Goal: Task Accomplishment & Management: Use online tool/utility

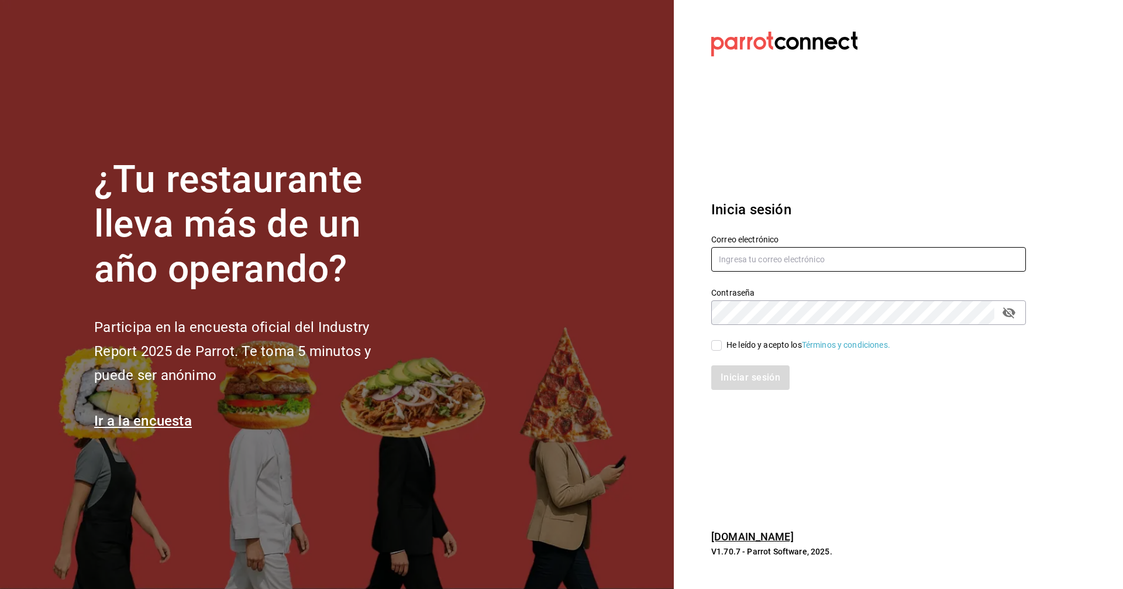
click at [796, 260] on input "text" at bounding box center [868, 259] width 315 height 25
type input "corcas7916@gmail.com"
click at [1005, 305] on icon "passwordField" at bounding box center [1009, 312] width 14 height 14
click at [720, 350] on input "He leído y acepto los Términos y condiciones." at bounding box center [716, 345] width 11 height 11
checkbox input "true"
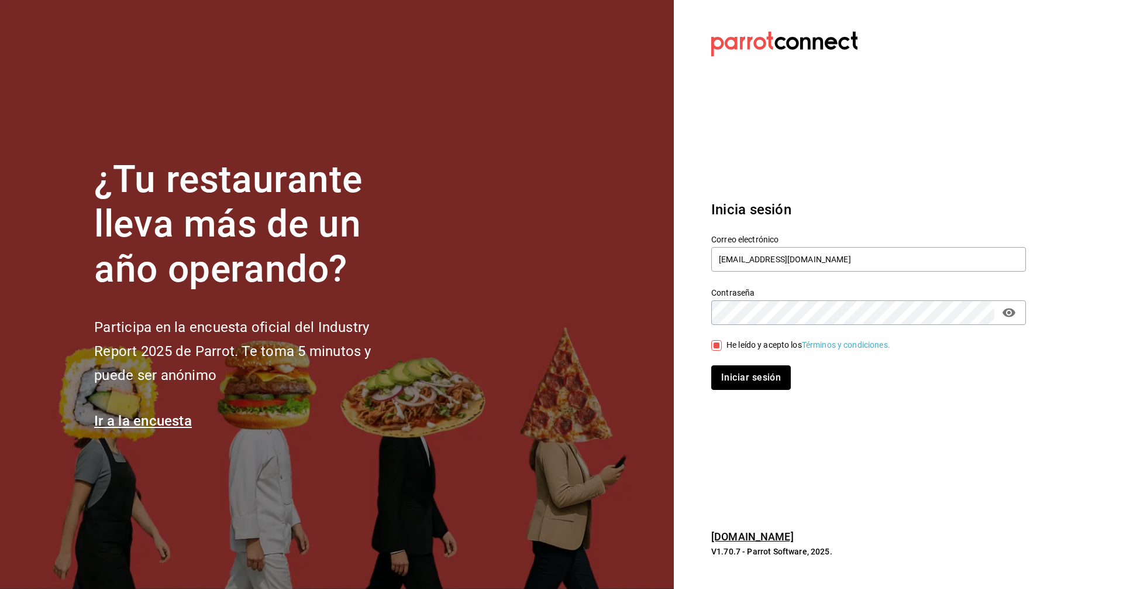
click at [726, 386] on button "Iniciar sesión" at bounding box center [751, 377] width 80 height 25
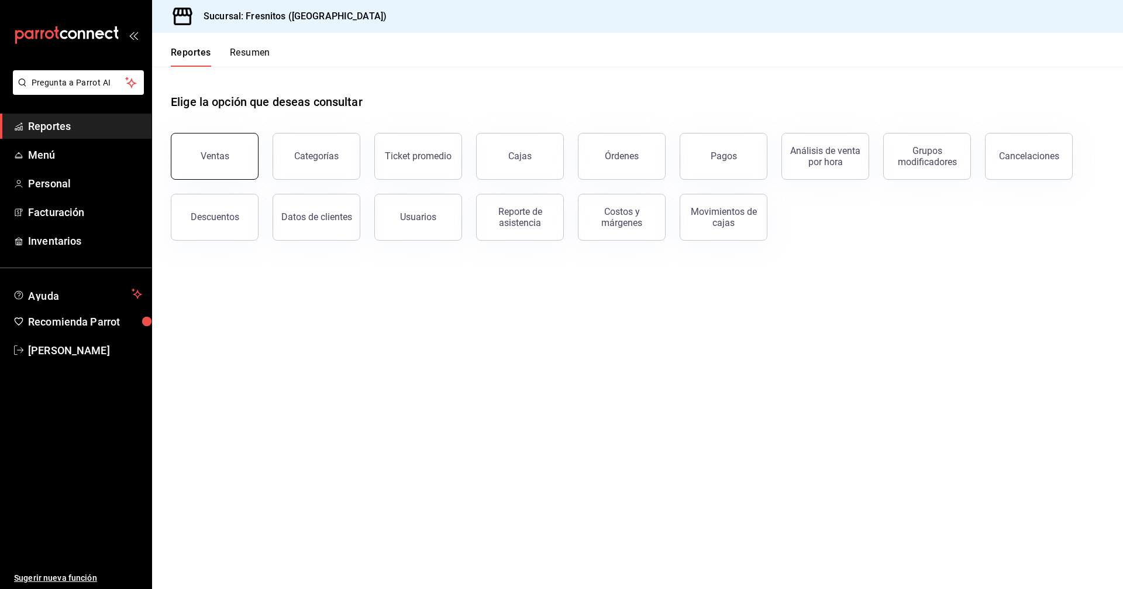
click at [223, 158] on div "Ventas" at bounding box center [215, 155] width 29 height 11
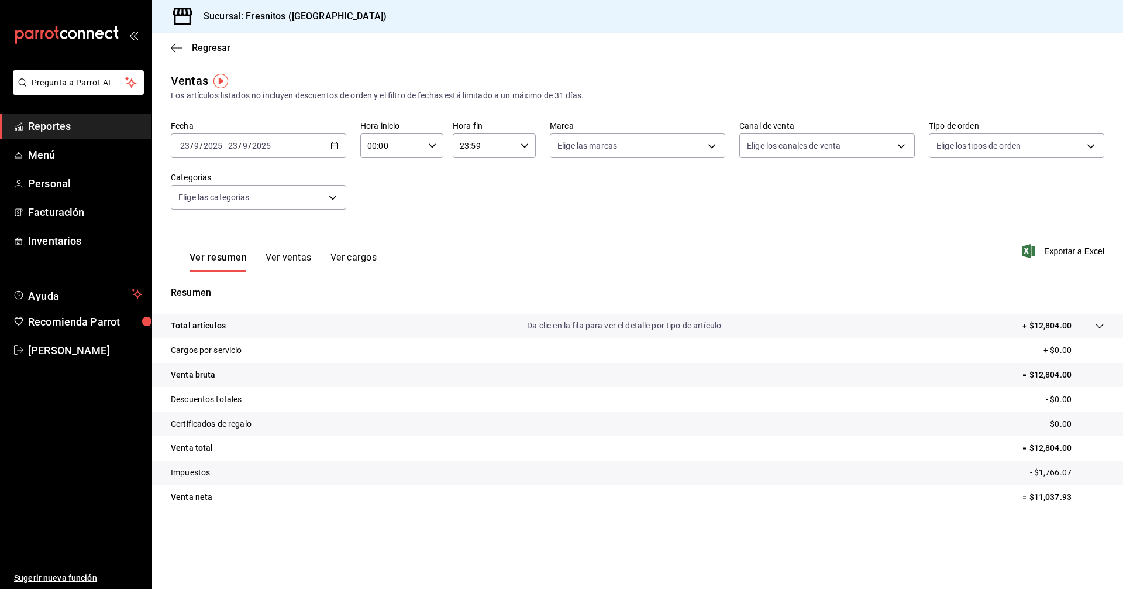
click at [332, 153] on div "[DATE] [DATE] - [DATE] [DATE]" at bounding box center [258, 145] width 175 height 25
click at [246, 288] on span "Rango de fechas" at bounding box center [226, 286] width 91 height 12
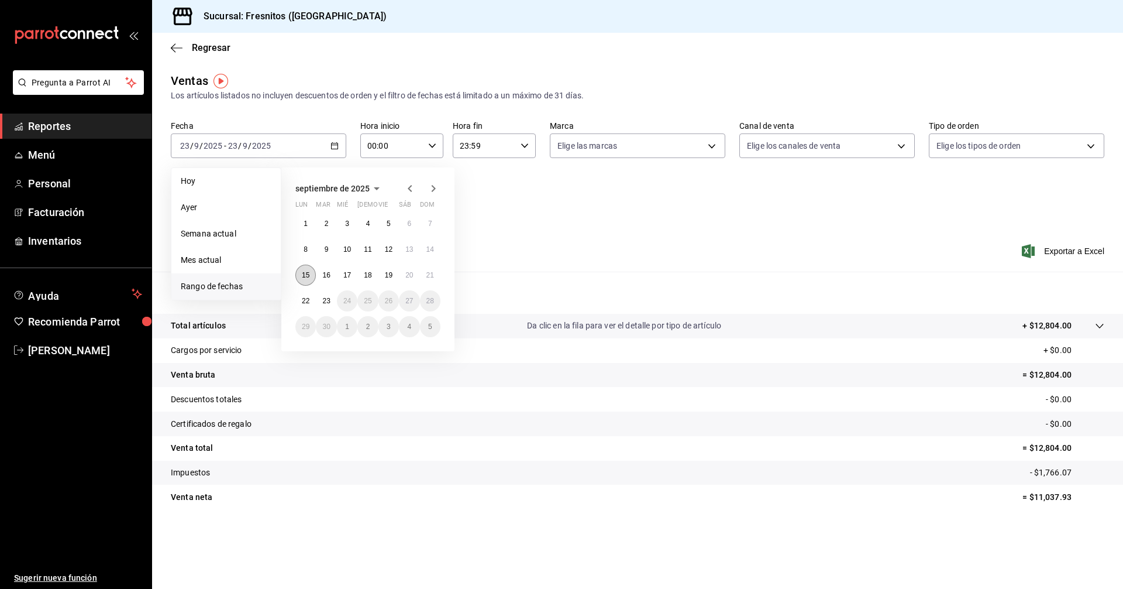
click at [303, 278] on abbr "15" at bounding box center [306, 275] width 8 height 8
click at [435, 276] on button "21" at bounding box center [430, 274] width 20 height 21
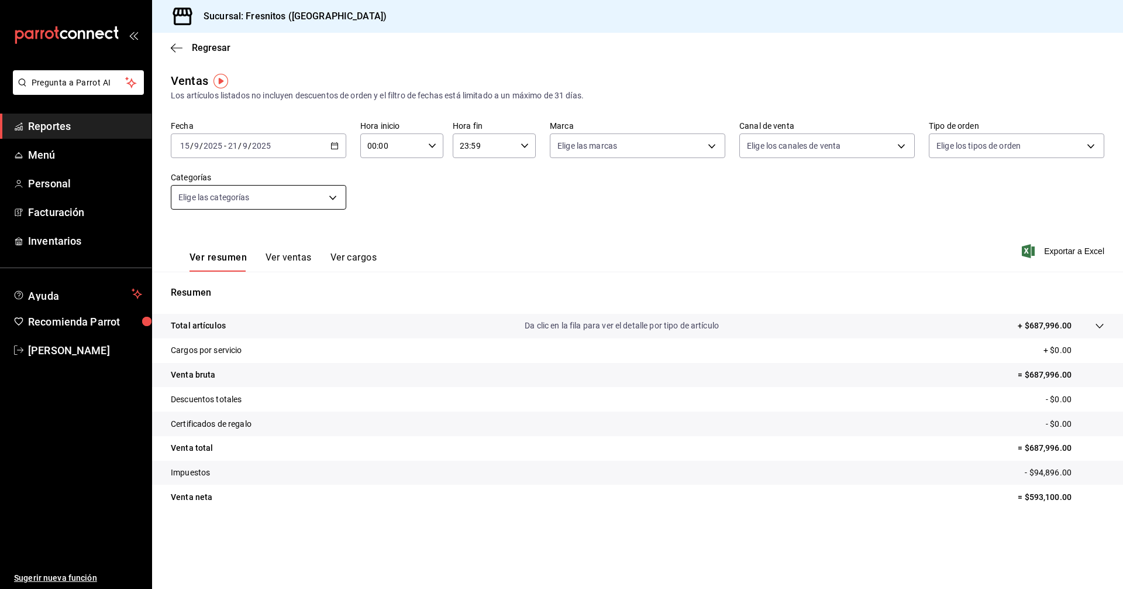
click at [340, 197] on body "Pregunta a Parrot AI Reportes Menú Personal Facturación Inventarios Ayuda Recom…" at bounding box center [561, 294] width 1123 height 589
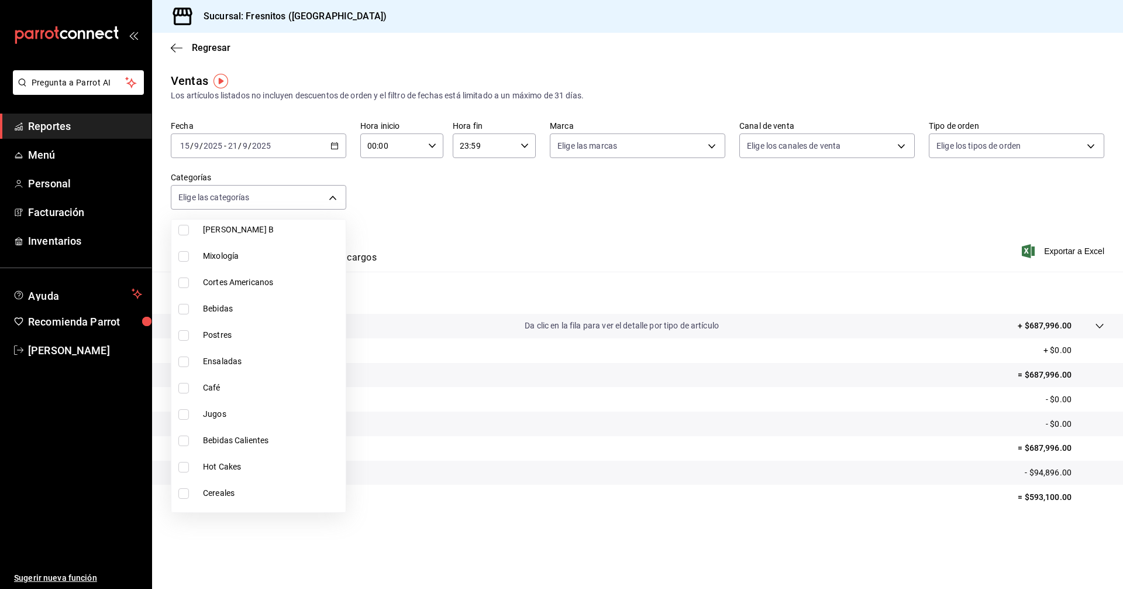
scroll to position [877, 0]
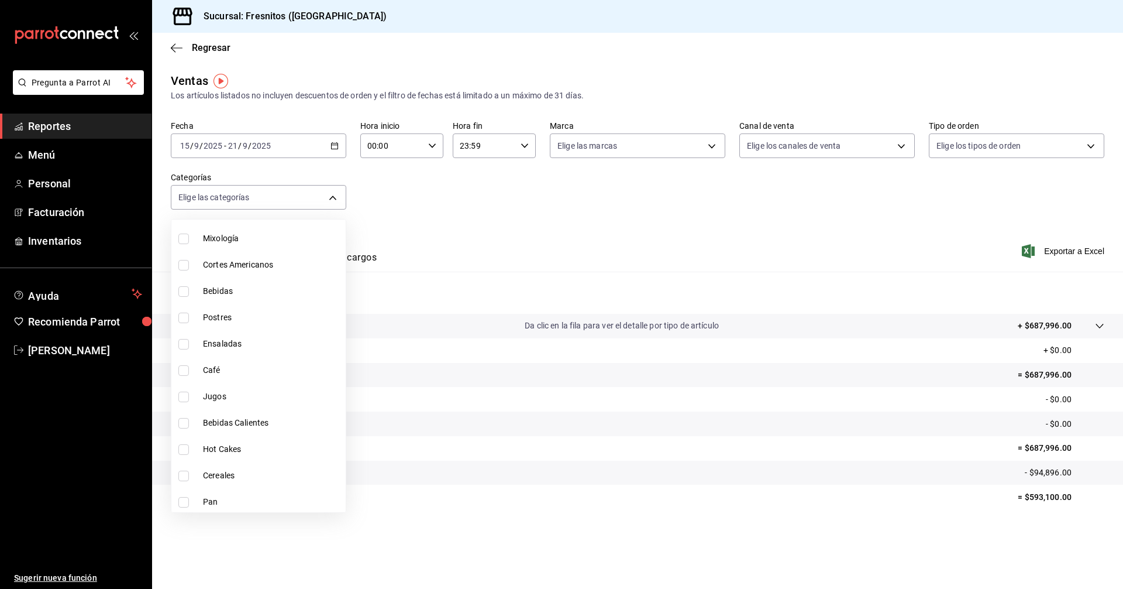
click at [182, 261] on input "checkbox" at bounding box center [183, 265] width 11 height 11
checkbox input "true"
type input "9754b4bf-f898-4a70-ae7f-45e25517f6c9"
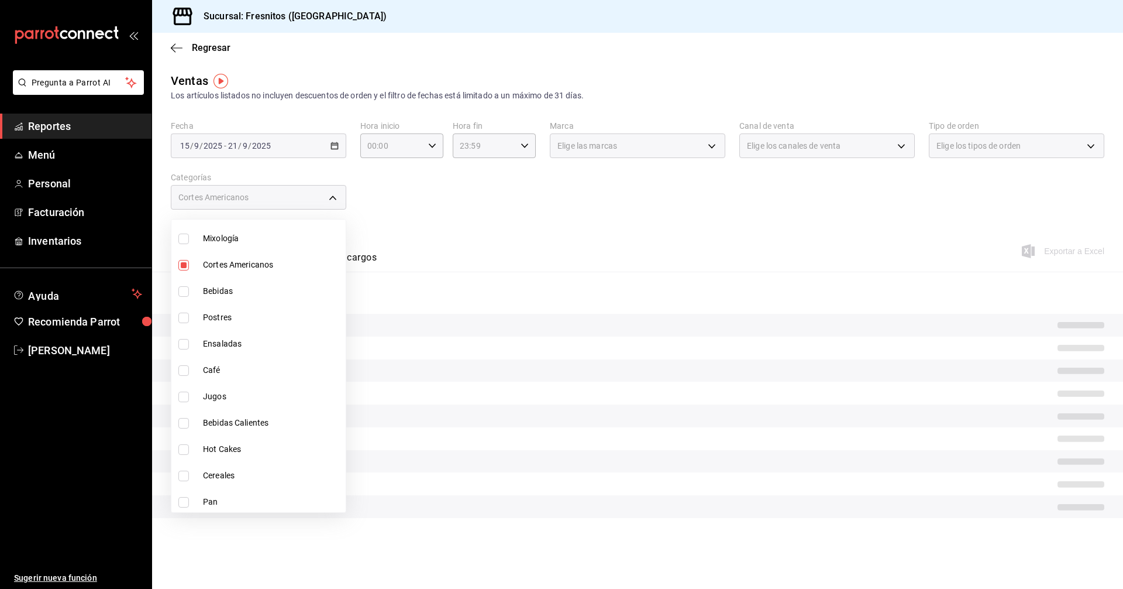
click at [618, 215] on div at bounding box center [561, 294] width 1123 height 589
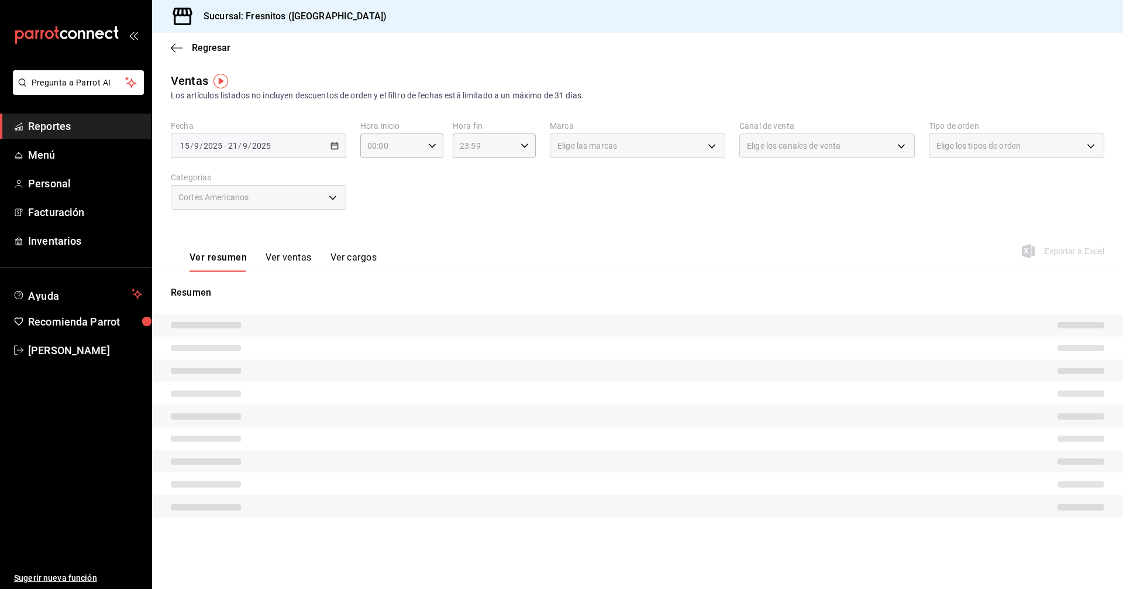
click at [301, 260] on button "Ver ventas" at bounding box center [289, 262] width 46 height 20
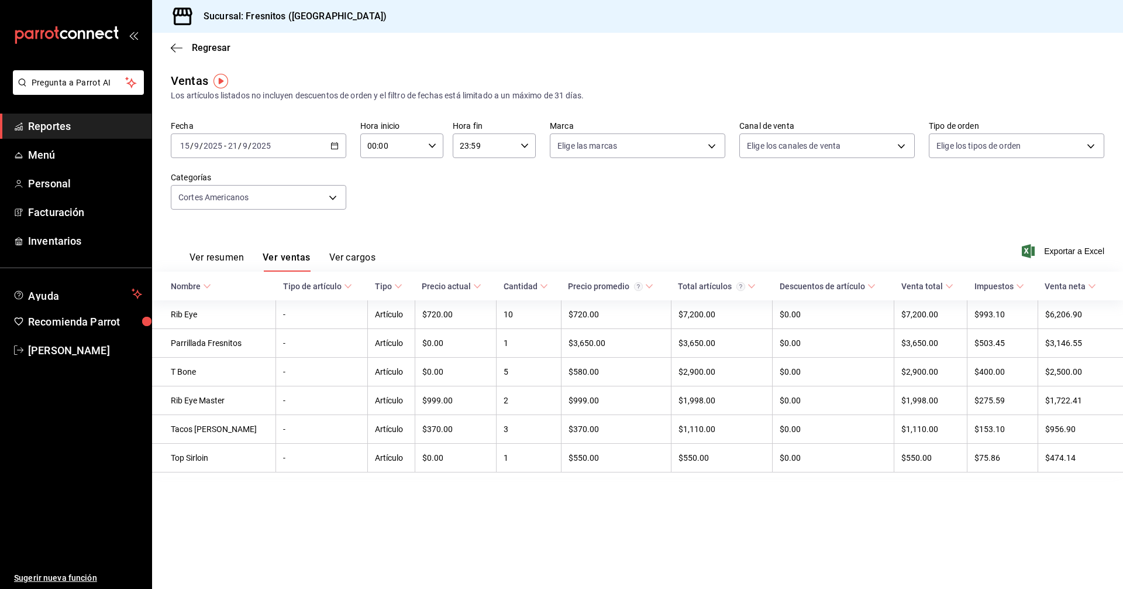
click at [226, 343] on td "Parrillada Fresnitos" at bounding box center [214, 343] width 124 height 29
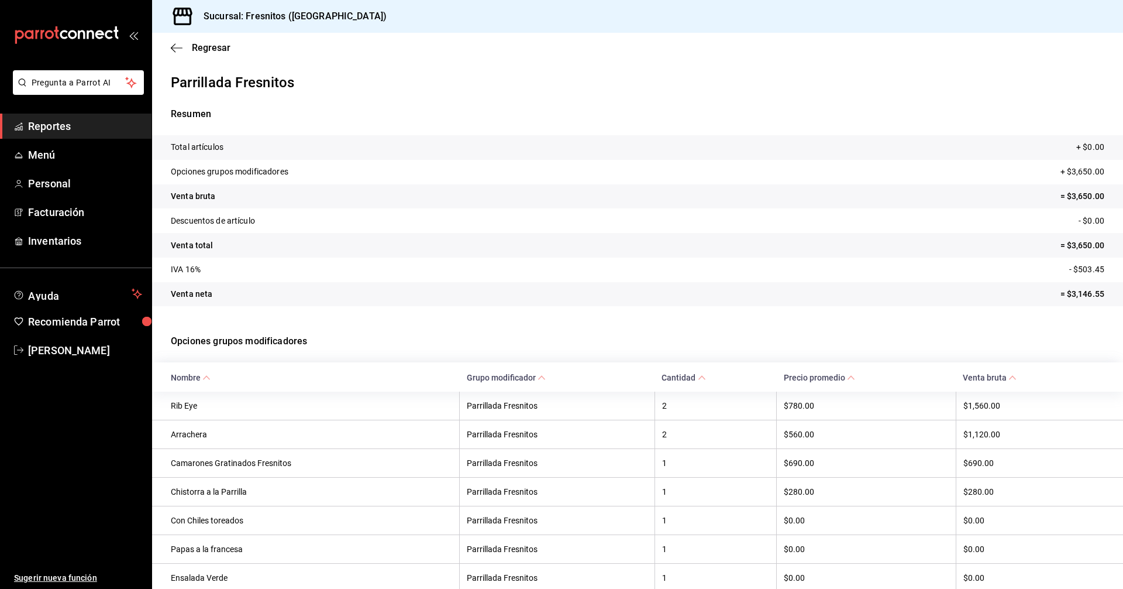
scroll to position [54, 0]
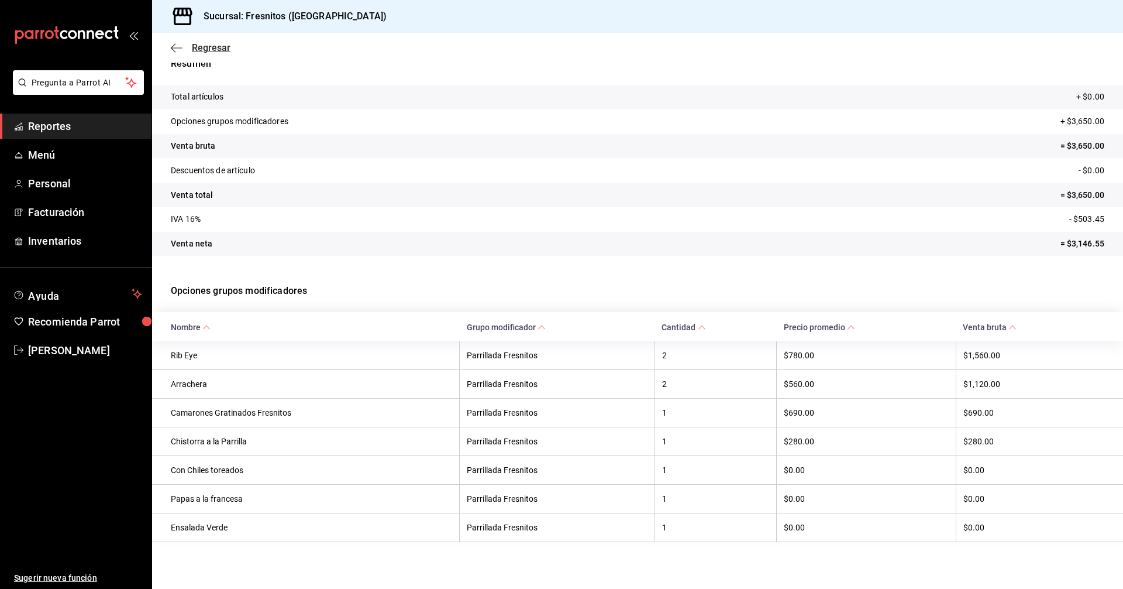
click at [206, 46] on span "Regresar" at bounding box center [211, 47] width 39 height 11
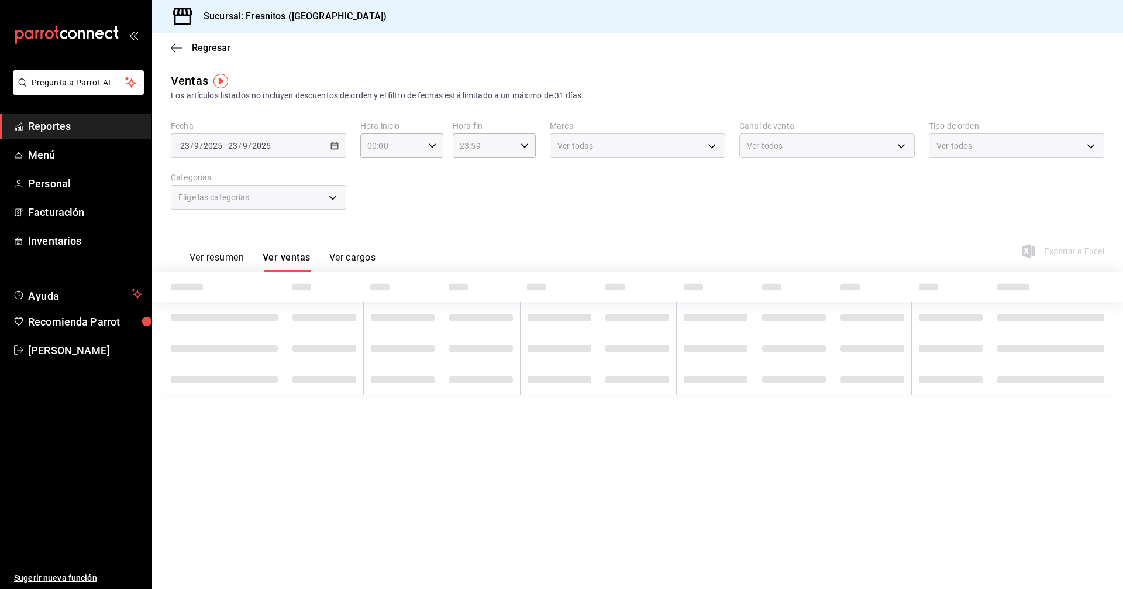
type input "9754b4bf-f898-4a70-ae7f-45e25517f6c9"
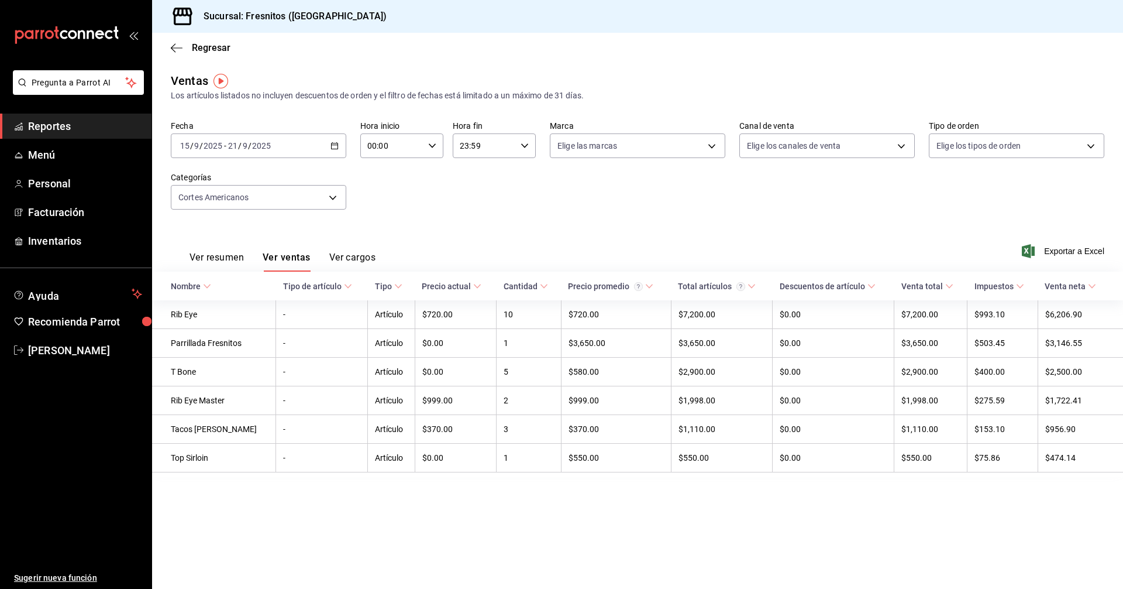
click at [381, 521] on main "Regresar Ventas Los artículos listados no incluyen descuentos de orden y el fil…" at bounding box center [637, 311] width 971 height 556
click at [331, 196] on body "Pregunta a Parrot AI Reportes Menú Personal Facturación Inventarios Ayuda Recom…" at bounding box center [561, 294] width 1123 height 589
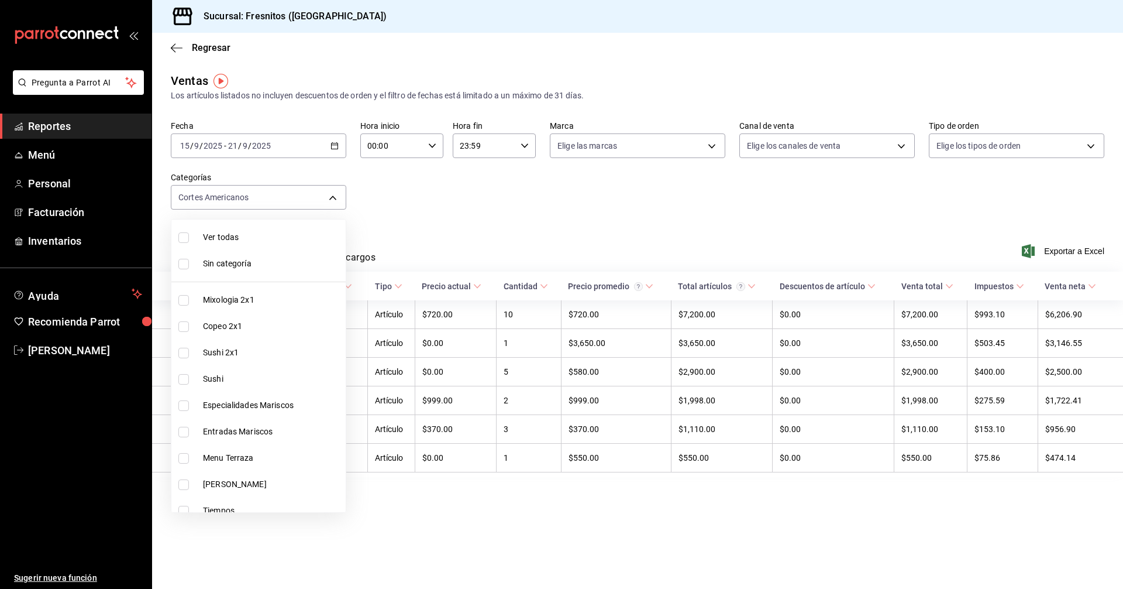
click at [384, 191] on div at bounding box center [561, 294] width 1123 height 589
click at [331, 198] on body "Pregunta a Parrot AI Reportes Menú Personal Facturación Inventarios Ayuda Recom…" at bounding box center [561, 294] width 1123 height 589
click at [181, 352] on input "checkbox" at bounding box center [183, 352] width 11 height 11
checkbox input "true"
type input "9754b4bf-f898-4a70-ae7f-45e25517f6c9,dcc9583c-2279-4989-b22b-c3749c510ee4"
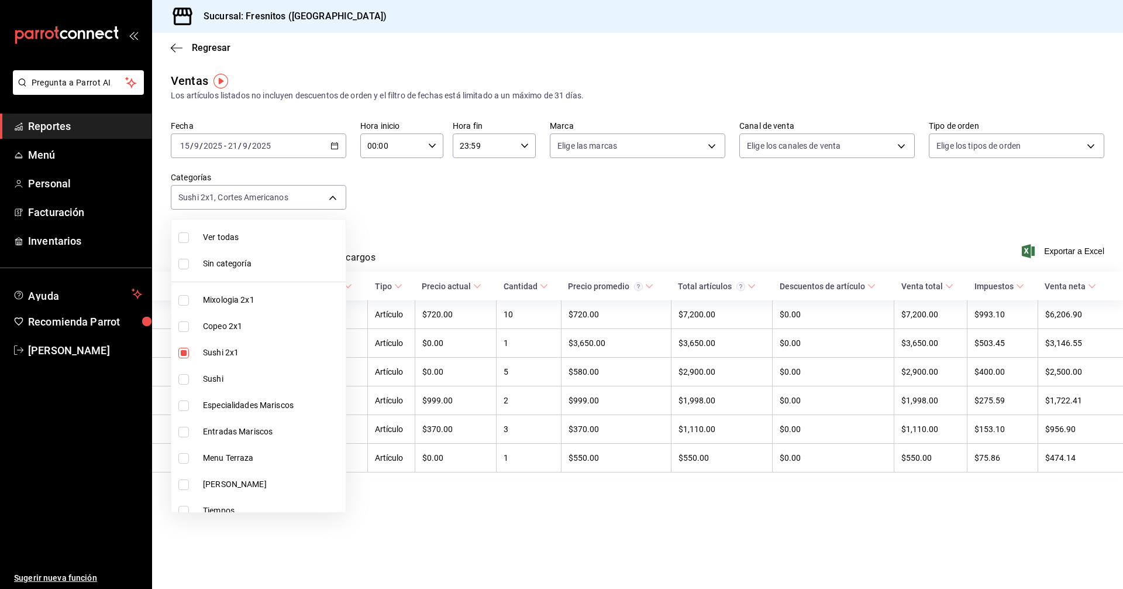
click at [181, 379] on input "checkbox" at bounding box center [183, 379] width 11 height 11
checkbox input "true"
type input "9754b4bf-f898-4a70-ae7f-45e25517f6c9,dcc9583c-2279-4989-b22b-c3749c510ee4,3c99a…"
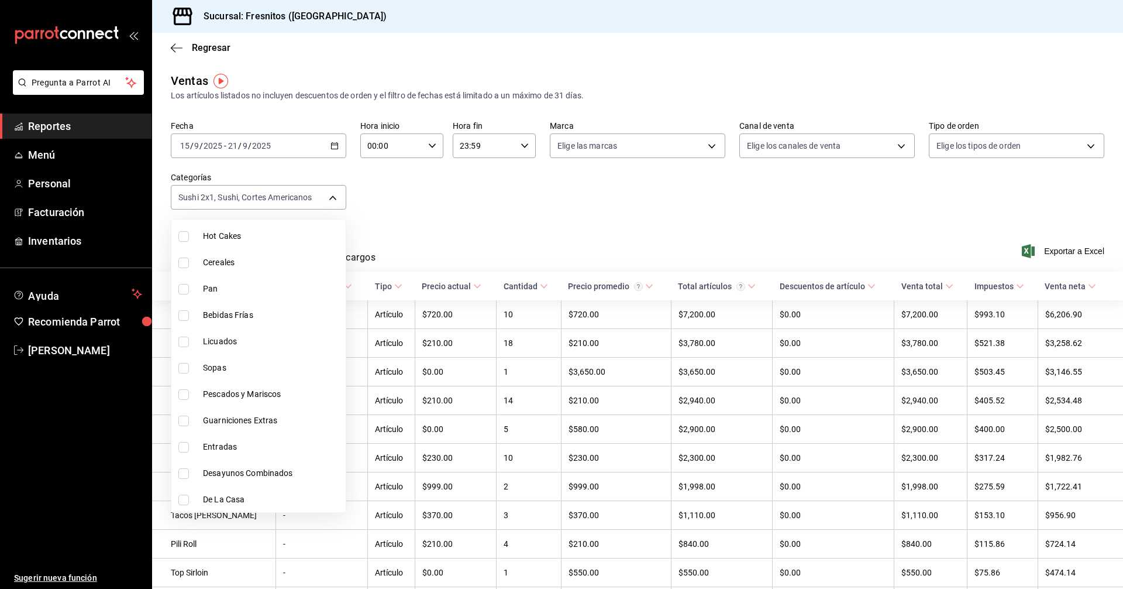
scroll to position [1091, 0]
click at [183, 500] on input "checkbox" at bounding box center [183, 499] width 11 height 11
checkbox input "true"
type input "9754b4bf-f898-4a70-ae7f-45e25517f6c9,dcc9583c-2279-4989-b22b-c3749c510ee4,3c99a…"
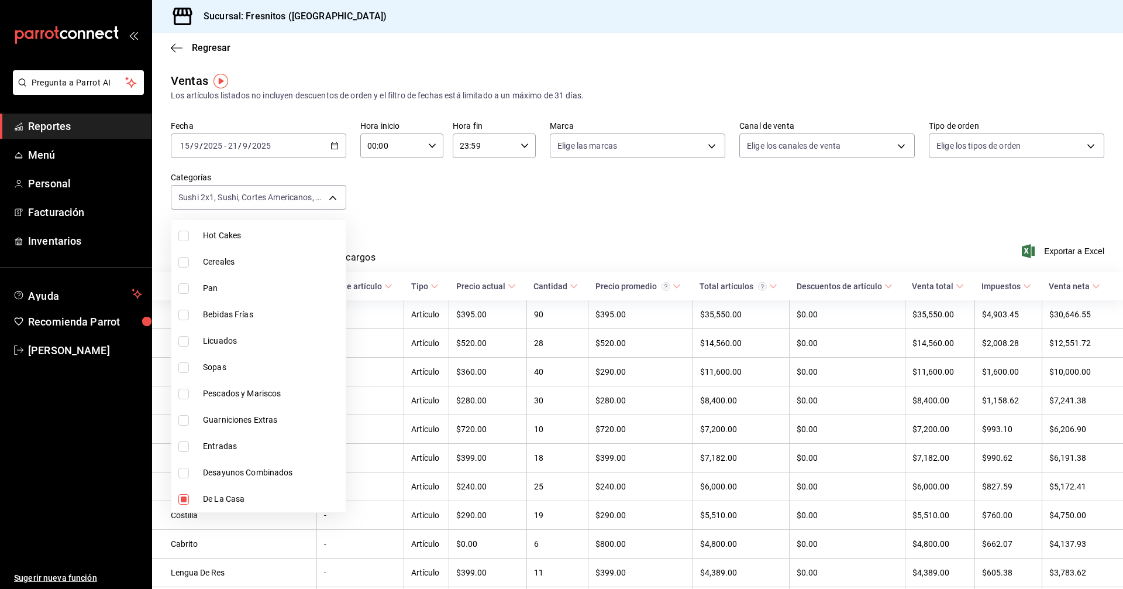
click at [183, 500] on input "checkbox" at bounding box center [183, 499] width 11 height 11
checkbox input "false"
type input "9754b4bf-f898-4a70-ae7f-45e25517f6c9,dcc9583c-2279-4989-b22b-c3749c510ee4,3c99a…"
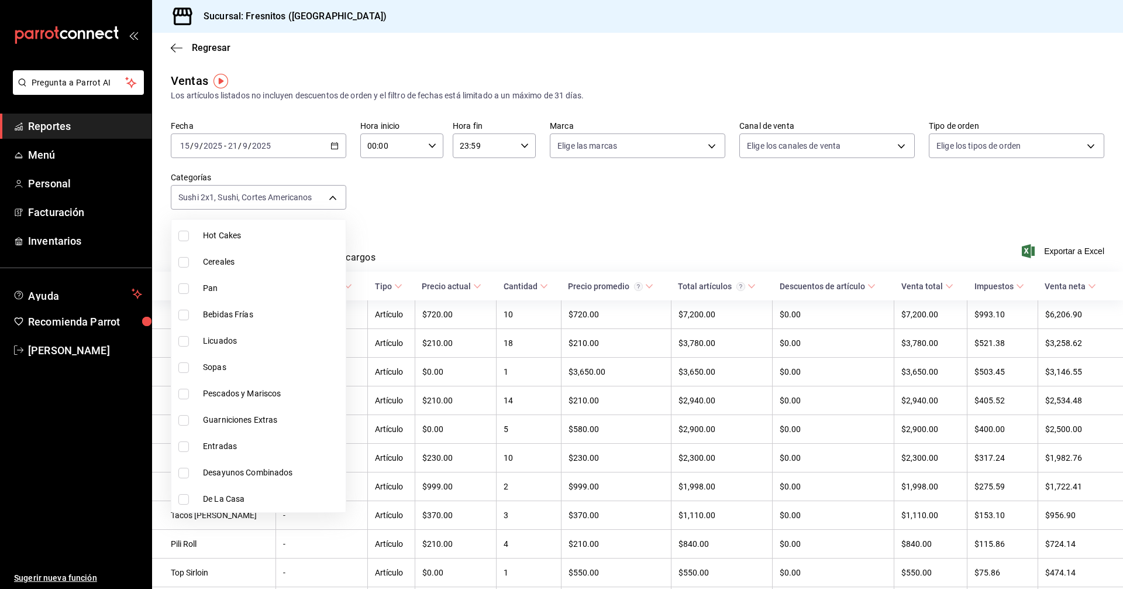
click at [1057, 248] on div at bounding box center [561, 294] width 1123 height 589
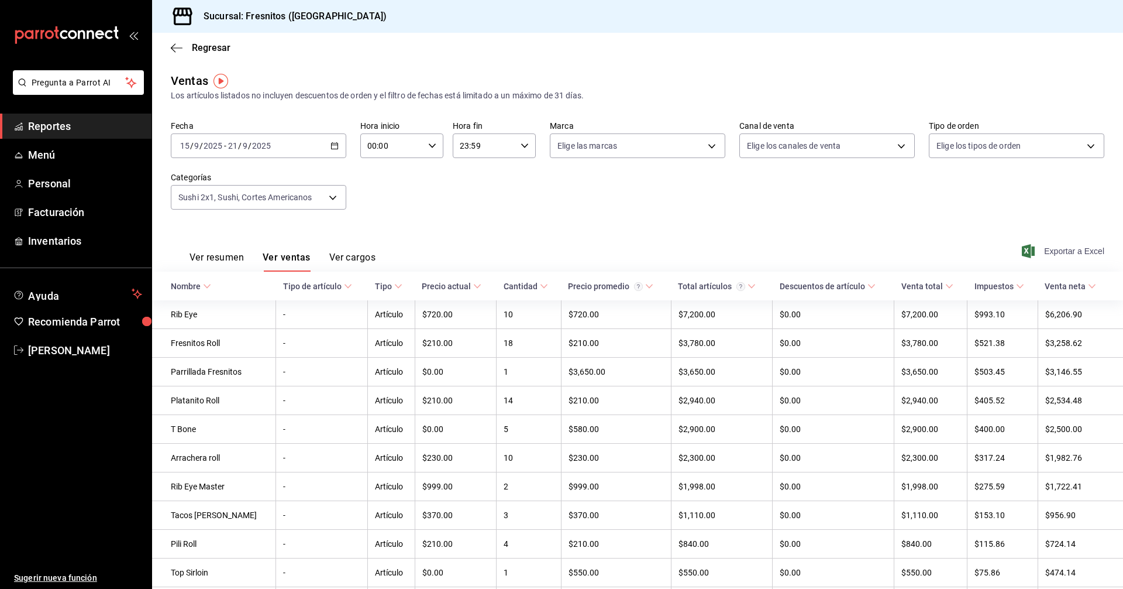
click at [1053, 253] on span "Exportar a Excel" at bounding box center [1064, 251] width 80 height 14
click at [329, 203] on body "Pregunta a Parrot AI Reportes Menú Personal Facturación Inventarios Ayuda Recom…" at bounding box center [561, 294] width 1123 height 589
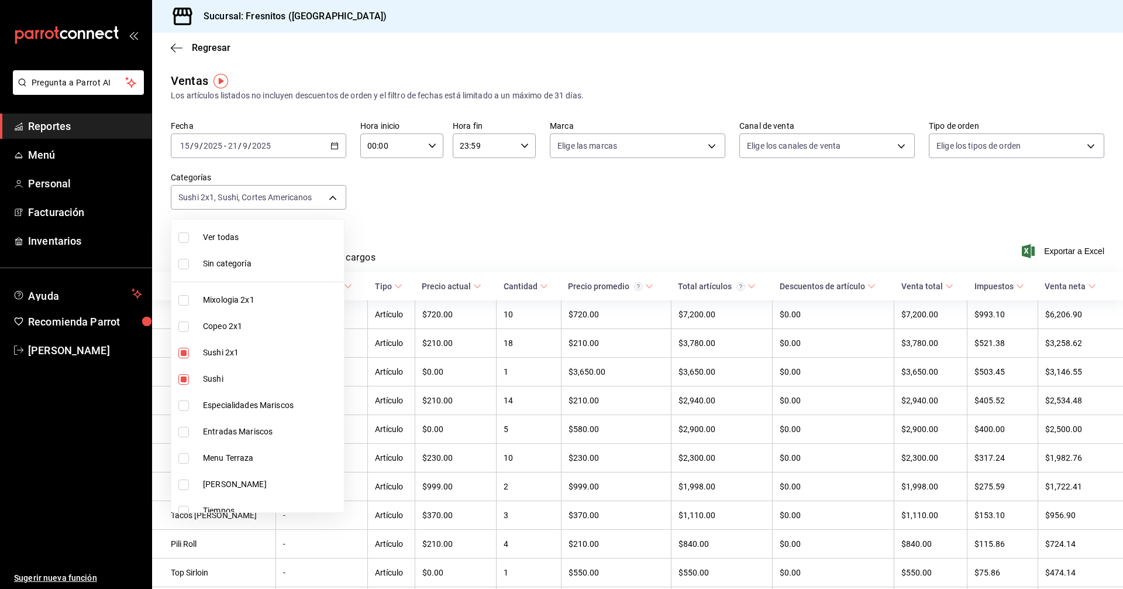
click at [187, 353] on input "checkbox" at bounding box center [183, 352] width 11 height 11
checkbox input "false"
type input "9754b4bf-f898-4a70-ae7f-45e25517f6c9,3c99a77a-98bb-40f9-9ecd-4acfdb9a8272"
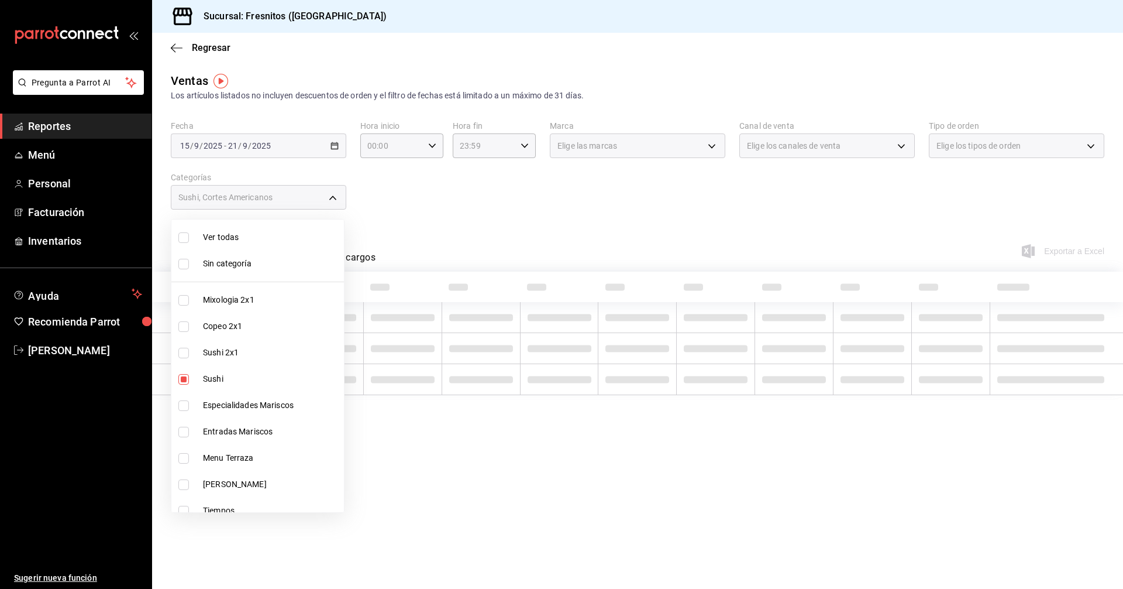
drag, startPoint x: 185, startPoint y: 376, endPoint x: 216, endPoint y: 407, distance: 43.8
click at [184, 376] on input "checkbox" at bounding box center [183, 379] width 11 height 11
checkbox input "false"
type input "9754b4bf-f898-4a70-ae7f-45e25517f6c9"
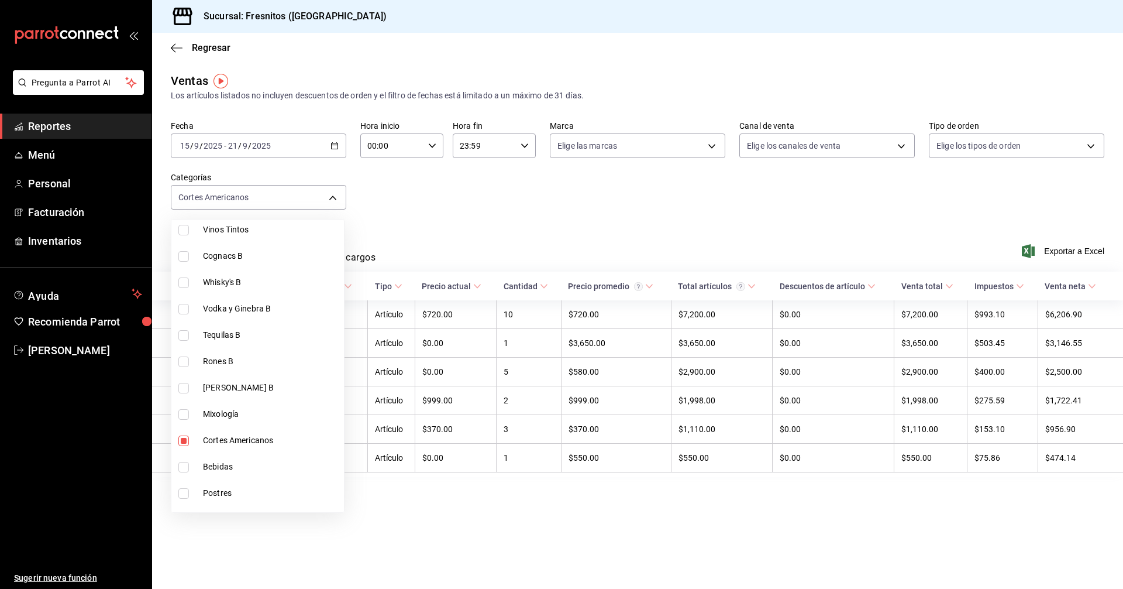
scroll to position [819, 0]
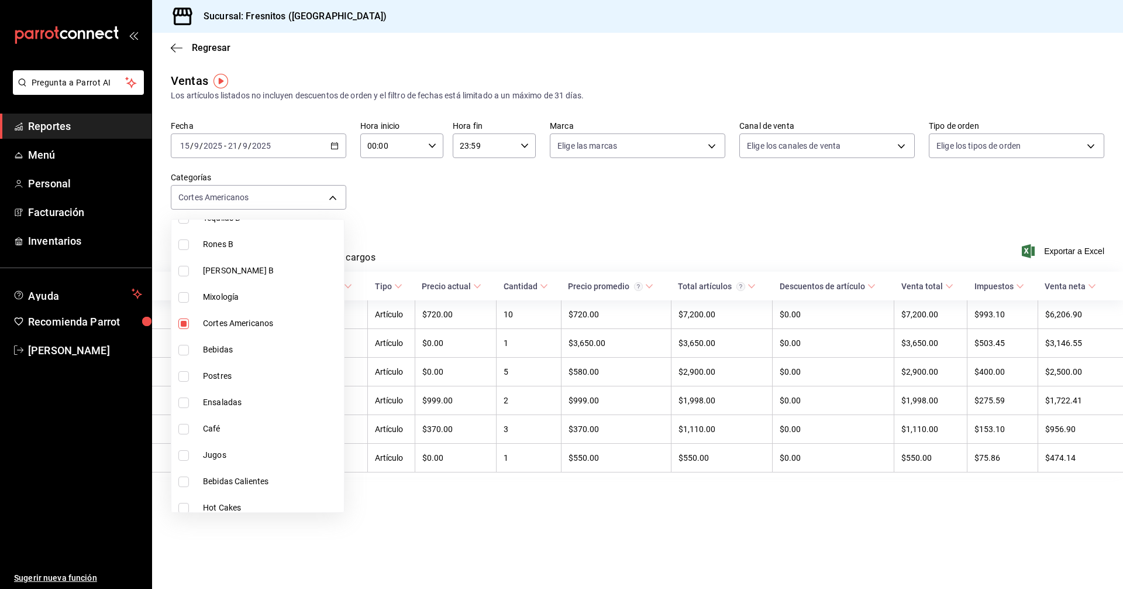
click at [183, 324] on input "checkbox" at bounding box center [183, 323] width 11 height 11
checkbox input "false"
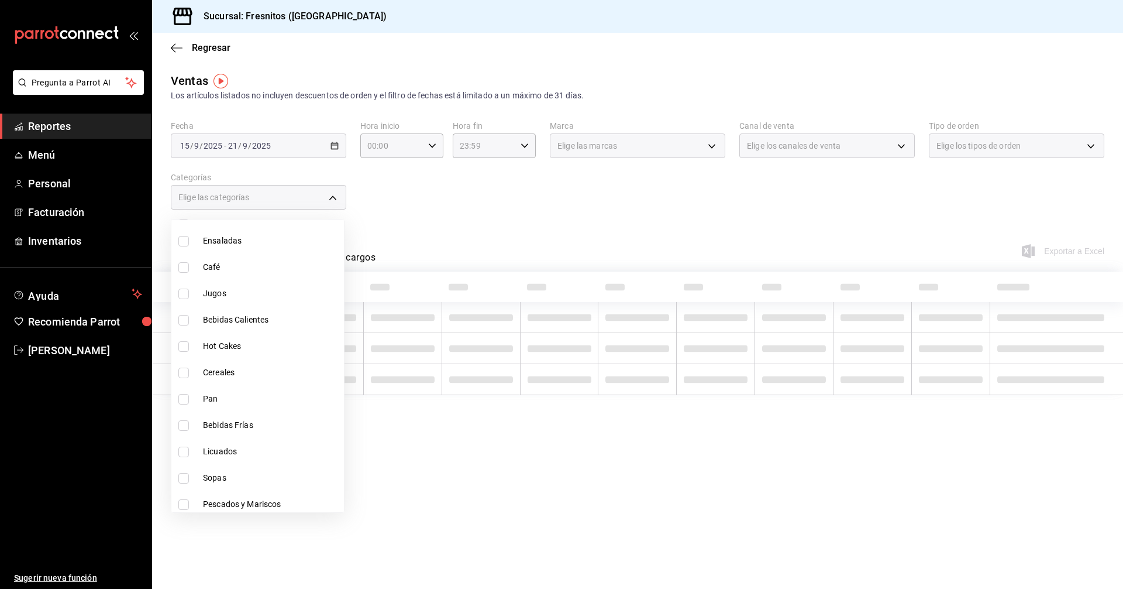
scroll to position [1091, 0]
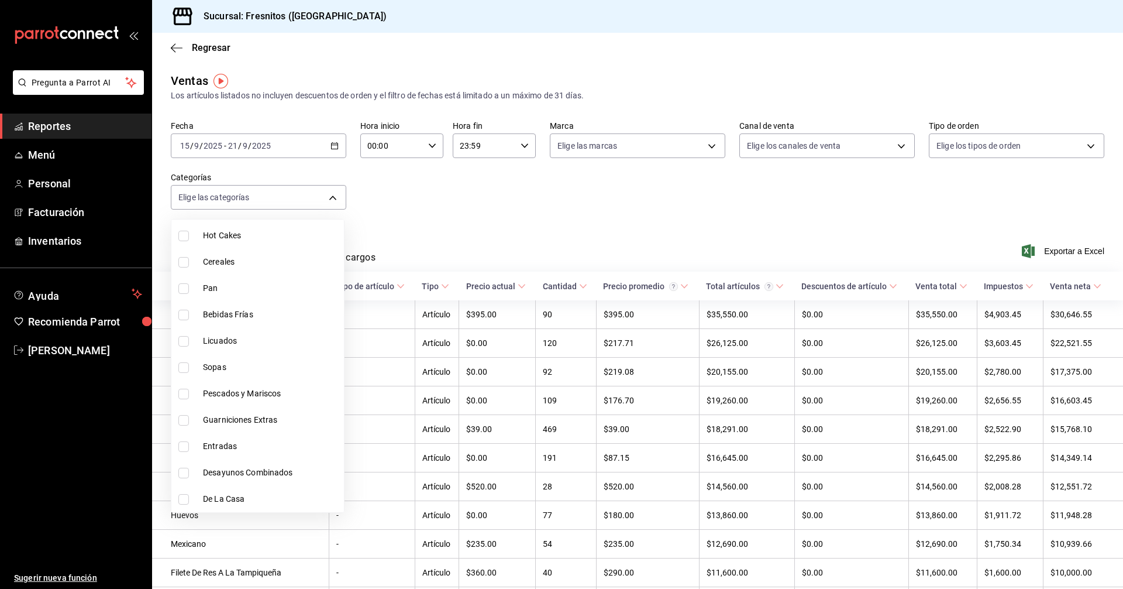
click at [188, 500] on input "checkbox" at bounding box center [183, 499] width 11 height 11
checkbox input "true"
type input "f6119913-d78b-4f89-b315-1376b93f7aa1"
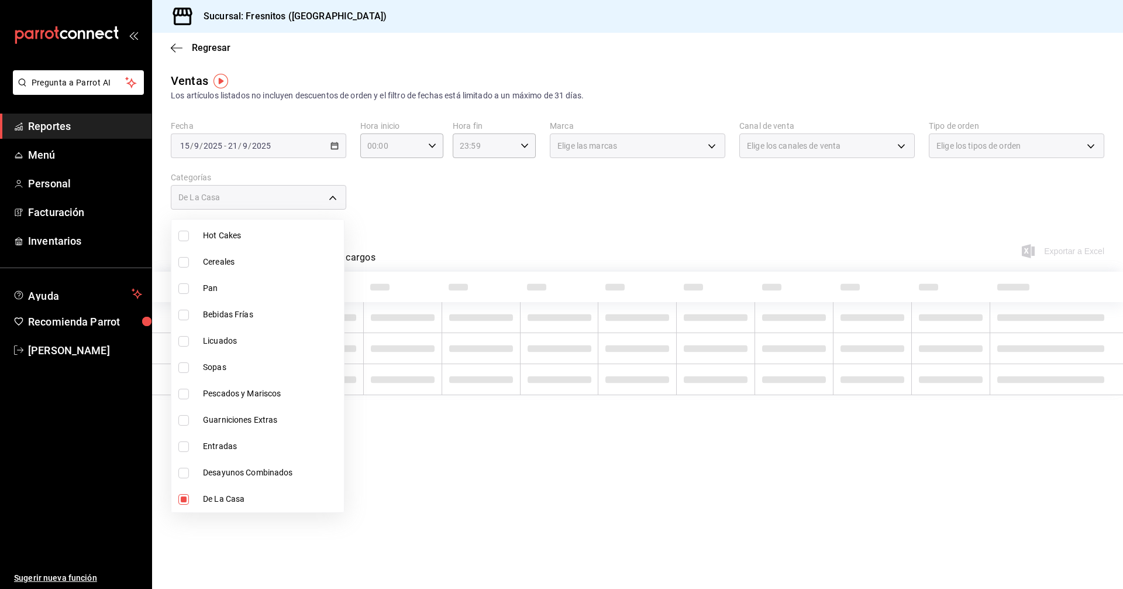
click at [542, 228] on div at bounding box center [561, 294] width 1123 height 589
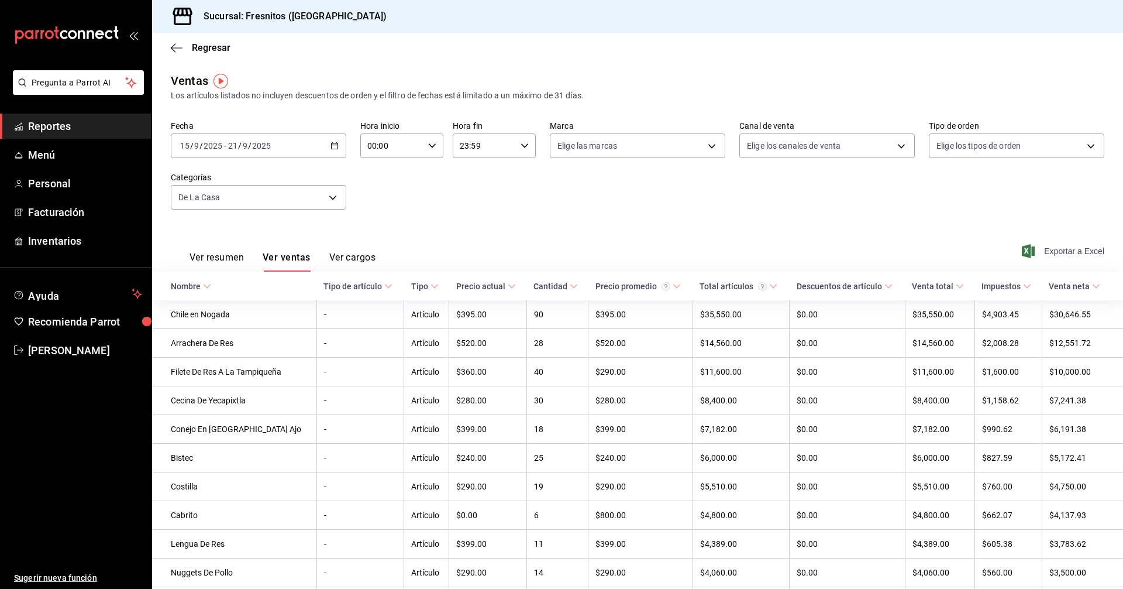
click at [1040, 246] on span "Exportar a Excel" at bounding box center [1064, 251] width 80 height 14
click at [332, 195] on body "Pregunta a Parrot AI Reportes Menú Personal Facturación Inventarios Ayuda Recom…" at bounding box center [561, 294] width 1123 height 589
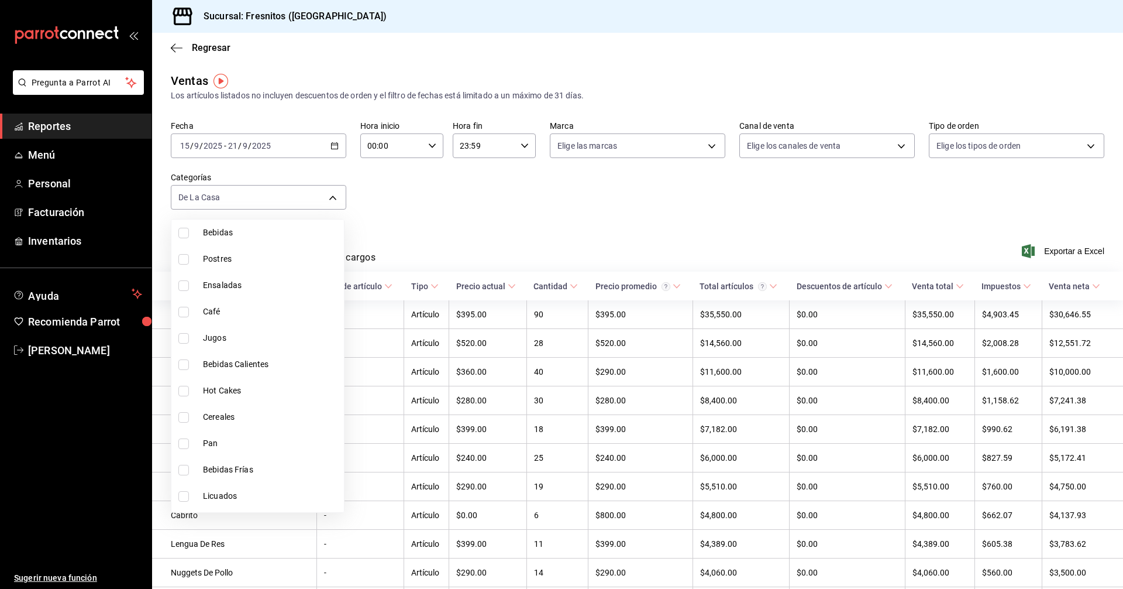
scroll to position [1091, 0]
click at [184, 497] on input "checkbox" at bounding box center [183, 499] width 11 height 11
checkbox input "false"
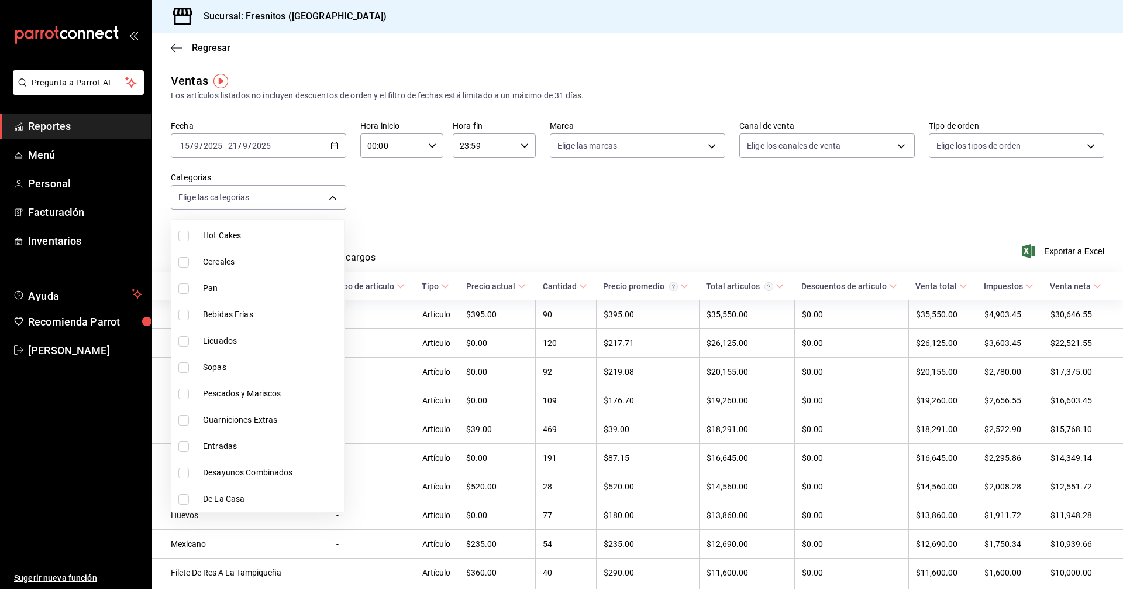
click at [182, 470] on input "checkbox" at bounding box center [183, 472] width 11 height 11
checkbox input "true"
type input "595c7a15-2ed7-41c2-b782-00710019d552"
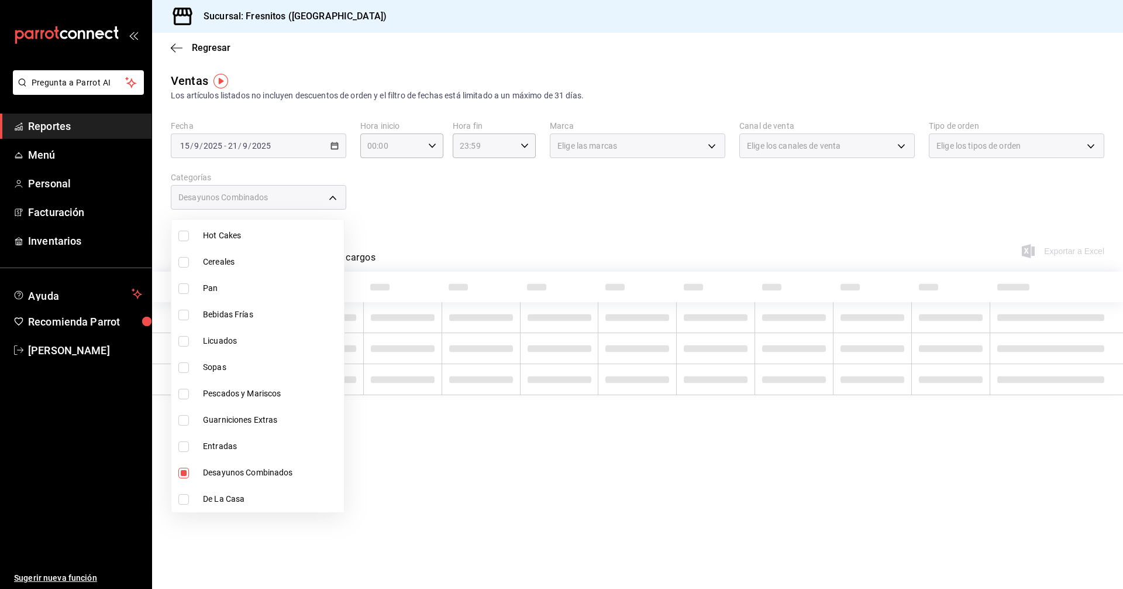
click at [505, 200] on div at bounding box center [561, 294] width 1123 height 589
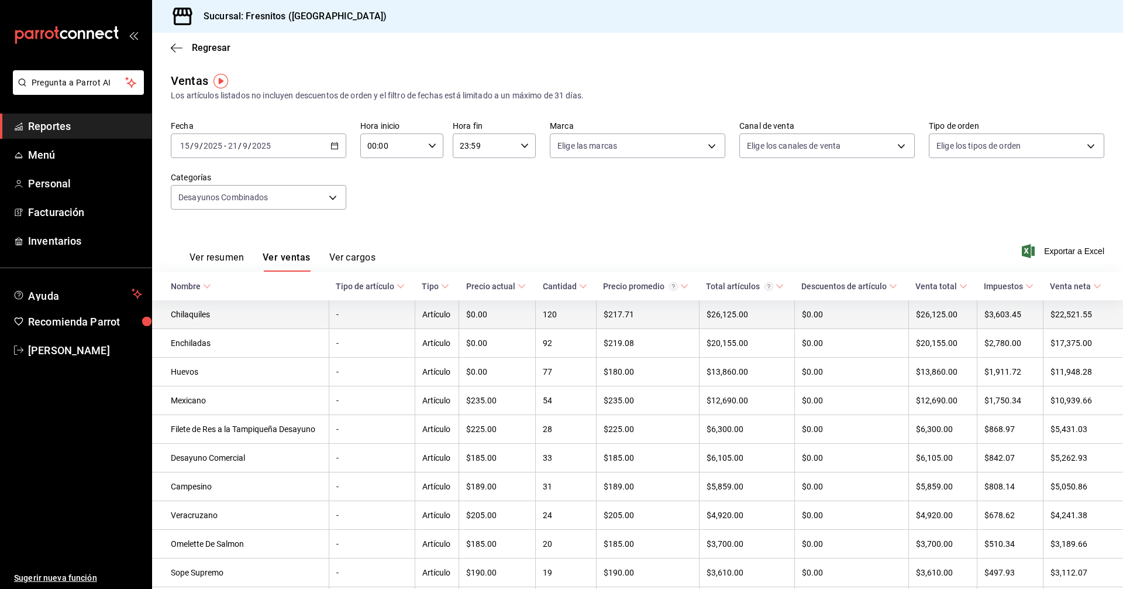
click at [202, 314] on td "Chilaquiles" at bounding box center [240, 314] width 177 height 29
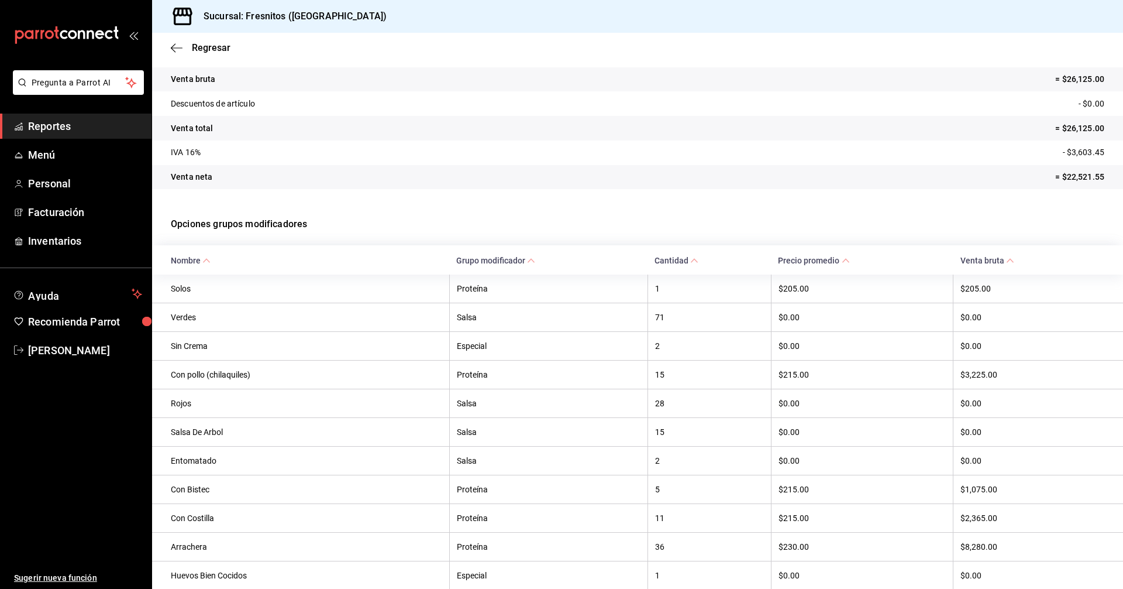
scroll to position [175, 0]
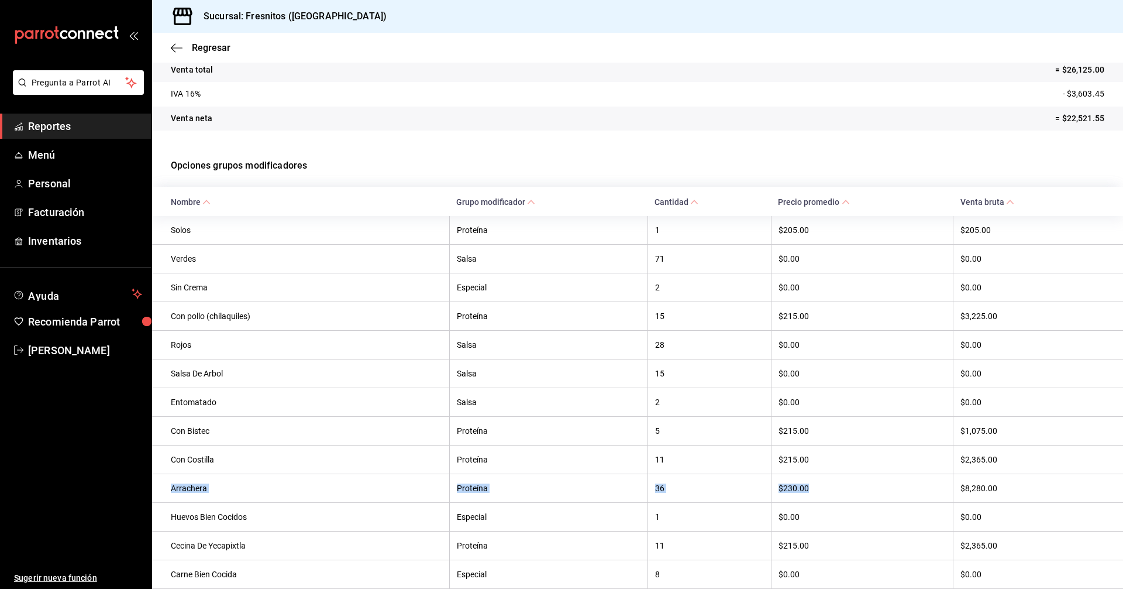
drag, startPoint x: 171, startPoint y: 493, endPoint x: 859, endPoint y: 493, distance: 687.4
click at [859, 493] on tr "Arrachera Proteína 36 $230.00 $8,280.00" at bounding box center [637, 487] width 971 height 29
copy tr "Arrachera Proteína 36 $230.00"
click at [181, 49] on icon "button" at bounding box center [177, 48] width 12 height 11
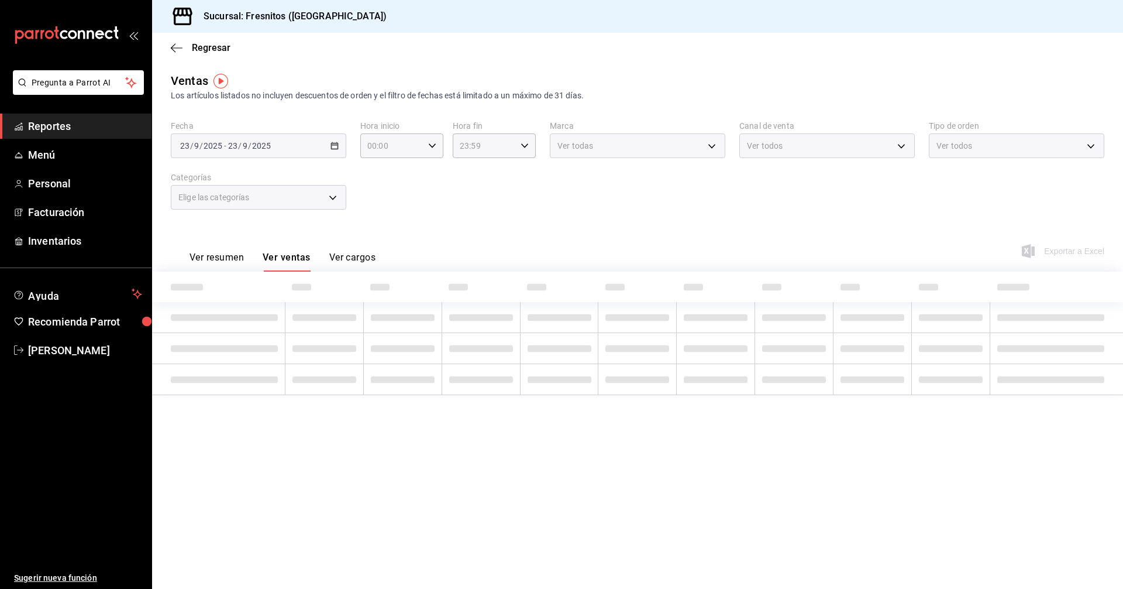
type input "595c7a15-2ed7-41c2-b782-00710019d552"
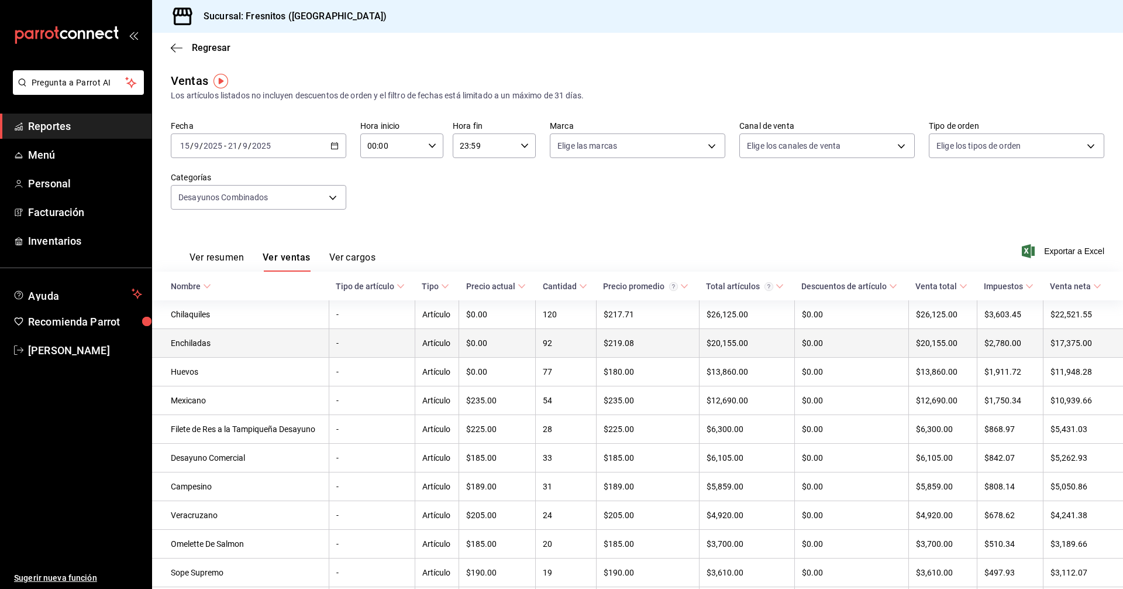
click at [230, 341] on td "Enchiladas" at bounding box center [240, 343] width 177 height 29
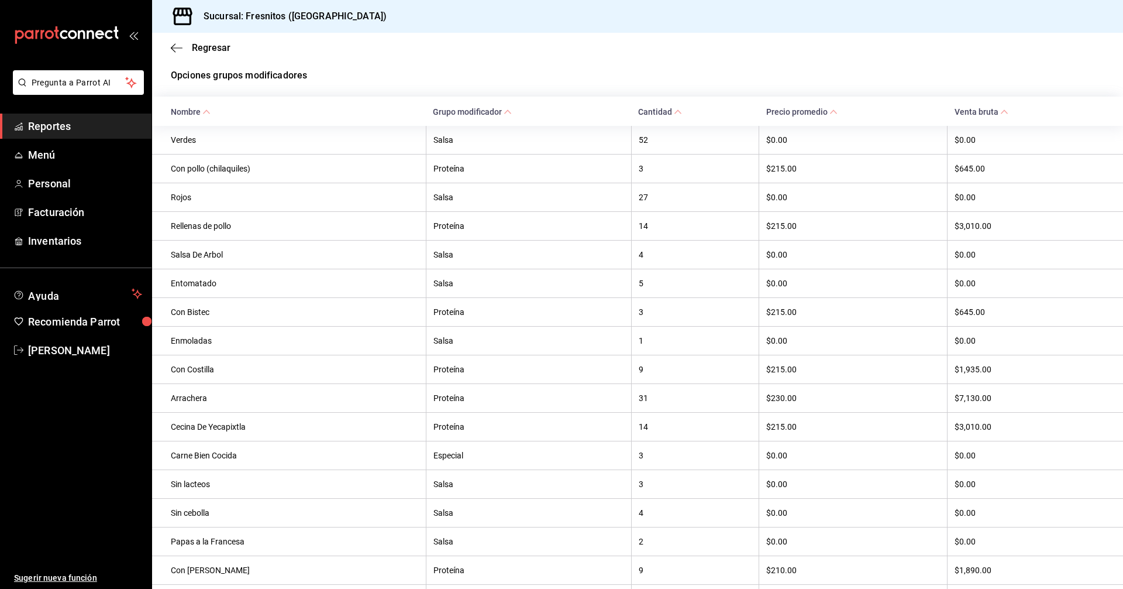
scroll to position [292, 0]
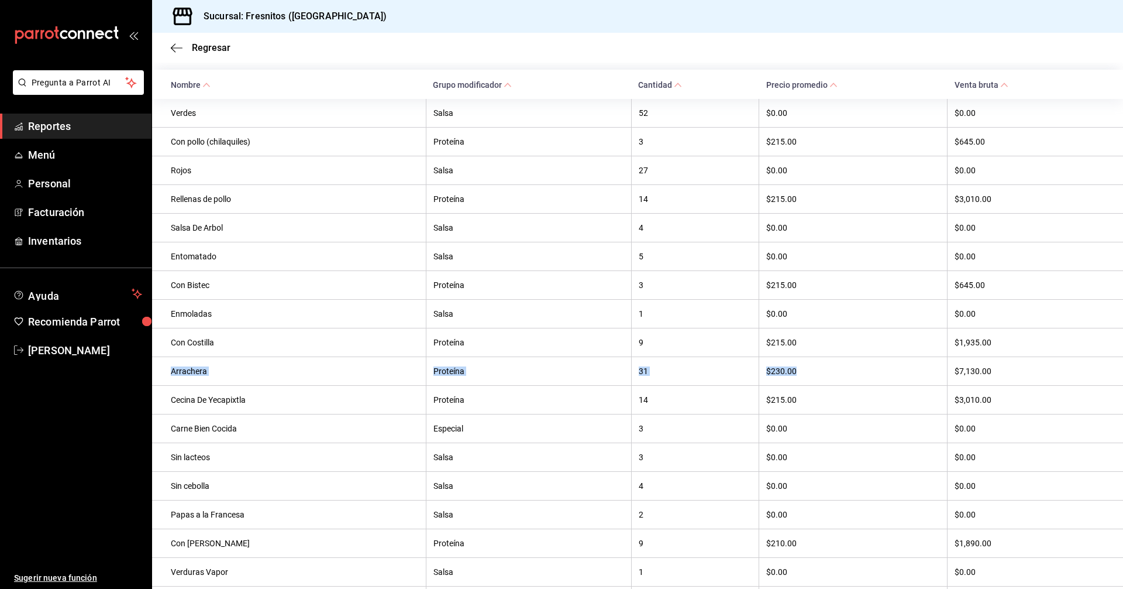
drag, startPoint x: 171, startPoint y: 377, endPoint x: 807, endPoint y: 375, distance: 636.5
click at [807, 375] on tr "Arrachera Proteína 31 $230.00 $7,130.00" at bounding box center [637, 370] width 971 height 29
copy tr "Arrachera Proteína 31 $230.00"
click at [193, 47] on span "Regresar" at bounding box center [211, 47] width 39 height 11
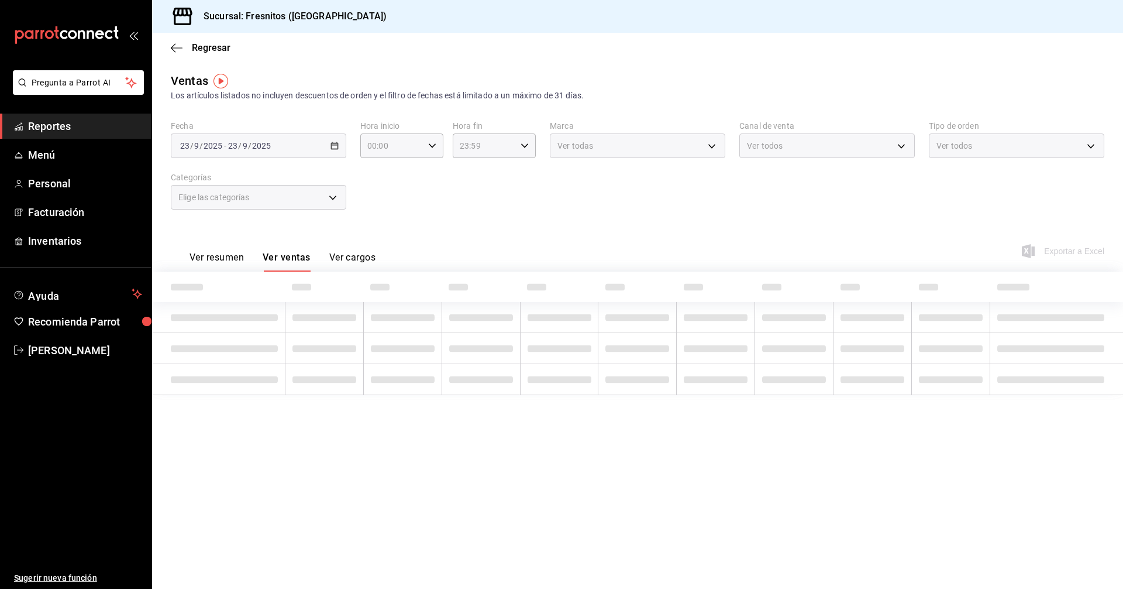
type input "595c7a15-2ed7-41c2-b782-00710019d552"
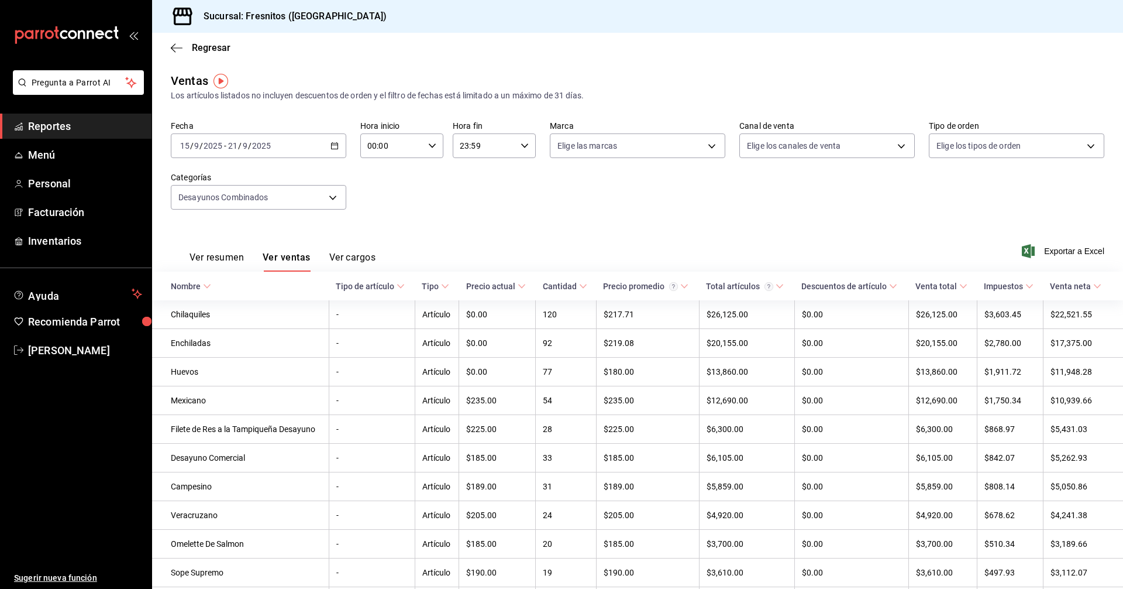
click at [328, 143] on div "[DATE] [DATE] - [DATE] [DATE]" at bounding box center [258, 145] width 175 height 25
click at [218, 290] on span "Rango de fechas" at bounding box center [226, 286] width 91 height 12
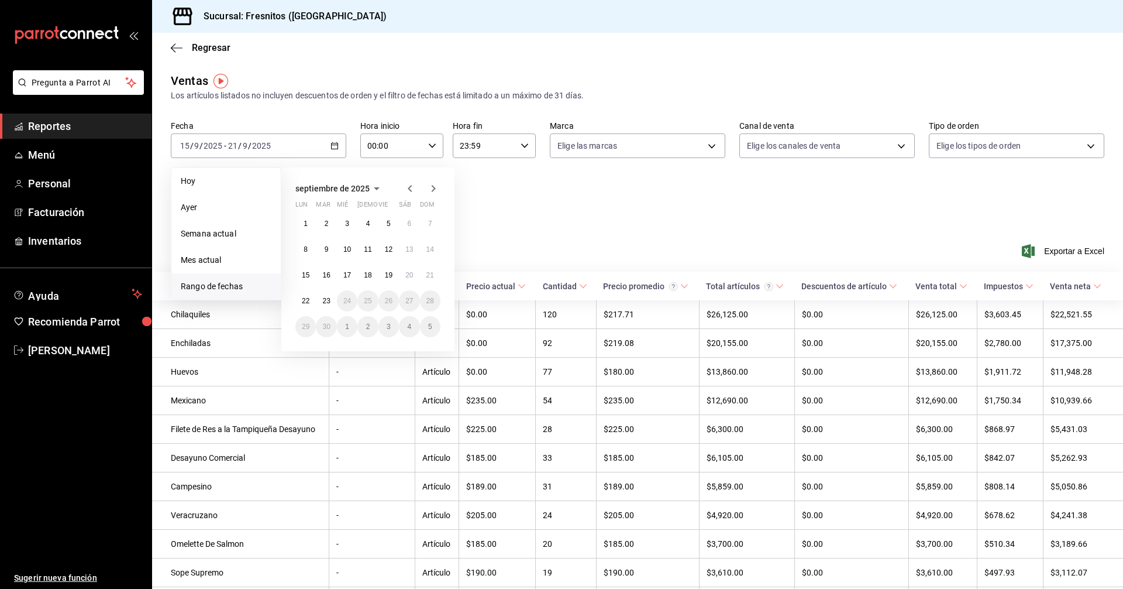
click at [405, 187] on icon "button" at bounding box center [410, 188] width 14 height 14
click at [370, 303] on abbr "21" at bounding box center [368, 301] width 8 height 8
click at [435, 189] on icon "button" at bounding box center [434, 188] width 4 height 7
click at [411, 273] on abbr "20" at bounding box center [409, 275] width 8 height 8
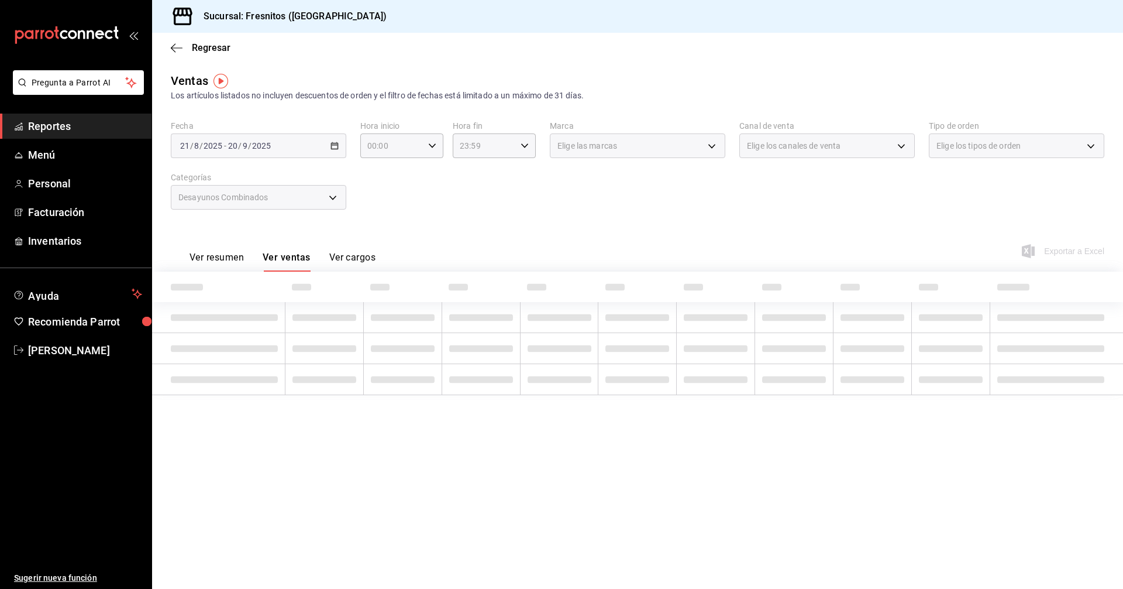
click at [331, 198] on div "Desayunos Combinados" at bounding box center [258, 197] width 175 height 25
click at [332, 198] on div "Desayunos Combinados" at bounding box center [258, 197] width 175 height 25
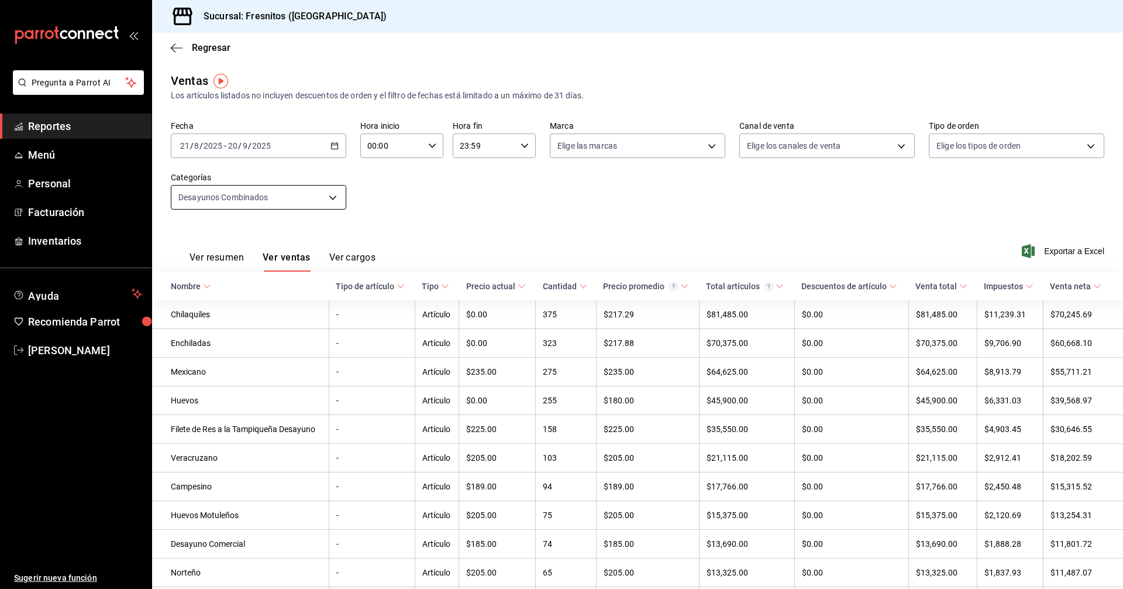
click at [332, 198] on body "Pregunta a Parrot AI Reportes Menú Personal Facturación Inventarios Ayuda Recom…" at bounding box center [561, 294] width 1123 height 589
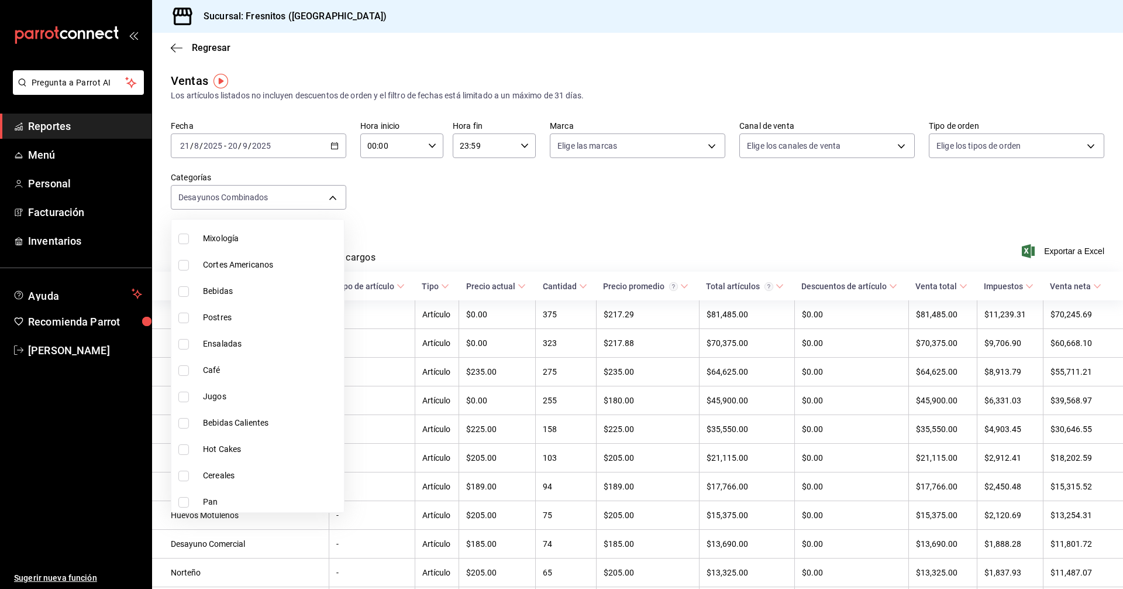
scroll to position [1091, 0]
click at [183, 472] on input "checkbox" at bounding box center [183, 472] width 11 height 11
checkbox input "false"
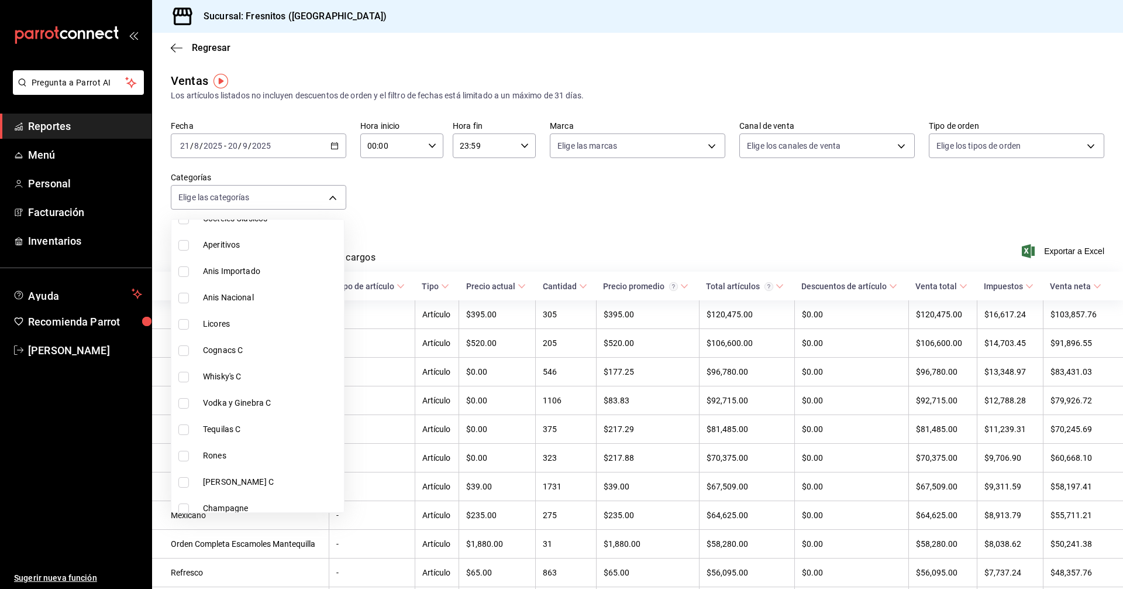
scroll to position [389, 0]
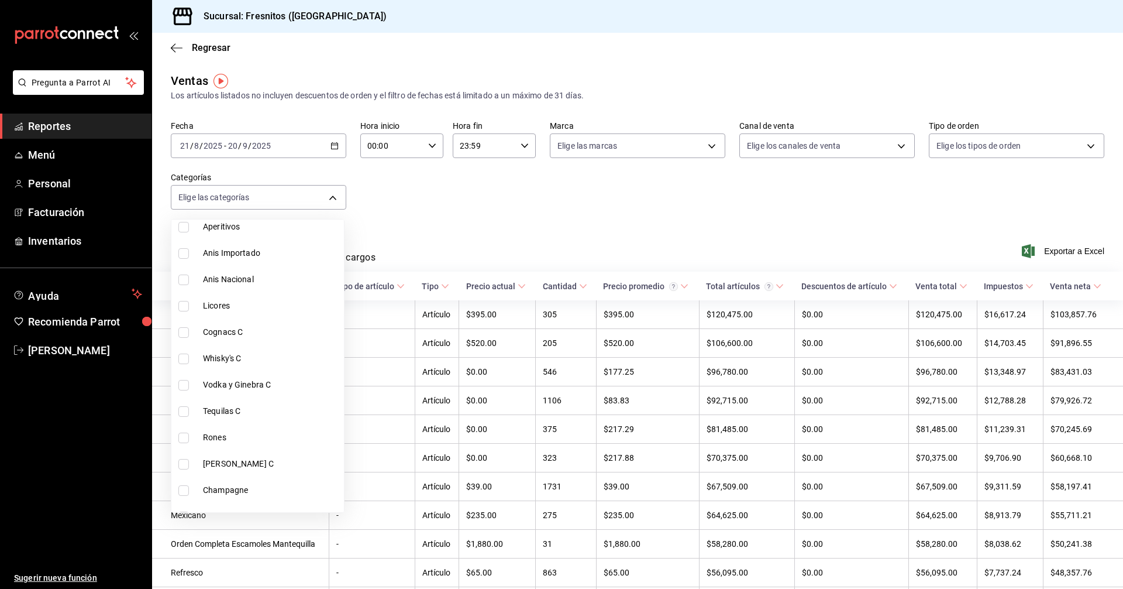
click at [181, 412] on input "checkbox" at bounding box center [183, 411] width 11 height 11
checkbox input "true"
type input "3d4598c7-2a79-4d41-aa97-0885a0b1428b"
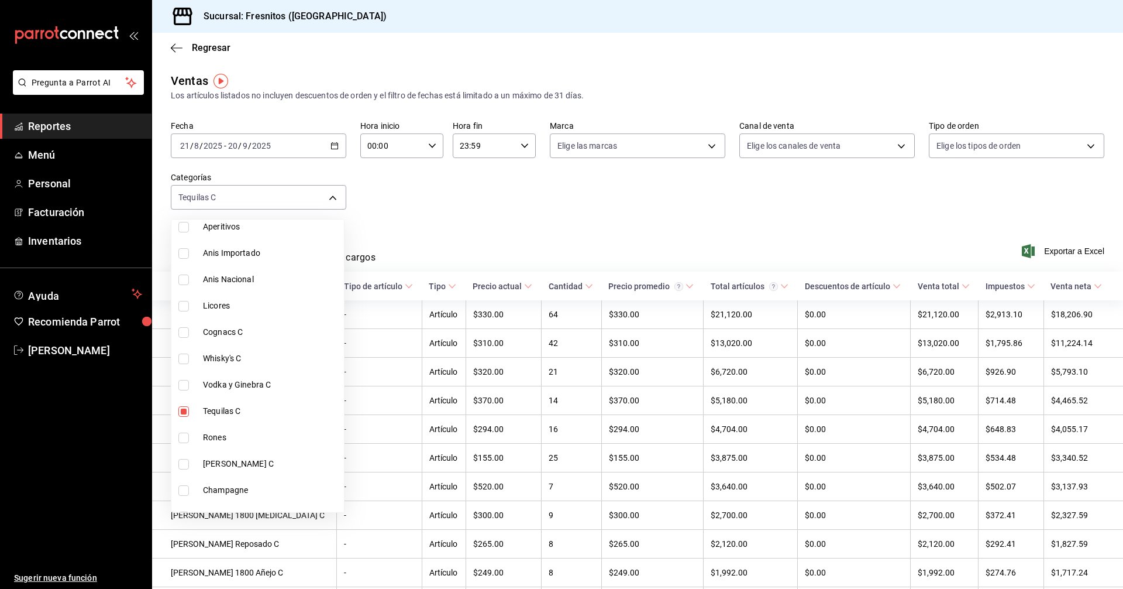
click at [506, 192] on div at bounding box center [561, 294] width 1123 height 589
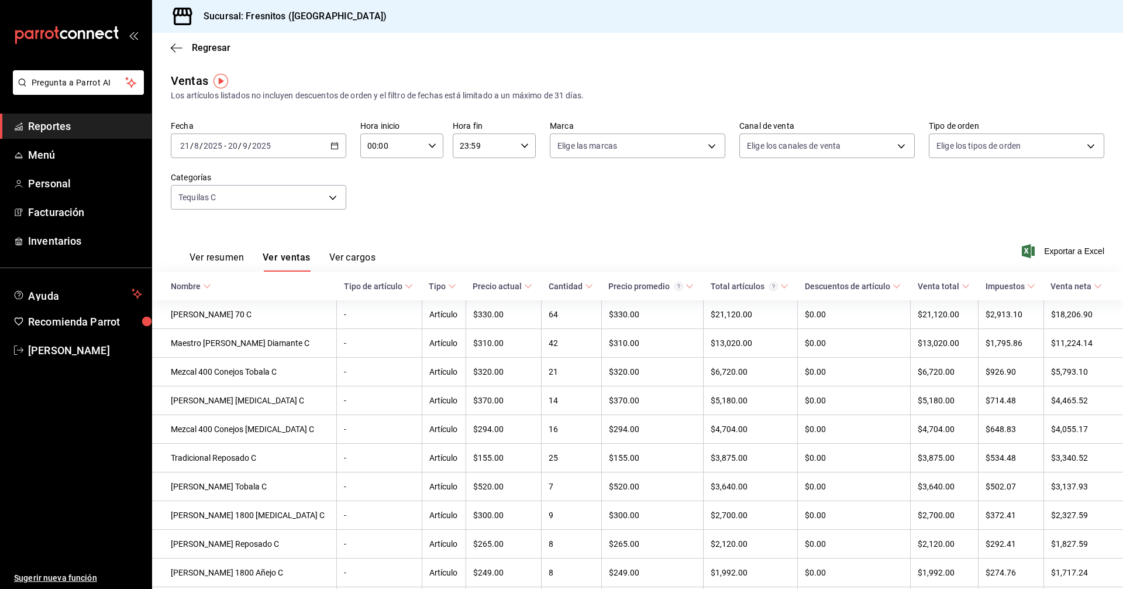
click at [1056, 253] on span "Exportar a Excel" at bounding box center [1064, 251] width 80 height 14
click at [333, 149] on \(Stroke\) "button" at bounding box center [334, 146] width 7 height 6
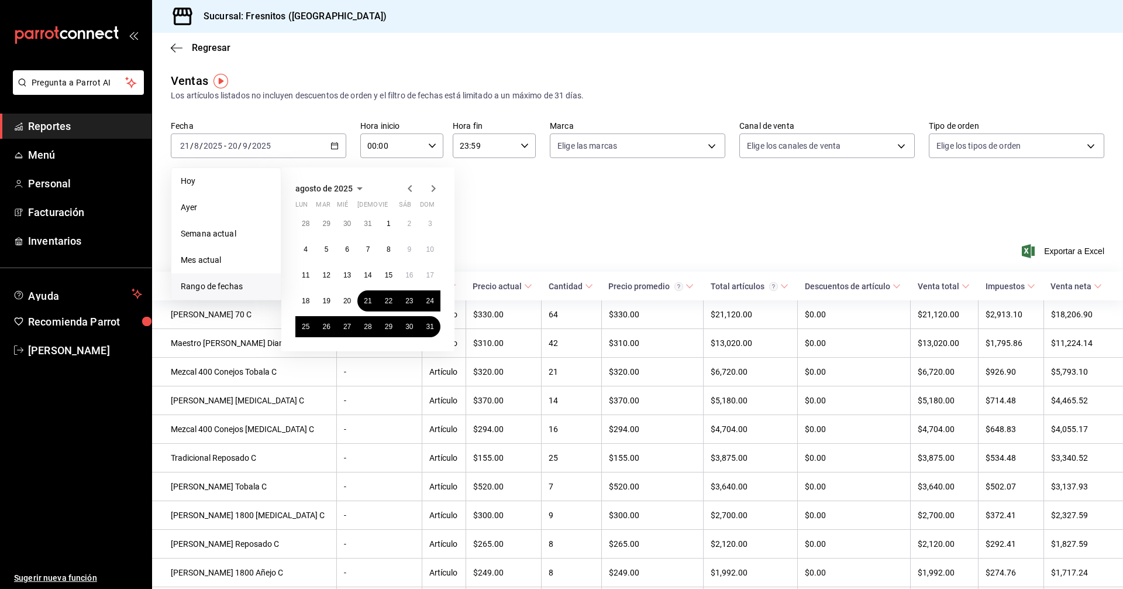
click at [433, 192] on icon "button" at bounding box center [433, 188] width 14 height 14
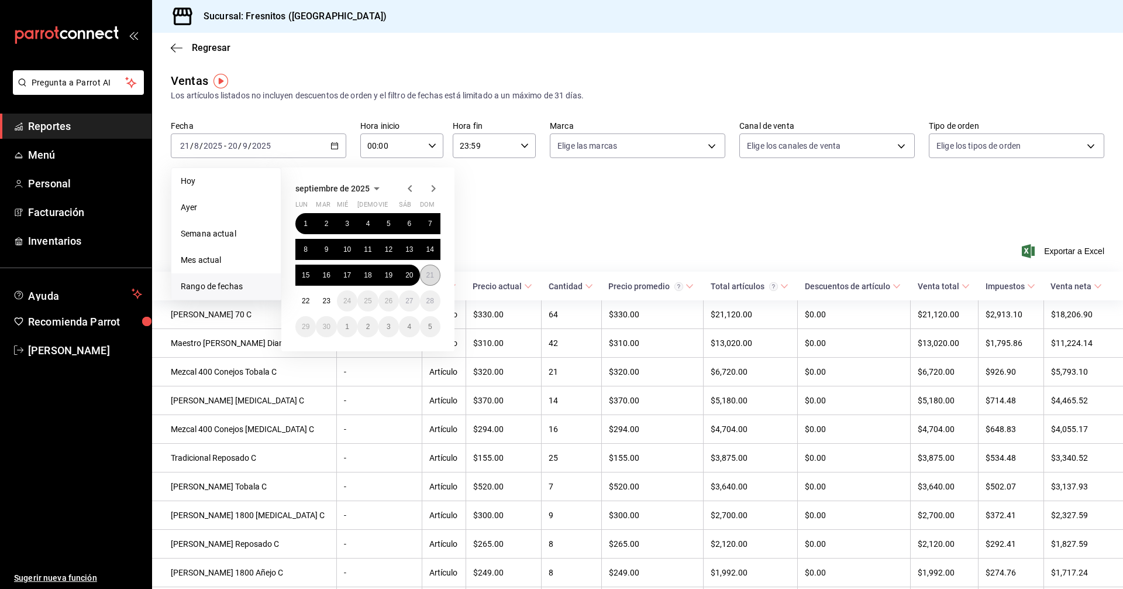
click at [428, 273] on abbr "21" at bounding box center [430, 275] width 8 height 8
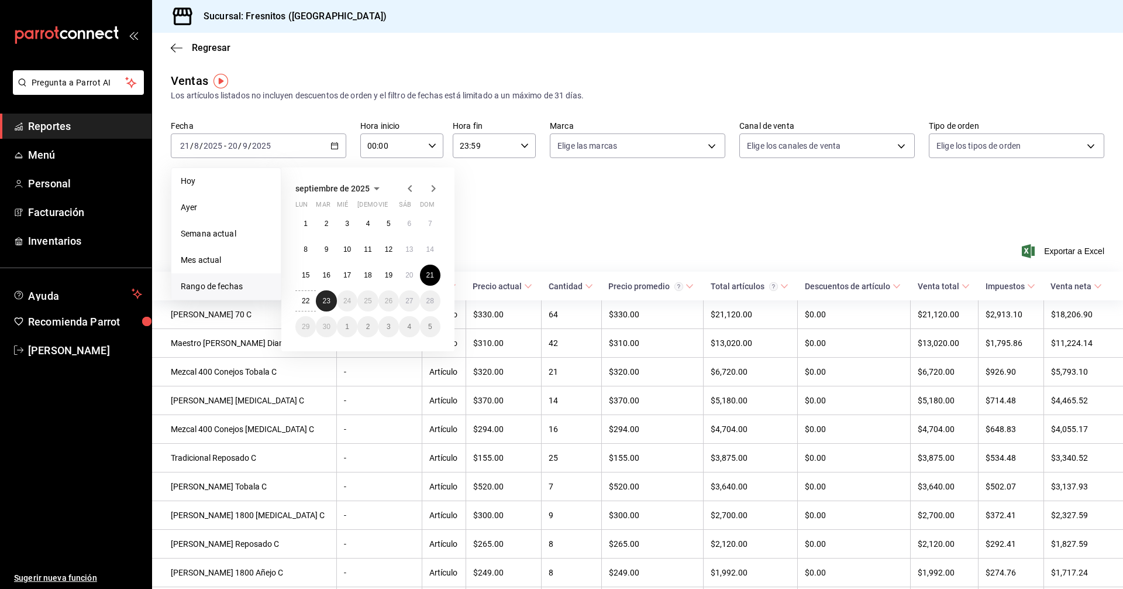
click at [333, 300] on button "23" at bounding box center [326, 300] width 20 height 21
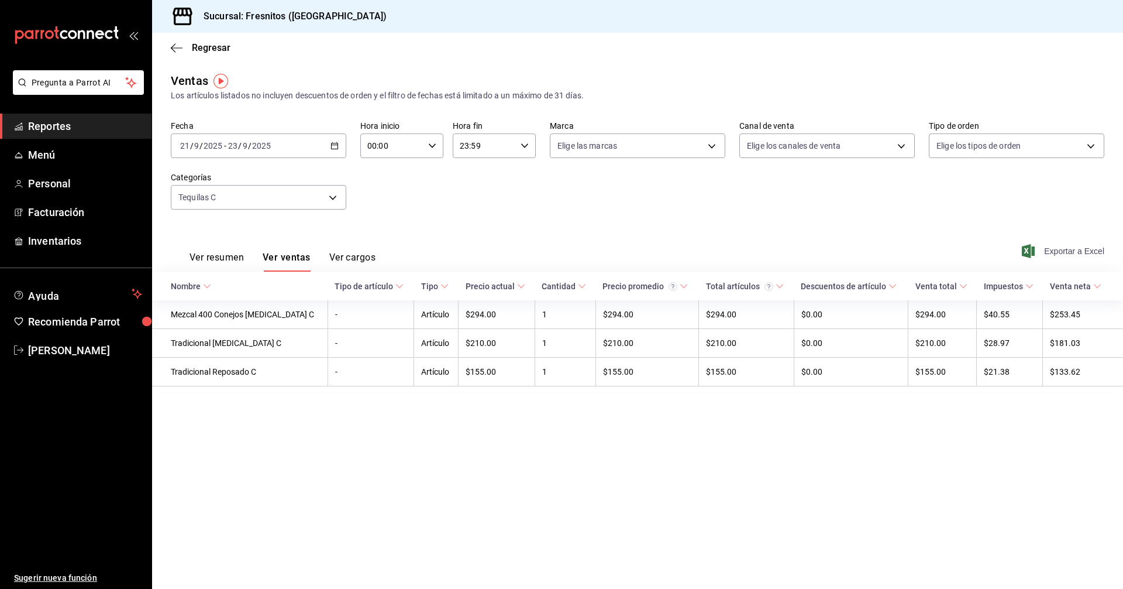
click at [1049, 248] on span "Exportar a Excel" at bounding box center [1064, 251] width 80 height 14
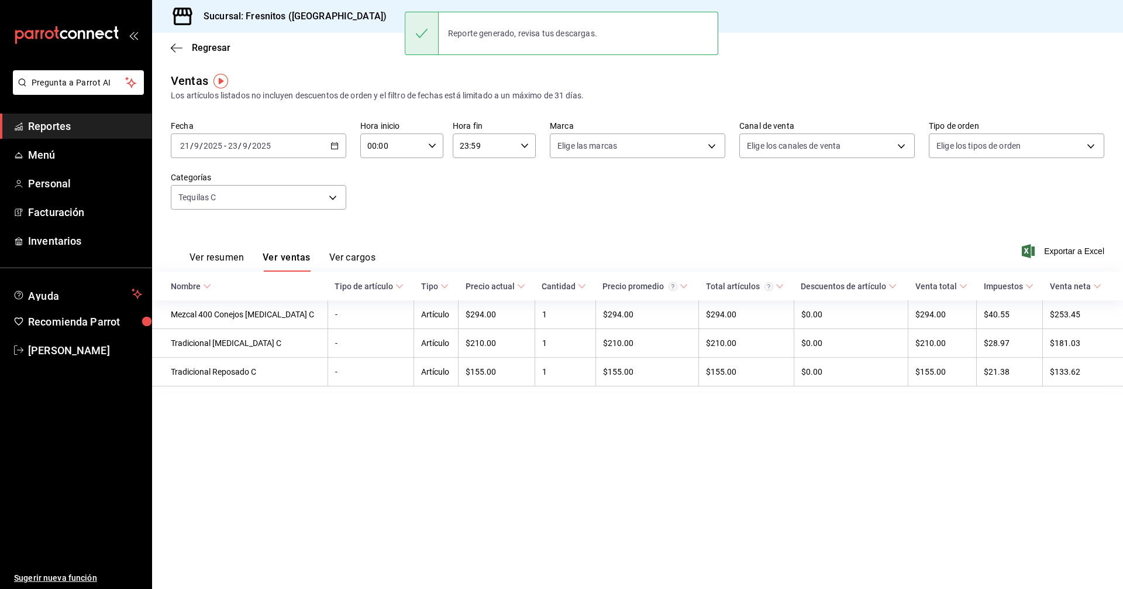
click at [330, 144] on div "[DATE] [DATE] - [DATE] [DATE]" at bounding box center [258, 145] width 175 height 25
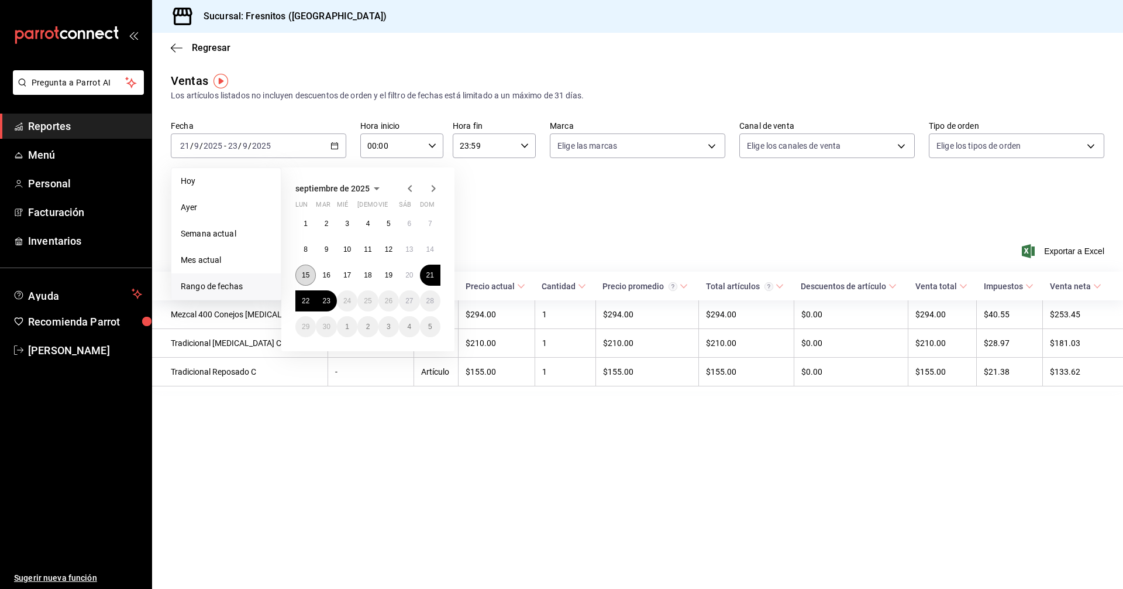
click at [304, 277] on abbr "15" at bounding box center [306, 275] width 8 height 8
click at [436, 274] on button "21" at bounding box center [430, 274] width 20 height 21
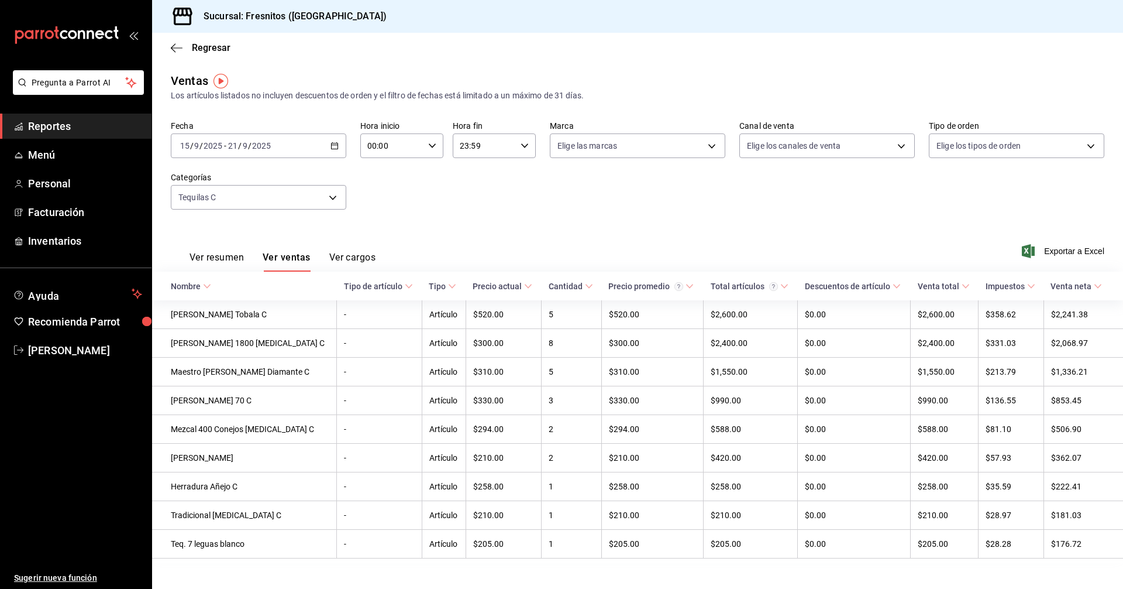
click at [333, 147] on icon "button" at bounding box center [335, 146] width 8 height 8
click at [326, 198] on body "Pregunta a Parrot AI Reportes Menú Personal Facturación Inventarios Ayuda Recom…" at bounding box center [561, 294] width 1123 height 589
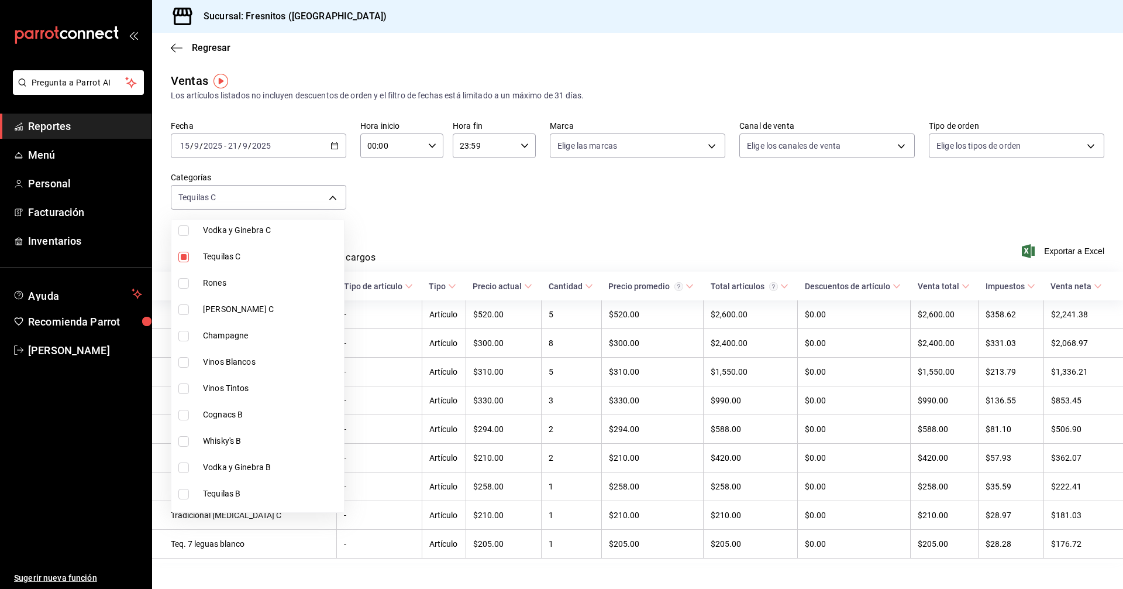
scroll to position [389, 0]
click at [185, 414] on input "checkbox" at bounding box center [183, 411] width 11 height 11
checkbox input "false"
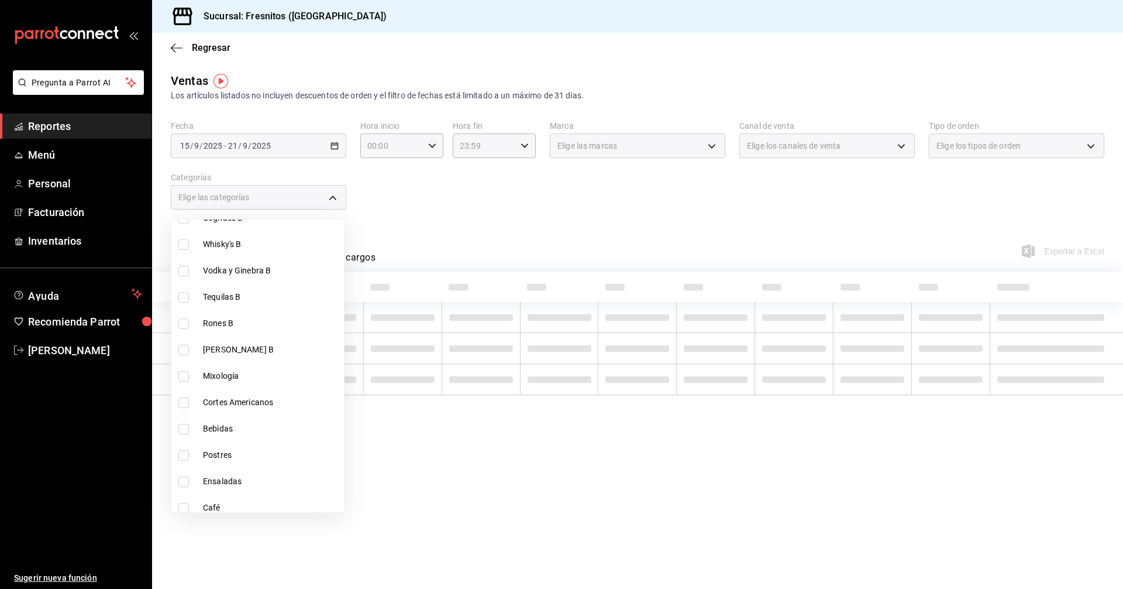
scroll to position [1091, 0]
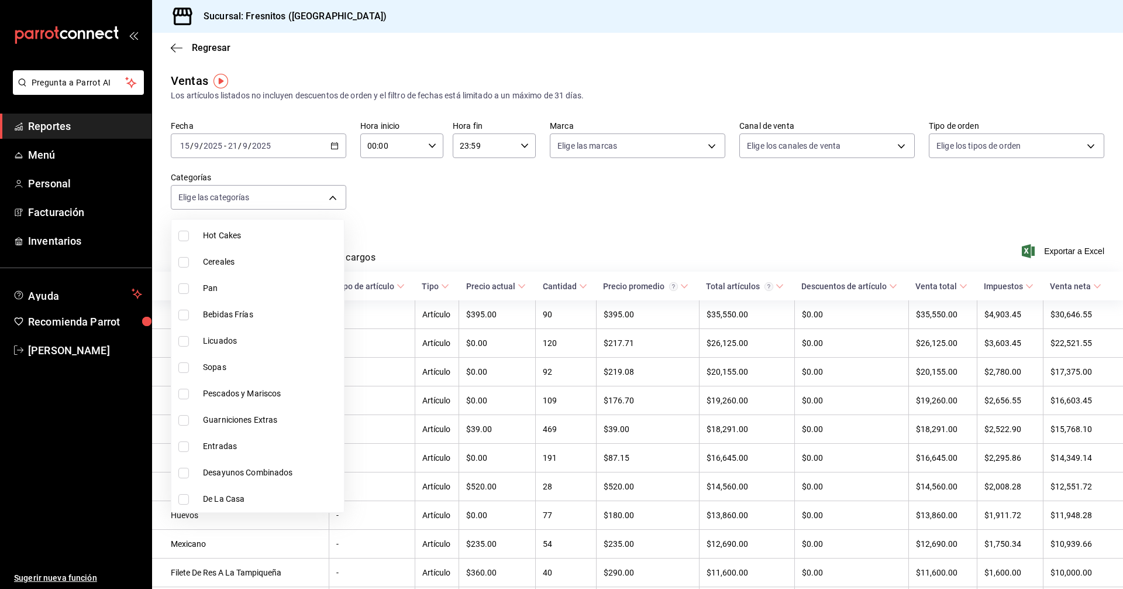
click at [183, 390] on input "checkbox" at bounding box center [183, 393] width 11 height 11
checkbox input "true"
type input "b034554c-ac68-4b4a-bd4f-21874369f14b"
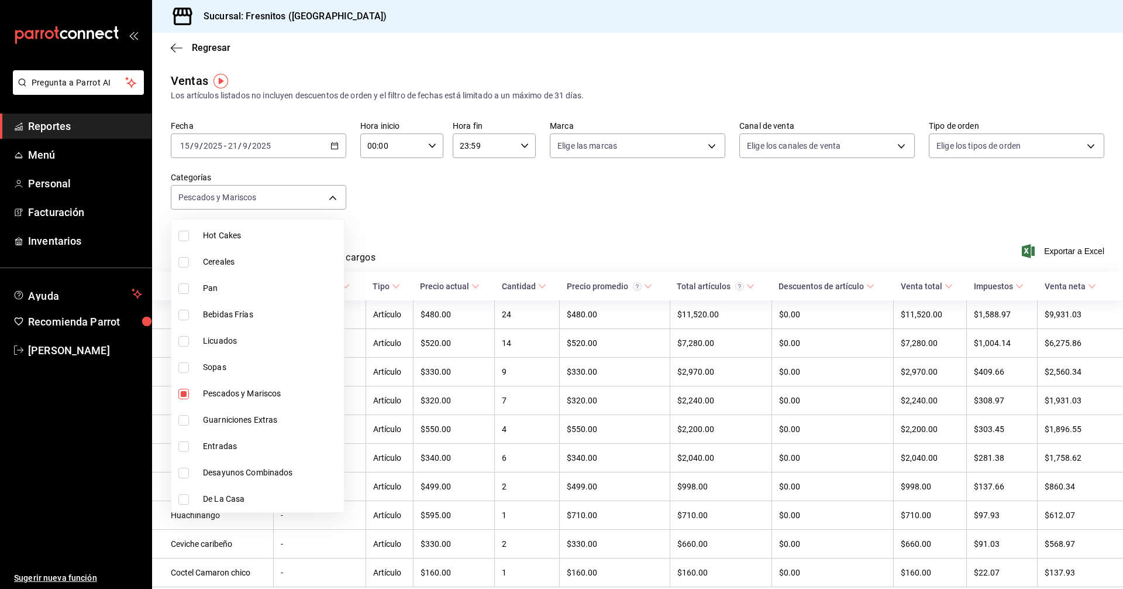
click at [518, 211] on div at bounding box center [561, 294] width 1123 height 589
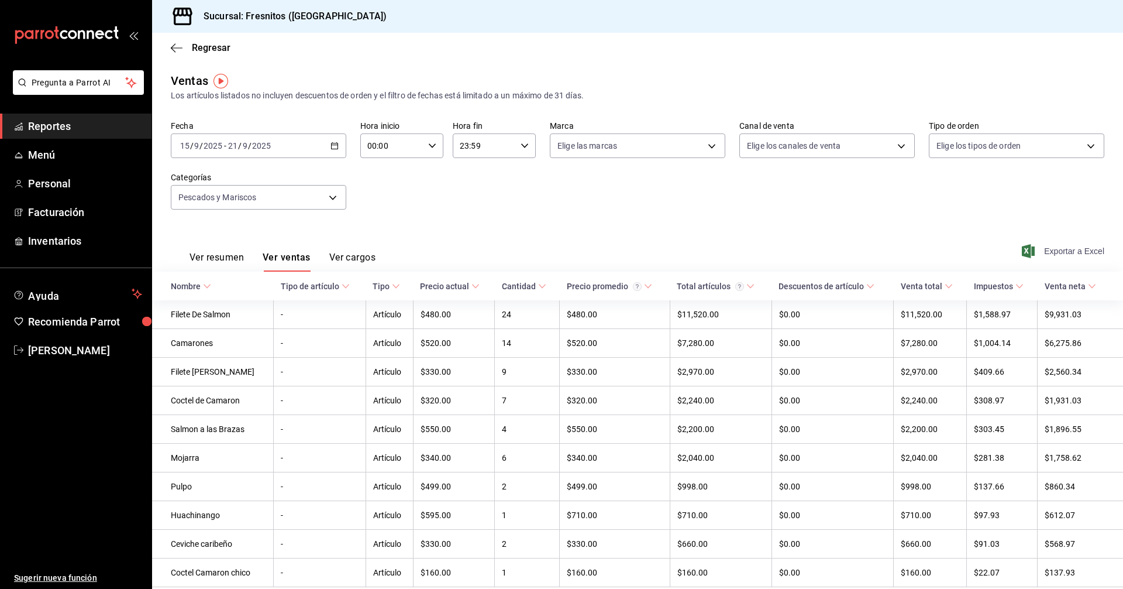
click at [1062, 250] on span "Exportar a Excel" at bounding box center [1064, 251] width 80 height 14
click at [335, 194] on body "Pregunta a Parrot AI Reportes Menú Personal Facturación Inventarios Ayuda Recom…" at bounding box center [561, 294] width 1123 height 589
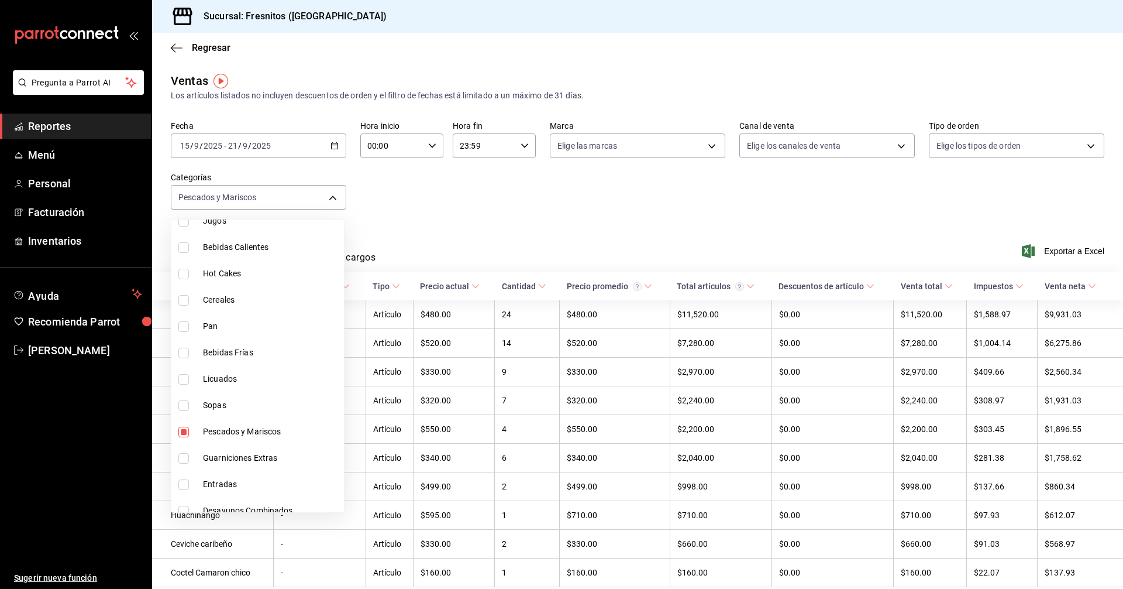
scroll to position [1091, 0]
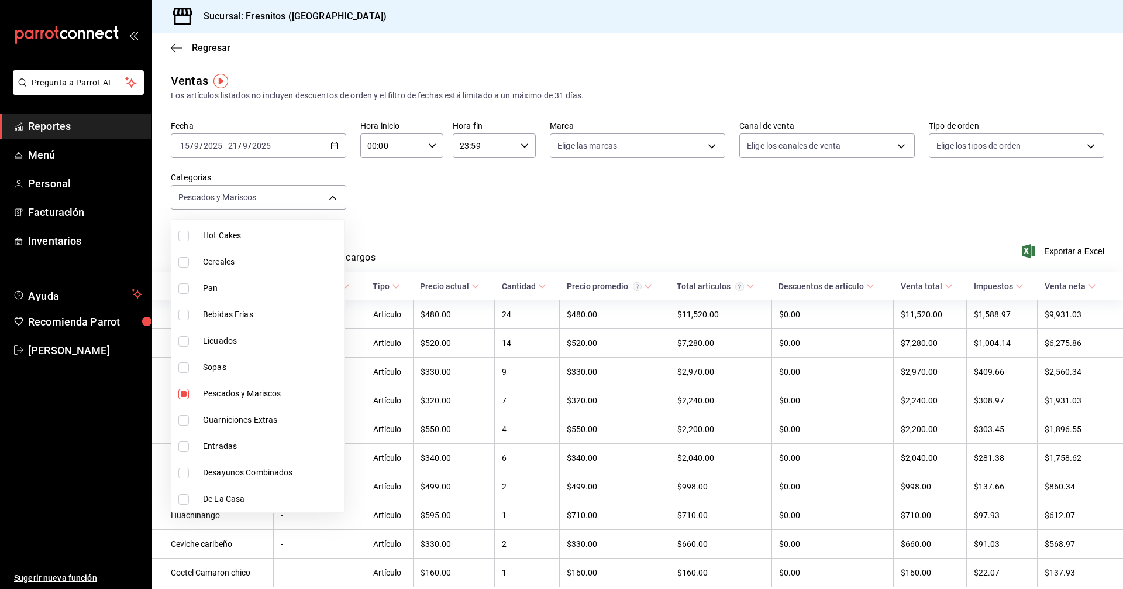
click at [185, 394] on input "checkbox" at bounding box center [183, 393] width 11 height 11
checkbox input "false"
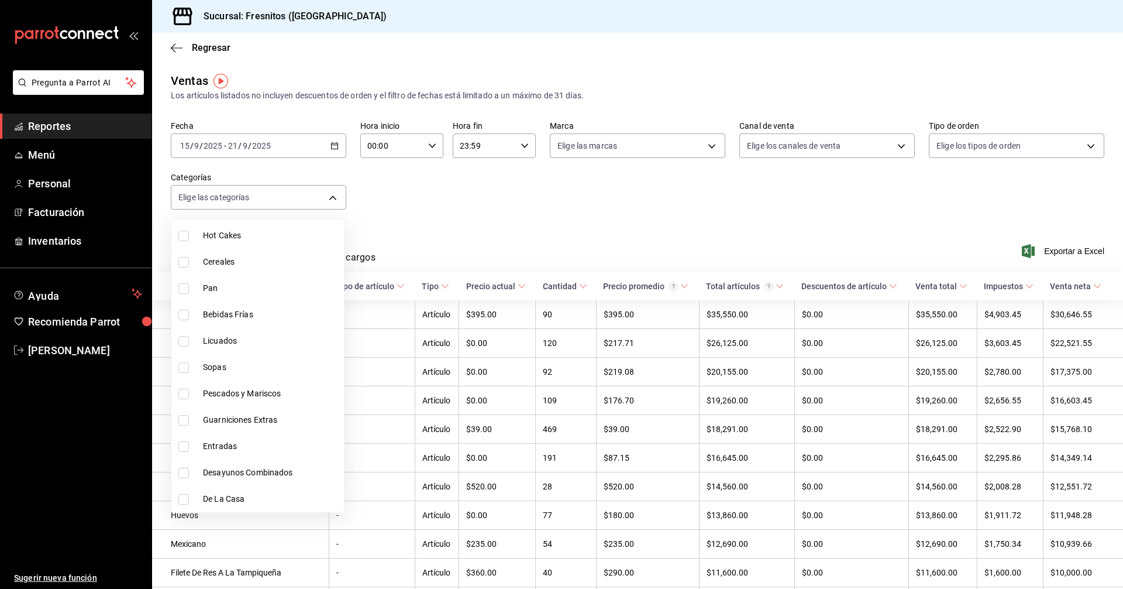
click at [183, 472] on input "checkbox" at bounding box center [183, 472] width 11 height 11
checkbox input "true"
type input "595c7a15-2ed7-41c2-b782-00710019d552"
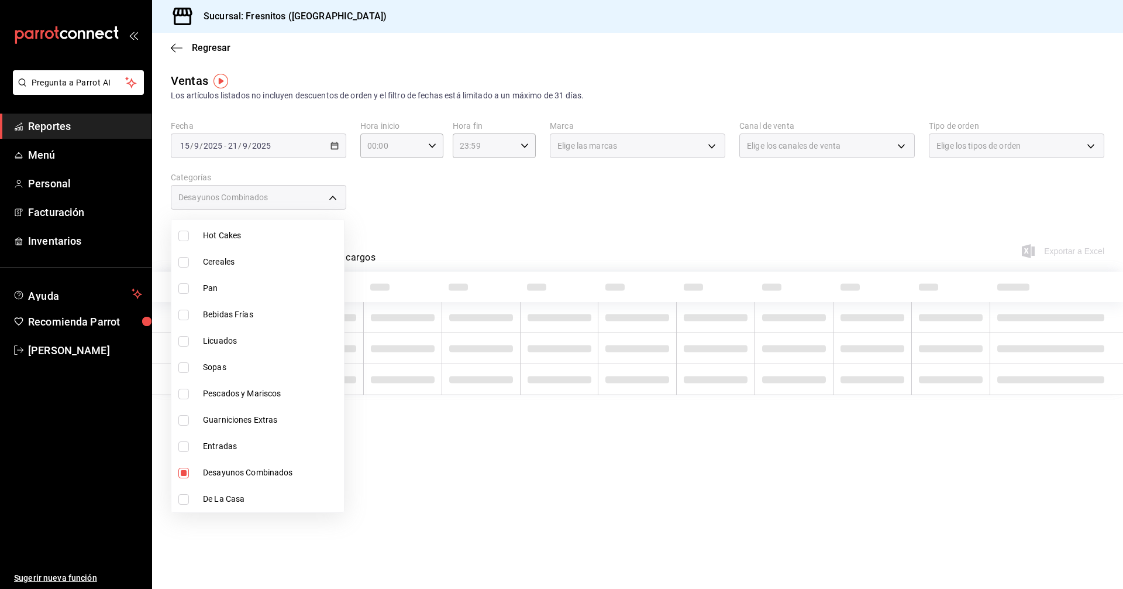
click at [556, 226] on div at bounding box center [561, 294] width 1123 height 589
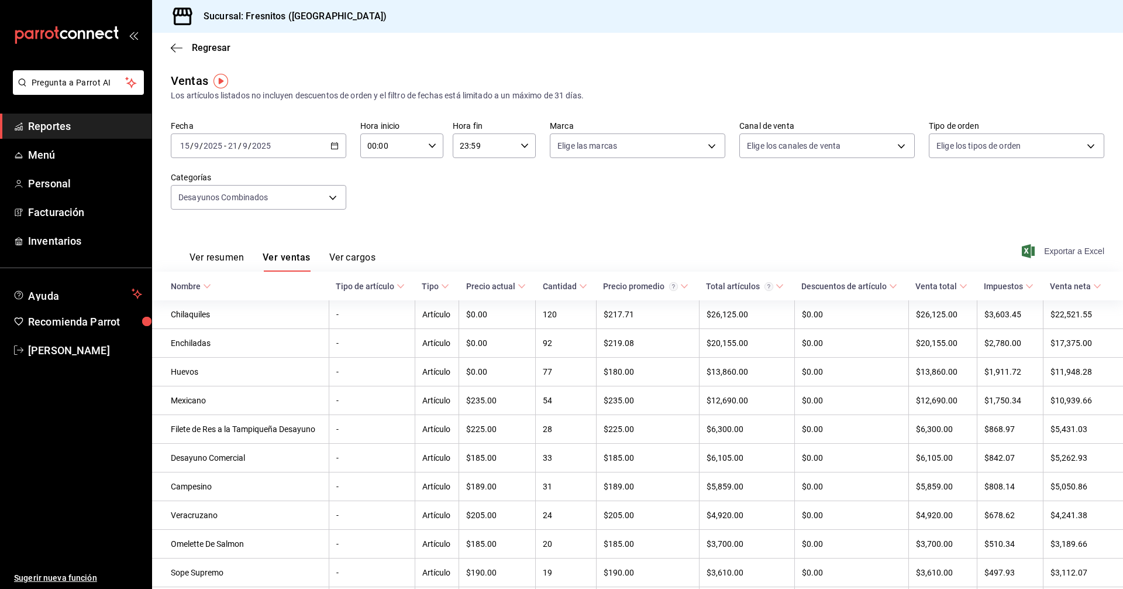
click at [1061, 250] on span "Exportar a Excel" at bounding box center [1064, 251] width 80 height 14
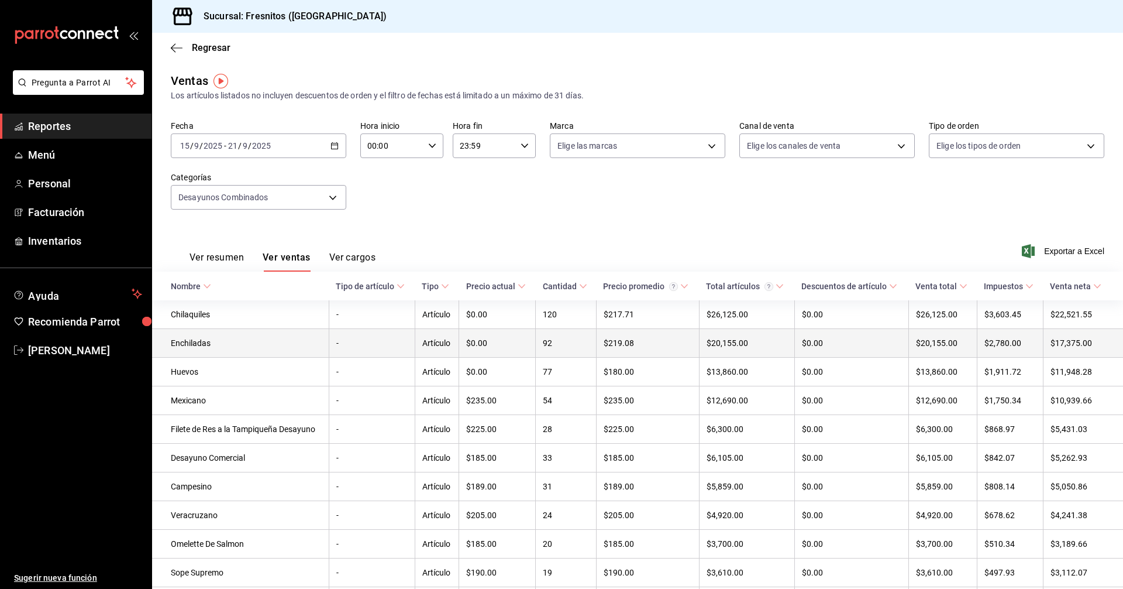
click at [680, 332] on td "$219.08" at bounding box center [647, 343] width 103 height 29
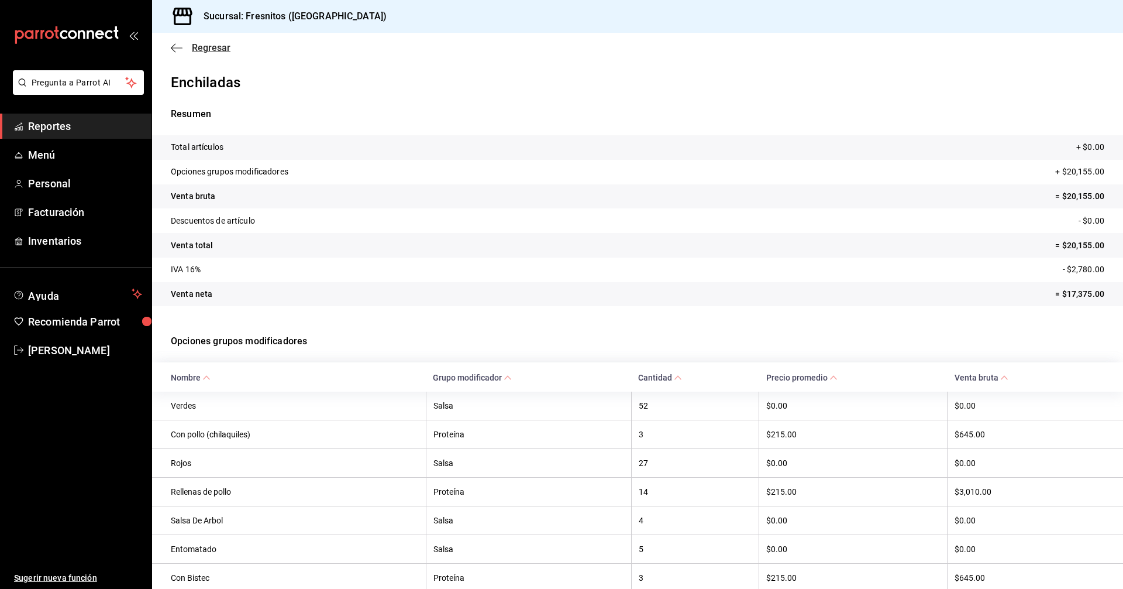
click at [204, 48] on span "Regresar" at bounding box center [211, 47] width 39 height 11
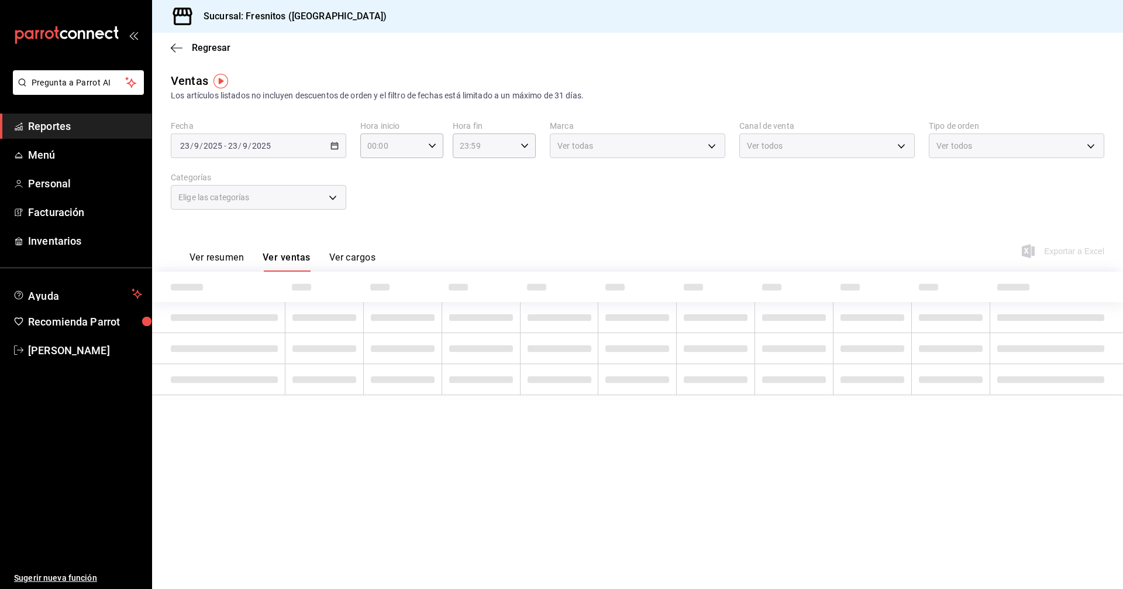
type input "595c7a15-2ed7-41c2-b782-00710019d552"
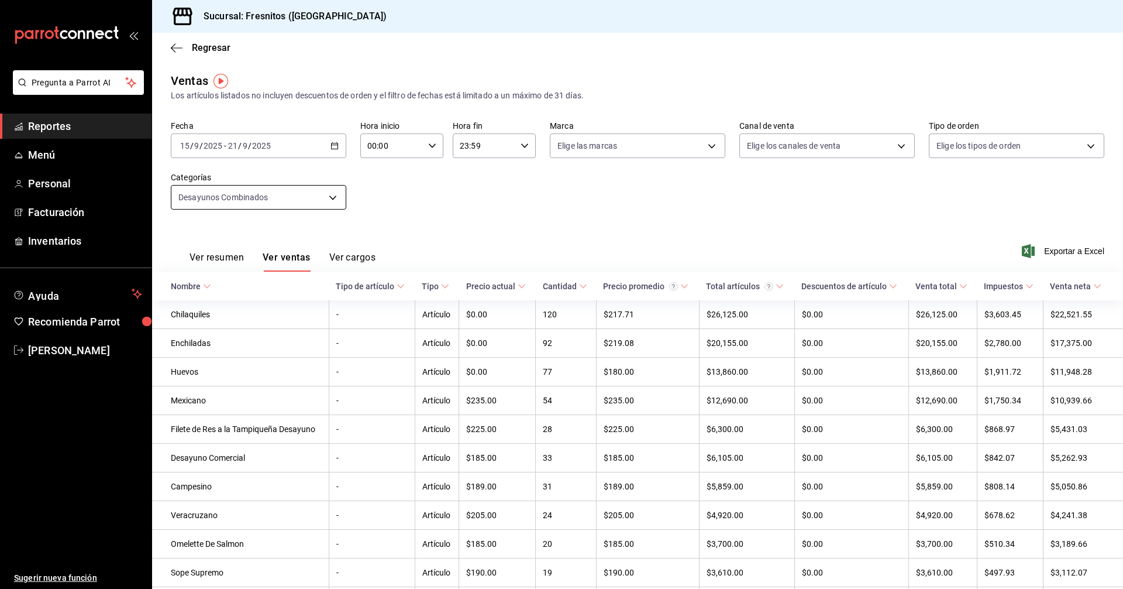
click at [331, 198] on body "Pregunta a Parrot AI Reportes Menú Personal Facturación Inventarios Ayuda Recom…" at bounding box center [561, 294] width 1123 height 589
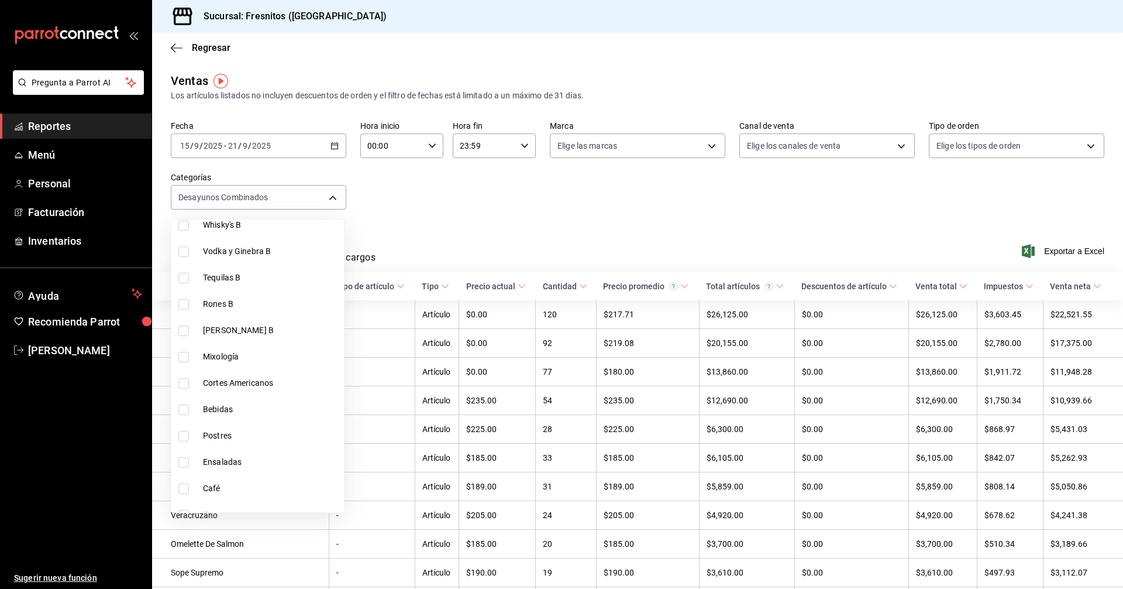
scroll to position [760, 0]
click at [181, 378] on input "checkbox" at bounding box center [183, 382] width 11 height 11
checkbox input "true"
type input "595c7a15-2ed7-41c2-b782-00710019d552,9754b4bf-f898-4a70-ae7f-45e25517f6c9"
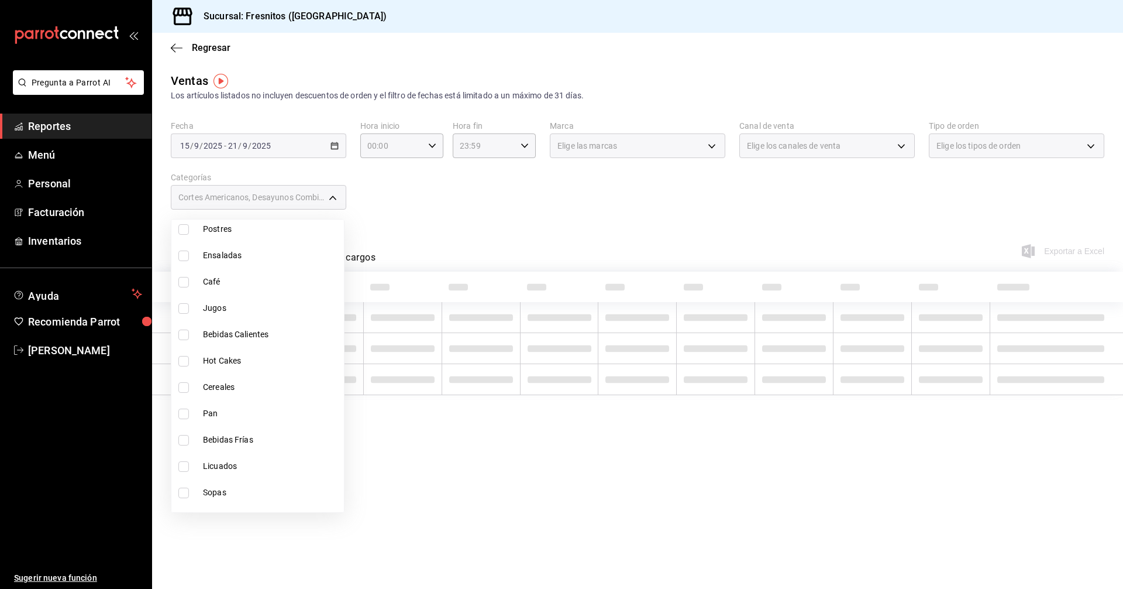
scroll to position [1091, 0]
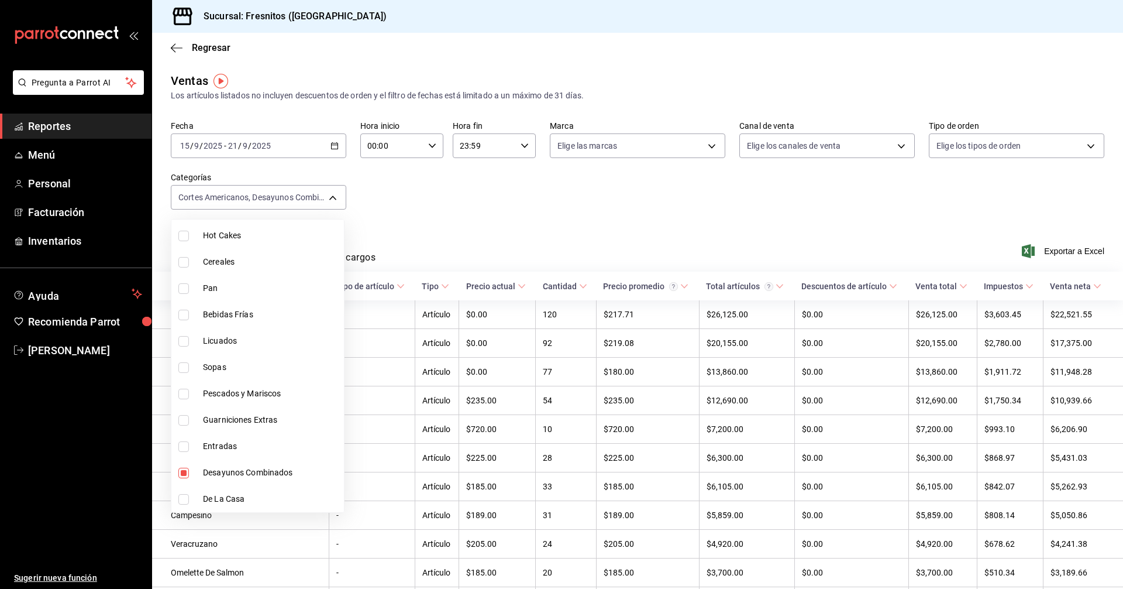
click at [183, 472] on input "checkbox" at bounding box center [183, 472] width 11 height 11
checkbox input "false"
type input "9754b4bf-f898-4a70-ae7f-45e25517f6c9"
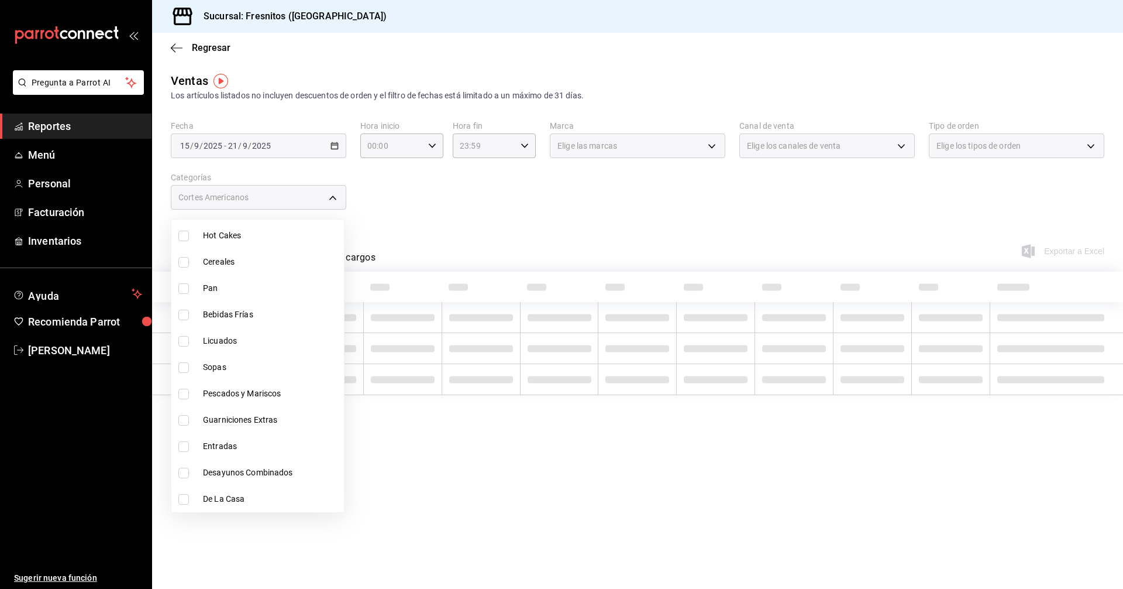
click at [835, 191] on div at bounding box center [561, 294] width 1123 height 589
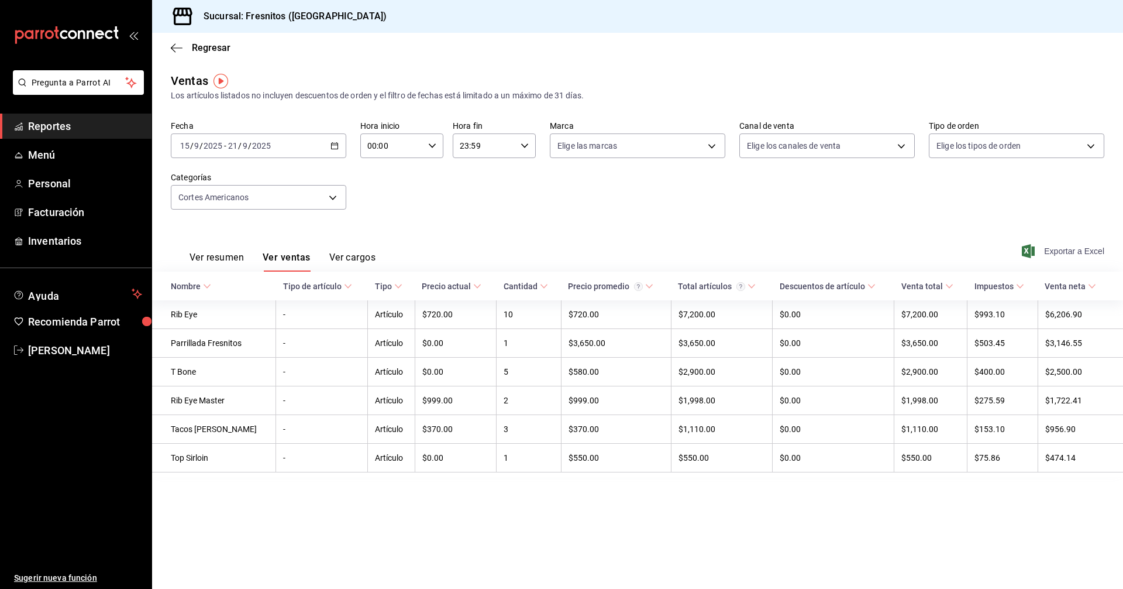
click at [1060, 245] on span "Exportar a Excel" at bounding box center [1064, 251] width 80 height 14
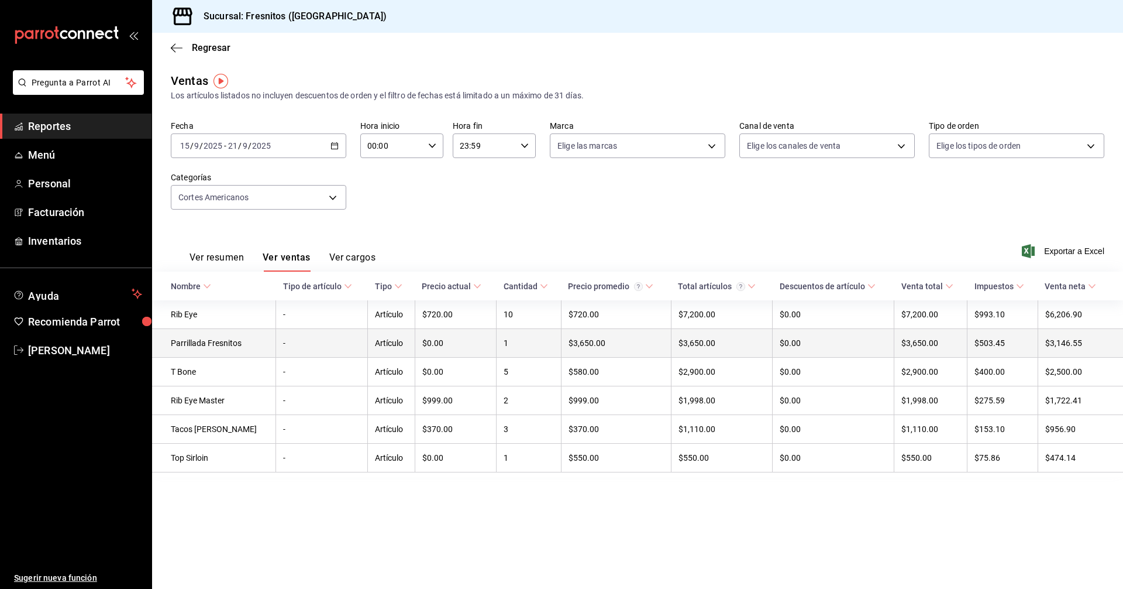
click at [226, 345] on td "Parrillada Fresnitos" at bounding box center [214, 343] width 124 height 29
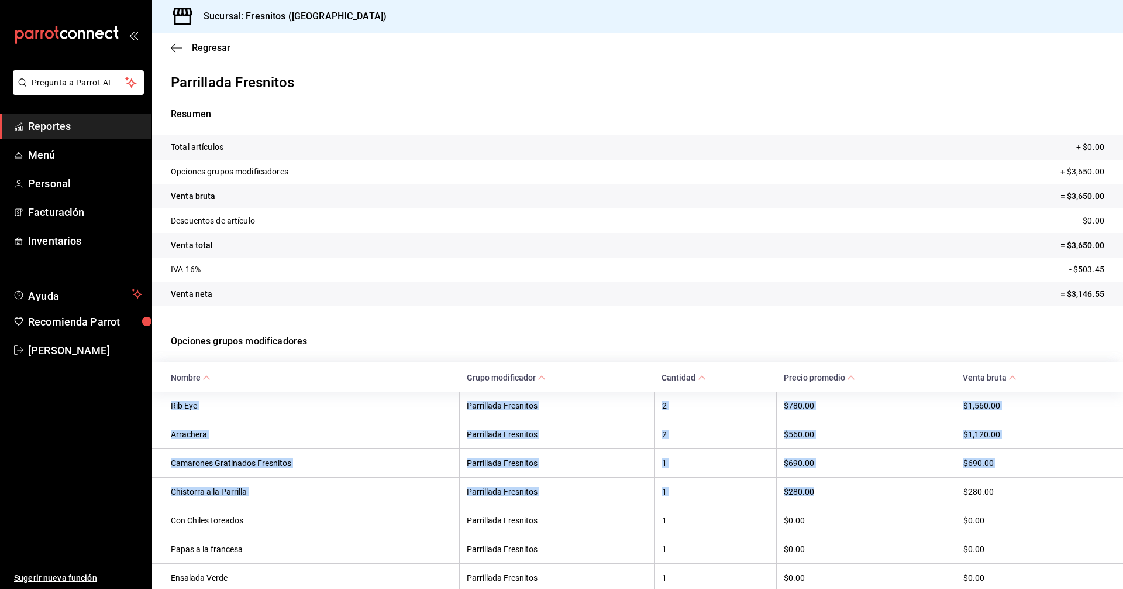
drag, startPoint x: 172, startPoint y: 404, endPoint x: 850, endPoint y: 479, distance: 682.1
click at [850, 479] on tbody "Rib Eye Parrillada Fresnitos 2 $780.00 $1,560.00 Arrachera Parrillada Fresnitos…" at bounding box center [637, 491] width 971 height 201
copy tbody "Rib Eye Parrillada Fresnitos 2 $780.00 $1,560.00 Arrachera Parrillada Fresnitos…"
click at [201, 48] on span "Regresar" at bounding box center [211, 47] width 39 height 11
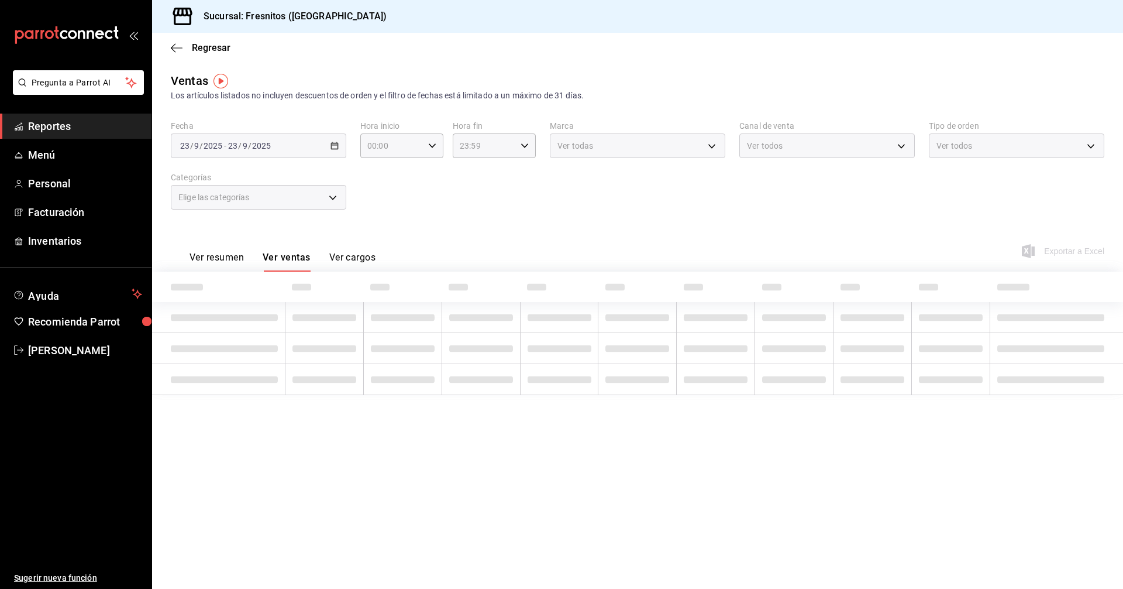
type input "9754b4bf-f898-4a70-ae7f-45e25517f6c9"
click at [329, 198] on div "Cortes Americanos" at bounding box center [258, 197] width 175 height 25
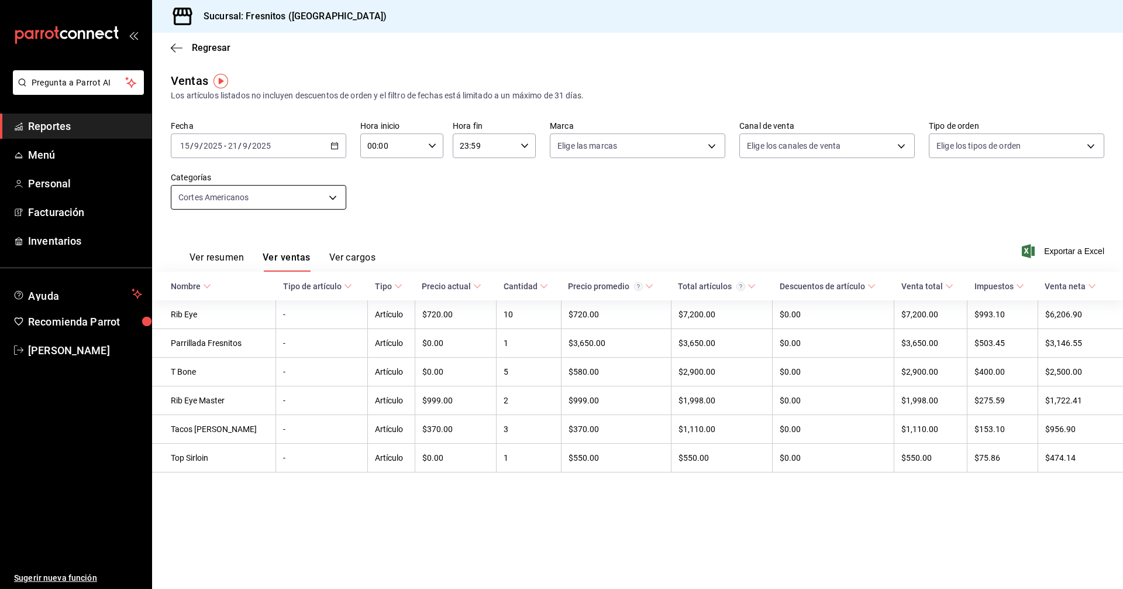
click at [327, 194] on body "Pregunta a Parrot AI Reportes Menú Personal Facturación Inventarios Ayuda Recom…" at bounding box center [561, 294] width 1123 height 589
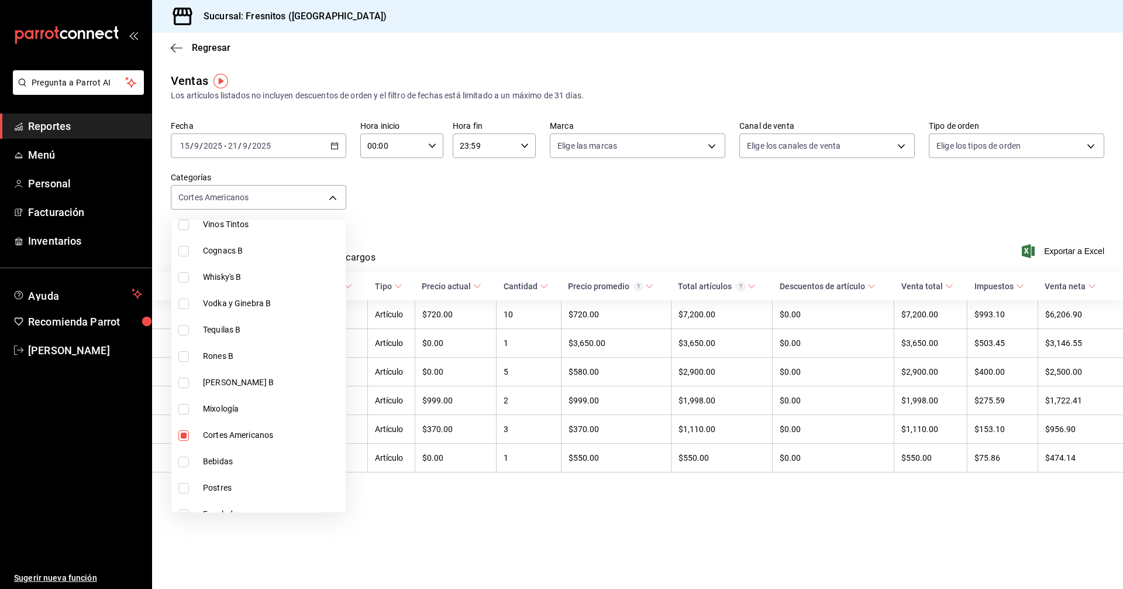
scroll to position [702, 0]
click at [187, 445] on input "checkbox" at bounding box center [183, 440] width 11 height 11
checkbox input "false"
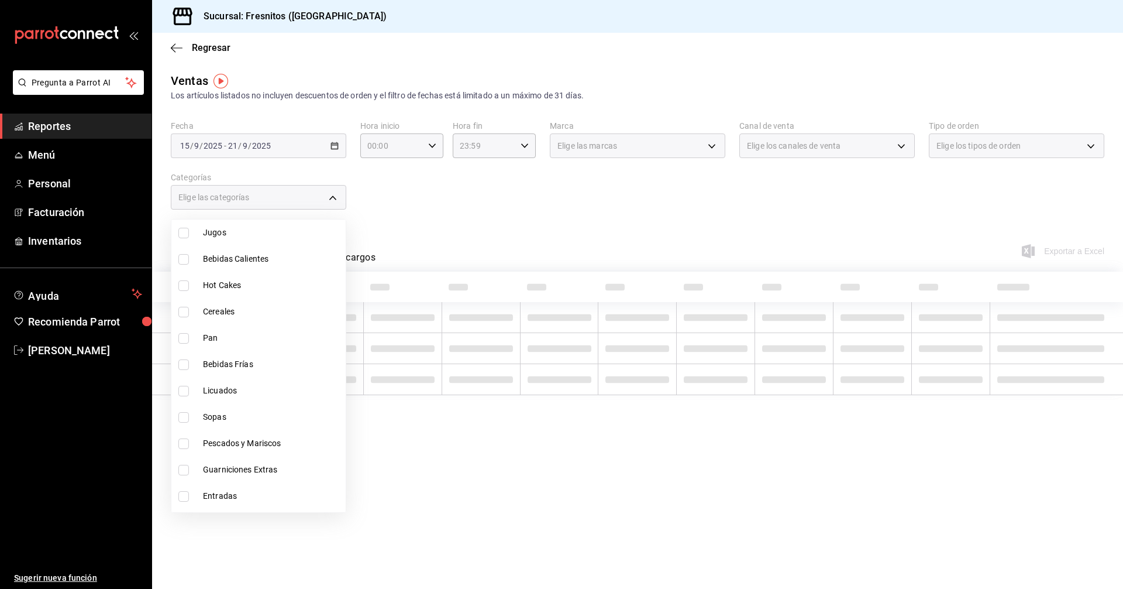
scroll to position [1091, 0]
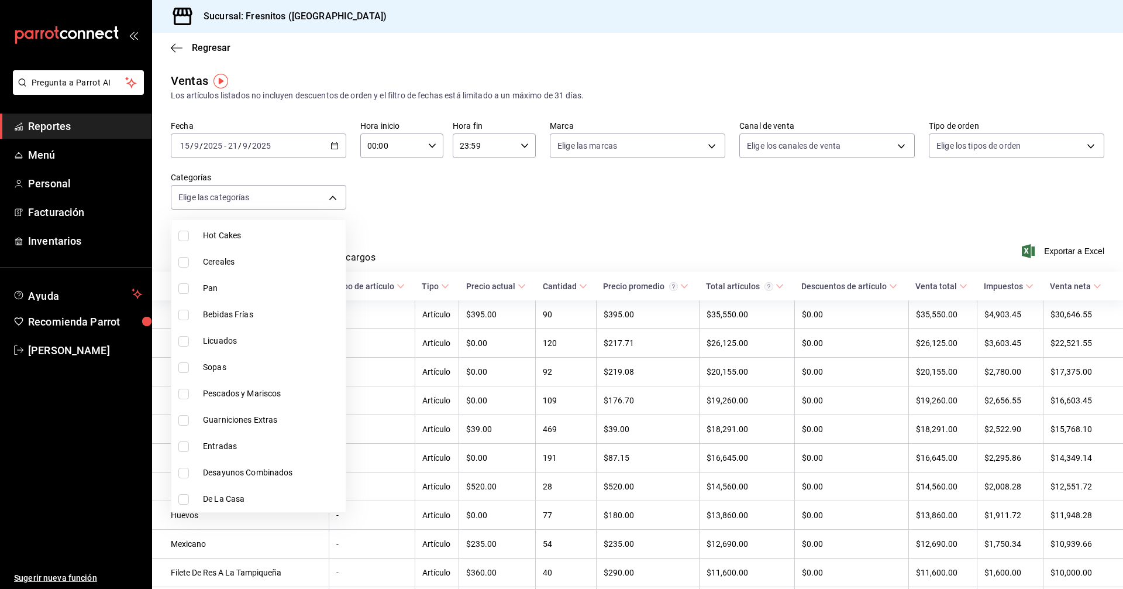
click at [182, 473] on input "checkbox" at bounding box center [183, 472] width 11 height 11
checkbox input "true"
type input "595c7a15-2ed7-41c2-b782-00710019d552"
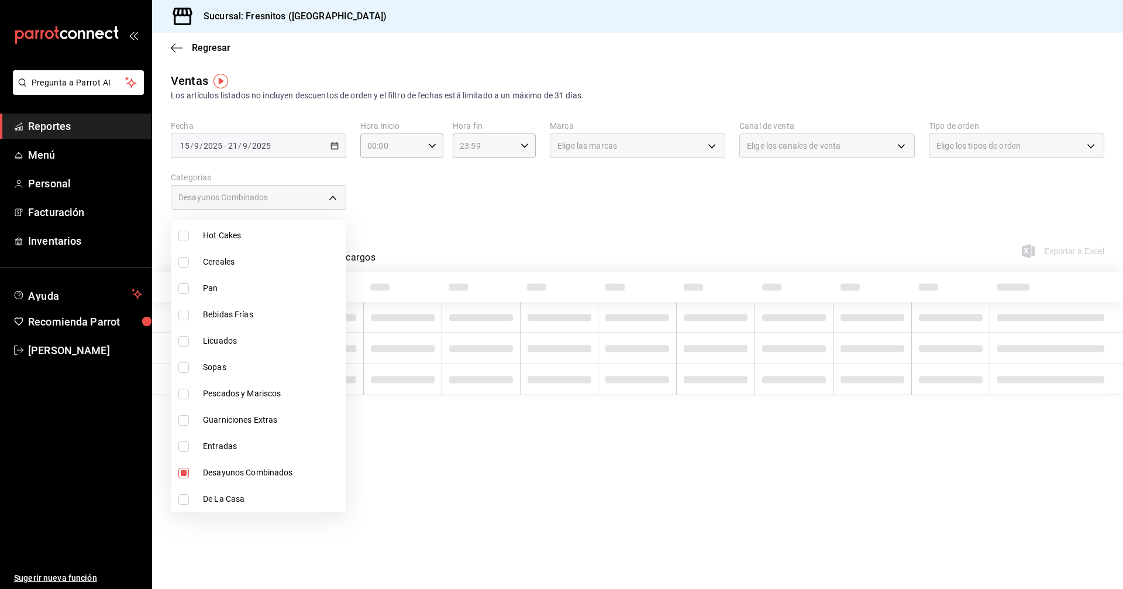
click at [481, 188] on div at bounding box center [561, 294] width 1123 height 589
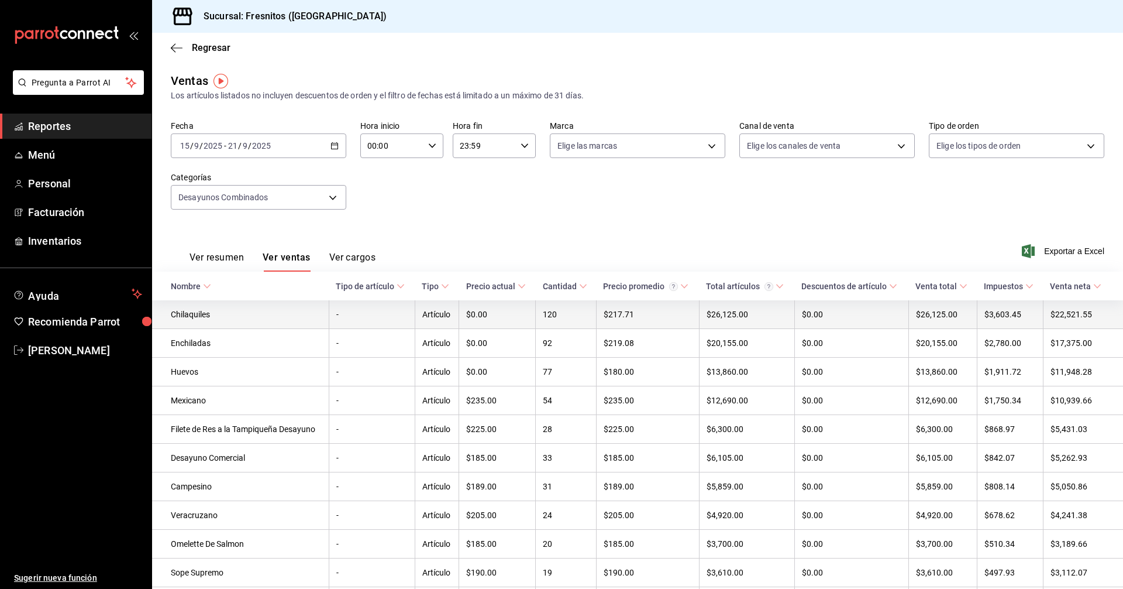
click at [200, 306] on td "Chilaquiles" at bounding box center [240, 314] width 177 height 29
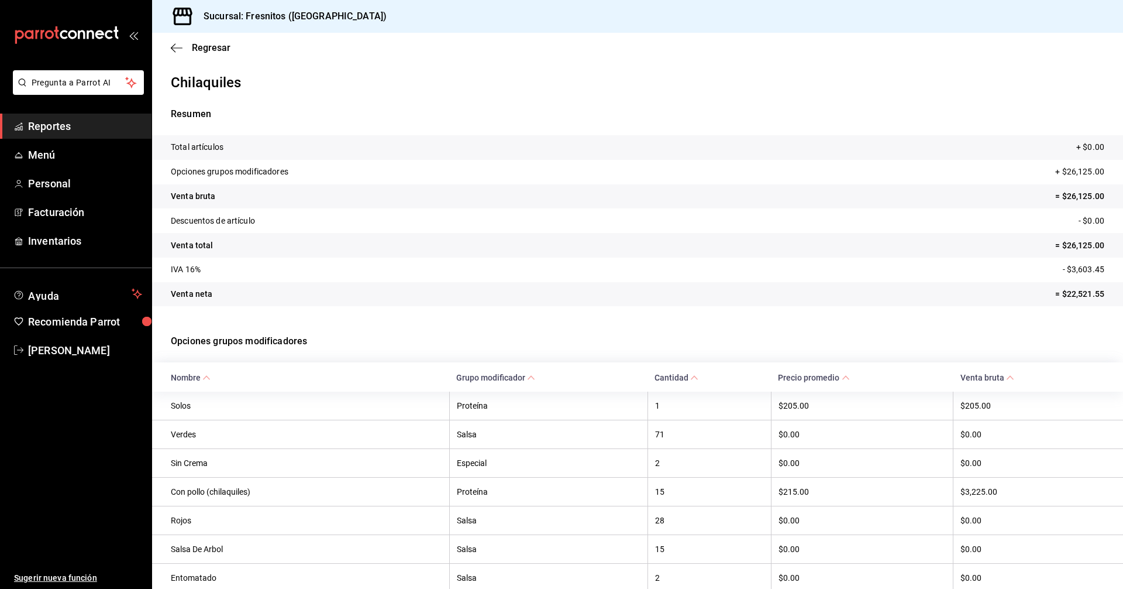
scroll to position [351, 0]
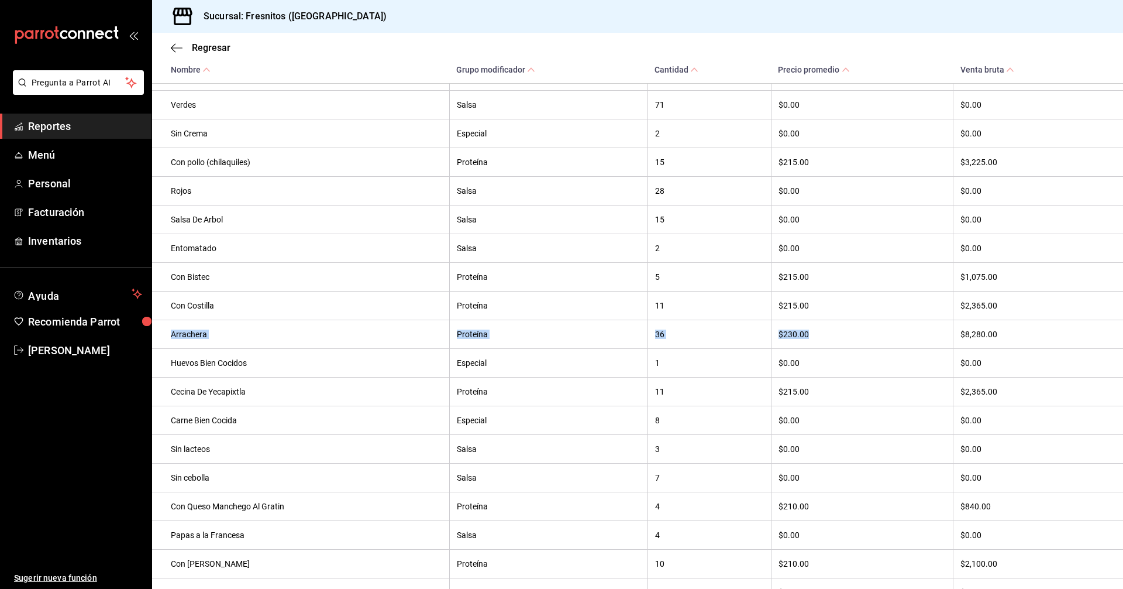
drag, startPoint x: 172, startPoint y: 339, endPoint x: 818, endPoint y: 329, distance: 646.5
click at [818, 329] on tr "Arrachera Proteína 36 $230.00 $8,280.00" at bounding box center [637, 333] width 971 height 29
copy tr "Arrachera Proteína 36 $230.00"
click at [212, 44] on span "Regresar" at bounding box center [211, 47] width 39 height 11
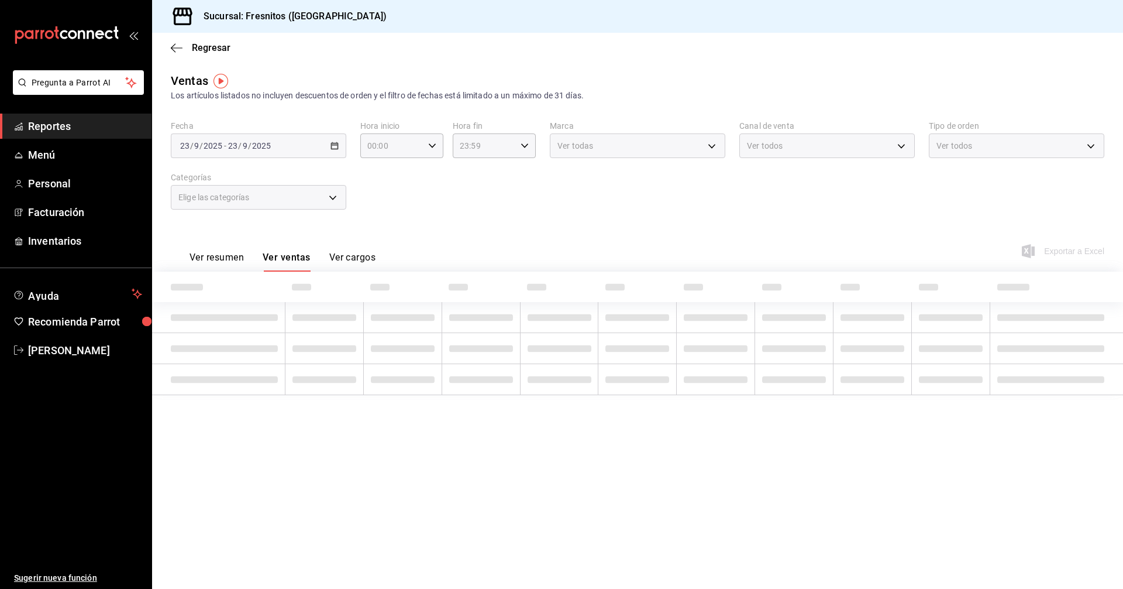
type input "595c7a15-2ed7-41c2-b782-00710019d552"
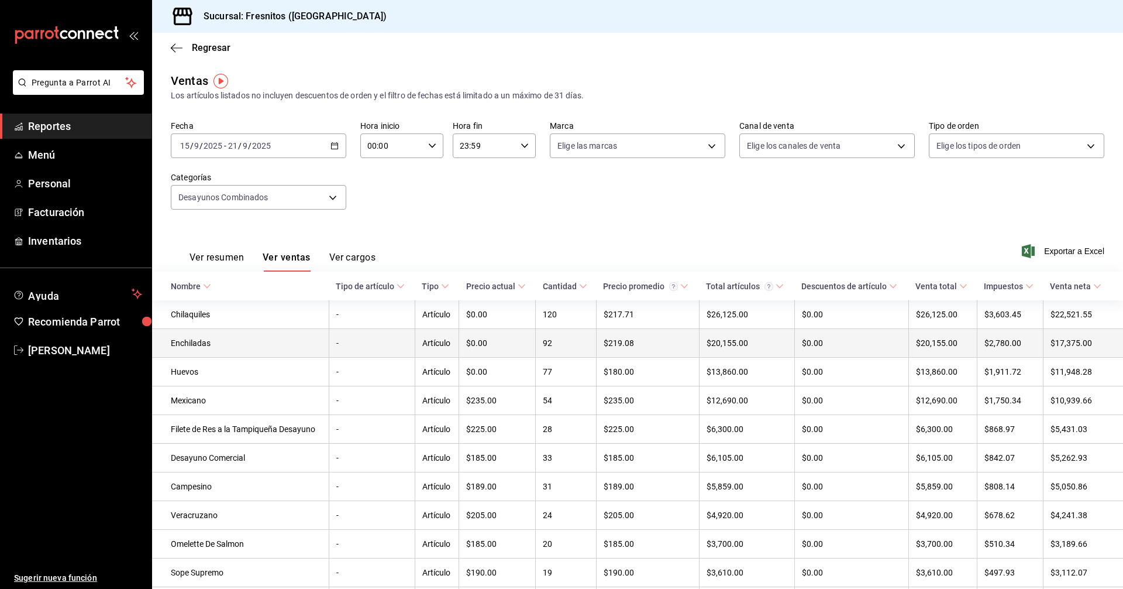
click at [197, 348] on td "Enchiladas" at bounding box center [240, 343] width 177 height 29
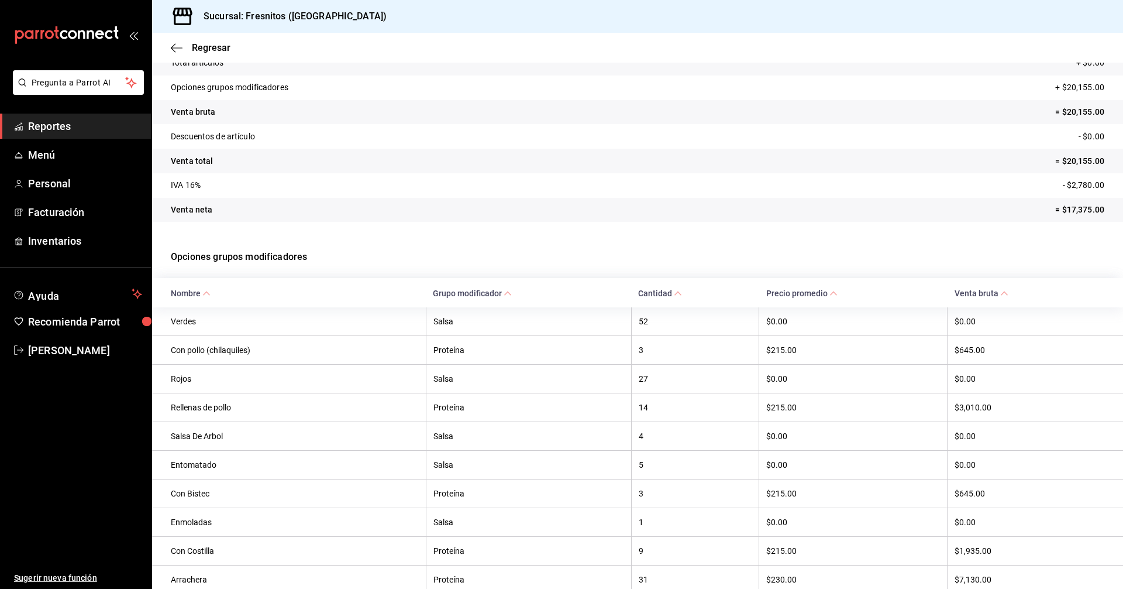
scroll to position [234, 0]
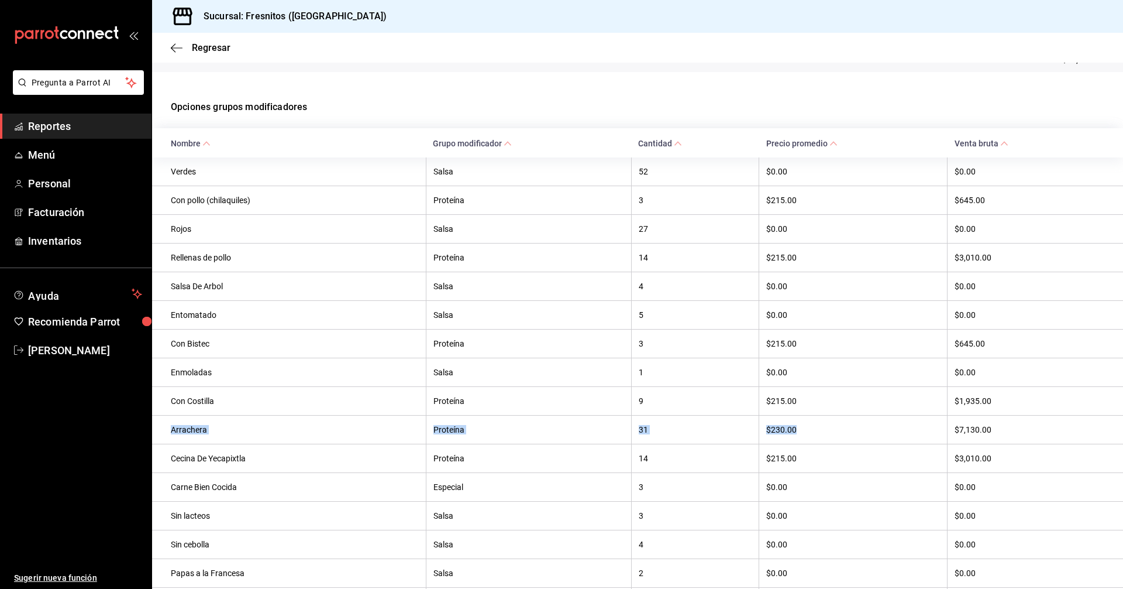
drag, startPoint x: 171, startPoint y: 434, endPoint x: 854, endPoint y: 435, distance: 683.3
click at [854, 435] on tr "Arrachera Proteína 31 $230.00 $7,130.00" at bounding box center [637, 429] width 971 height 29
copy tr "Arrachera Proteína 31 $230.00"
click at [191, 44] on span "Regresar" at bounding box center [201, 47] width 60 height 11
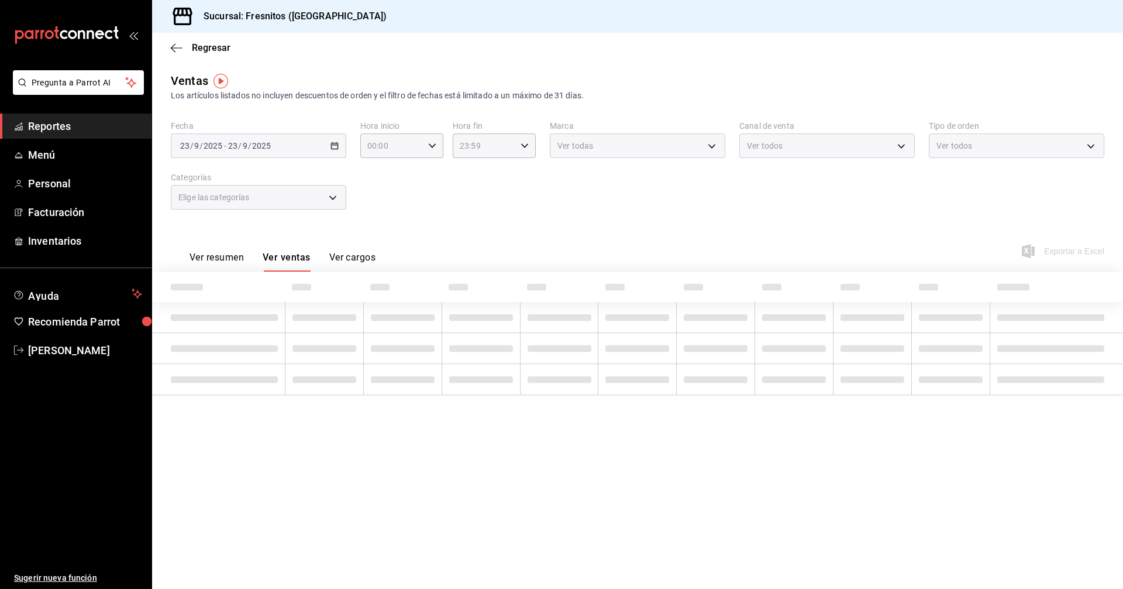
type input "595c7a15-2ed7-41c2-b782-00710019d552"
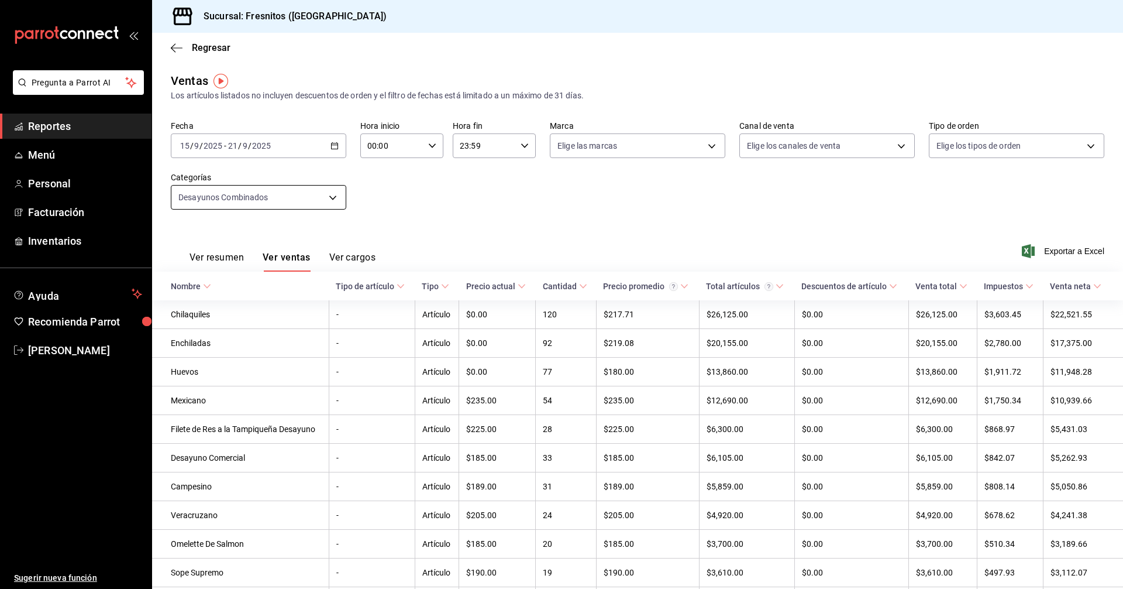
click at [333, 194] on body "Pregunta a Parrot AI Reportes Menú Personal Facturación Inventarios Ayuda Recom…" at bounding box center [561, 294] width 1123 height 589
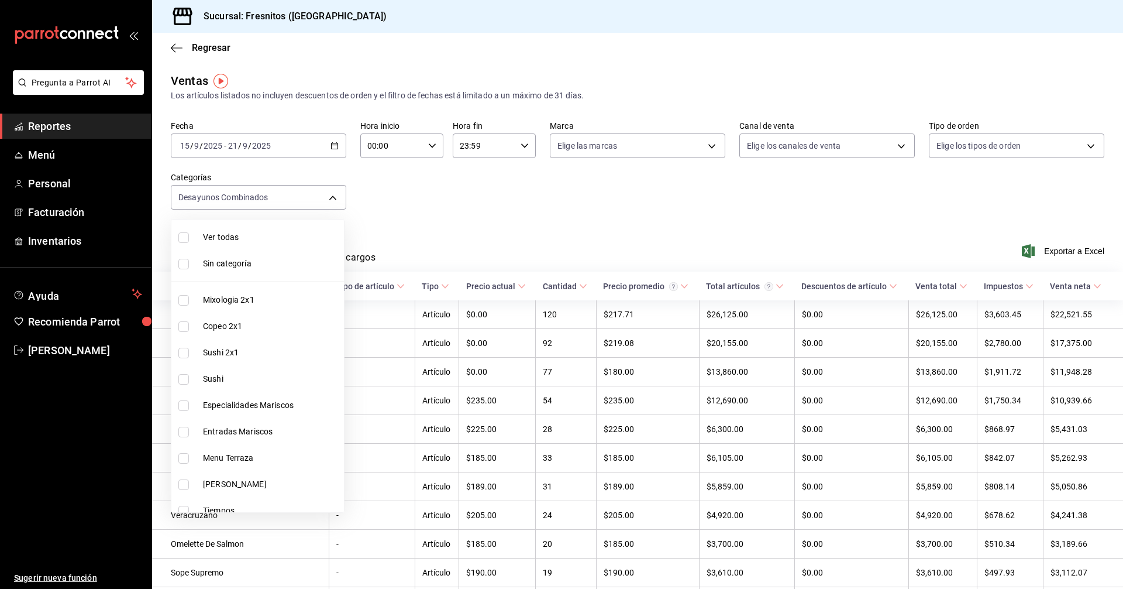
click at [408, 190] on div at bounding box center [561, 294] width 1123 height 589
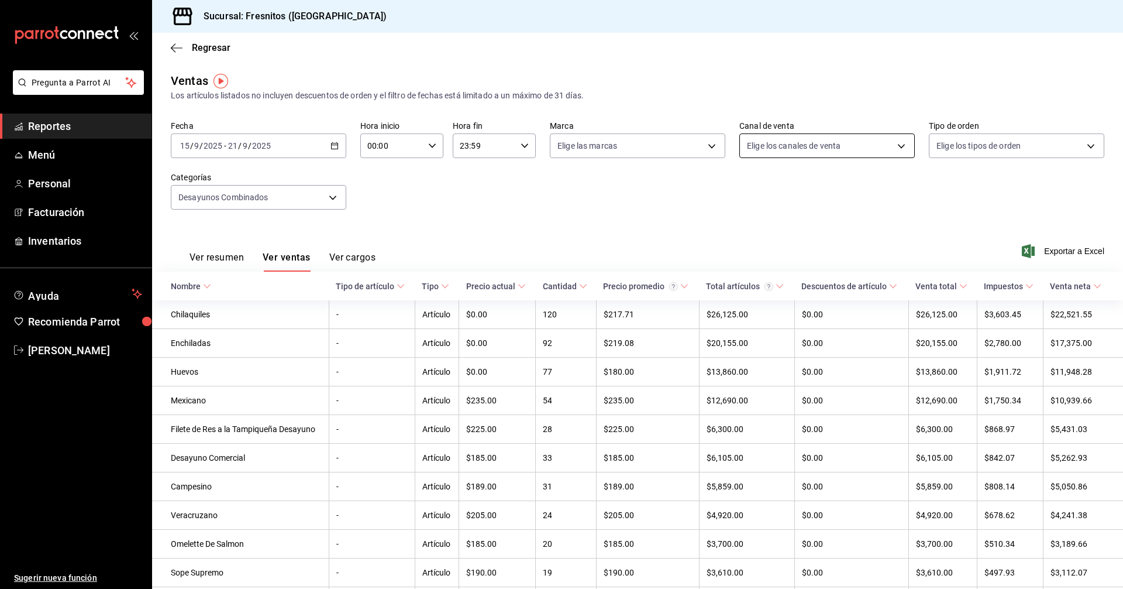
click at [894, 146] on body "Pregunta a Parrot AI Reportes Menú Personal Facturación Inventarios Ayuda Recom…" at bounding box center [561, 294] width 1123 height 589
click at [894, 146] on div at bounding box center [561, 294] width 1123 height 589
click at [703, 144] on body "Pregunta a Parrot AI Reportes Menú Personal Facturación Inventarios Ayuda Recom…" at bounding box center [561, 294] width 1123 height 589
click at [703, 144] on div at bounding box center [561, 294] width 1123 height 589
click at [1038, 153] on body "Pregunta a Parrot AI Reportes Menú Personal Facturación Inventarios Ayuda Recom…" at bounding box center [561, 294] width 1123 height 589
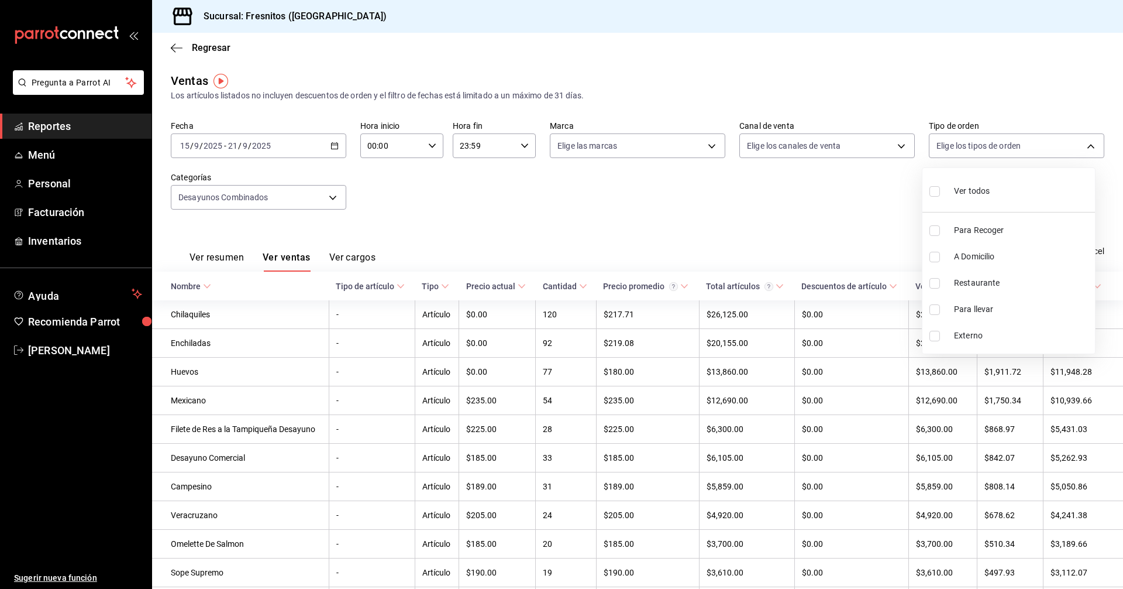
click at [704, 204] on div at bounding box center [561, 294] width 1123 height 589
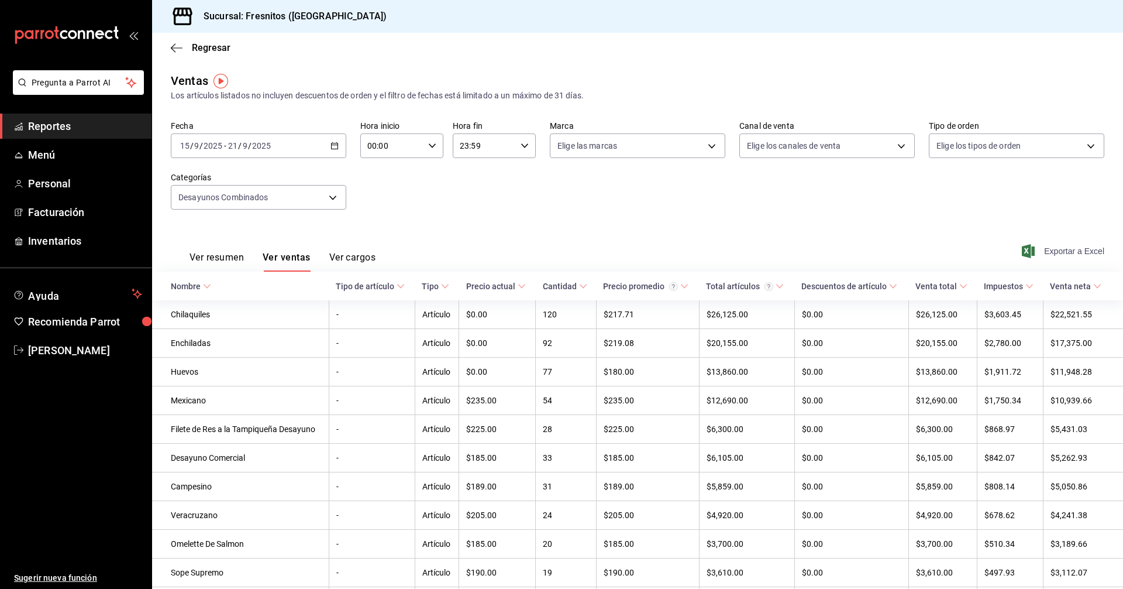
click at [1035, 252] on span "Exportar a Excel" at bounding box center [1064, 251] width 80 height 14
click at [331, 197] on body "Pregunta a Parrot AI Reportes Menú Personal Facturación Inventarios Ayuda Recom…" at bounding box center [561, 294] width 1123 height 589
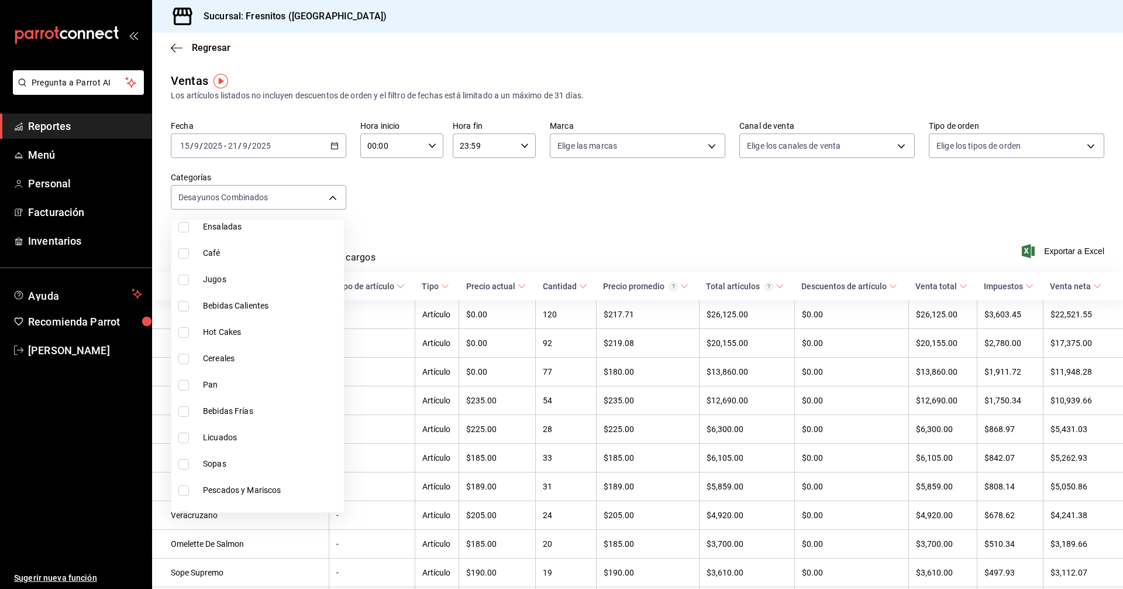
scroll to position [1091, 0]
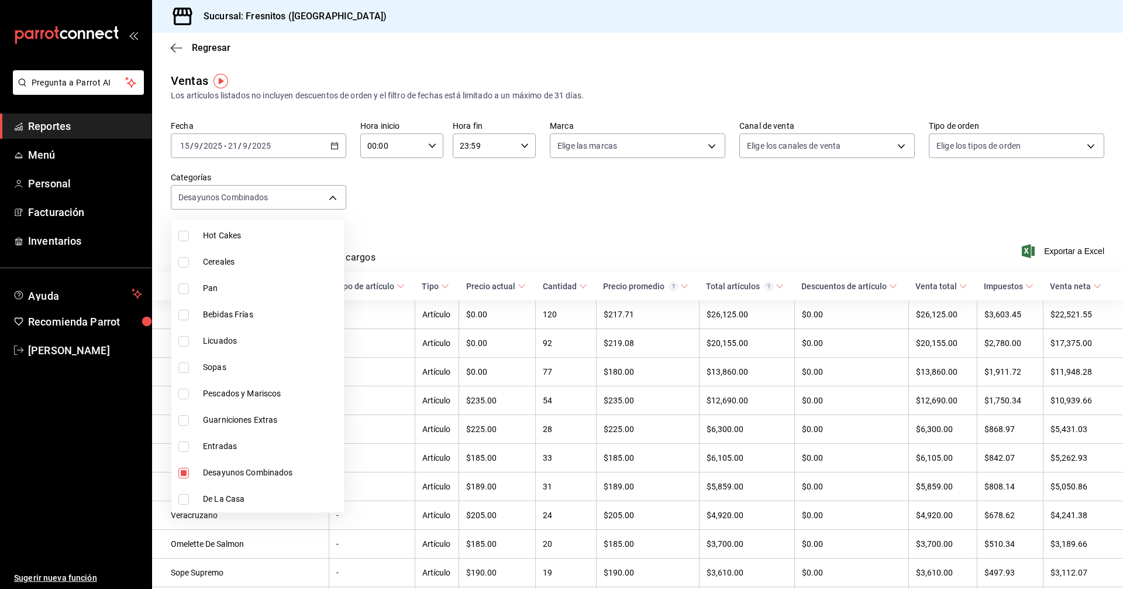
click at [185, 473] on input "checkbox" at bounding box center [183, 472] width 11 height 11
checkbox input "false"
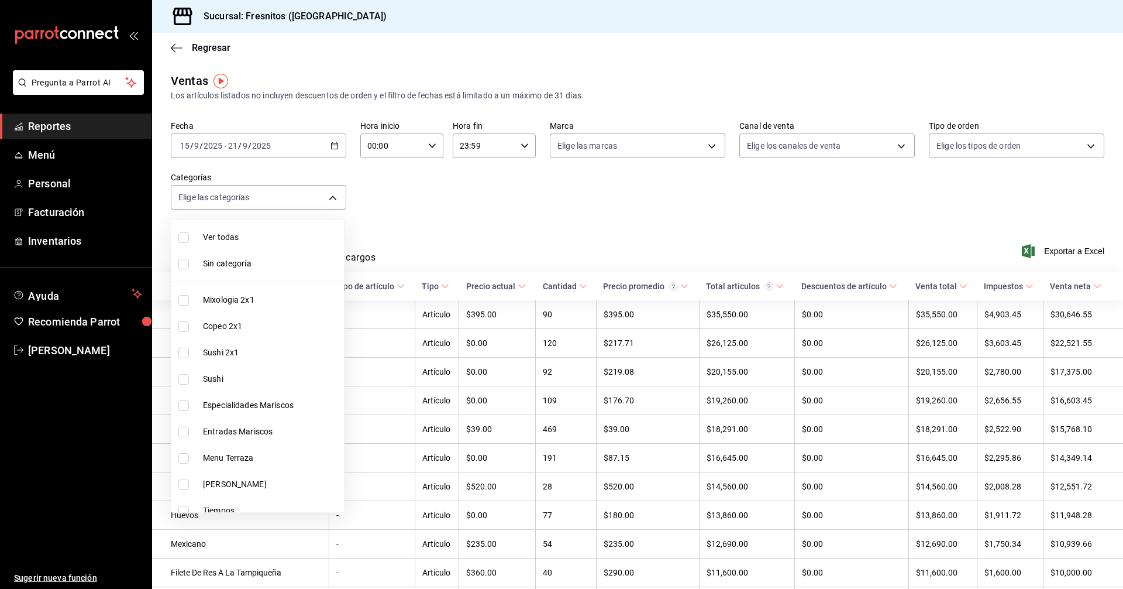
drag, startPoint x: 182, startPoint y: 350, endPoint x: 180, endPoint y: 374, distance: 23.5
click at [181, 350] on input "checkbox" at bounding box center [183, 352] width 11 height 11
checkbox input "true"
type input "dcc9583c-2279-4989-b22b-c3749c510ee4"
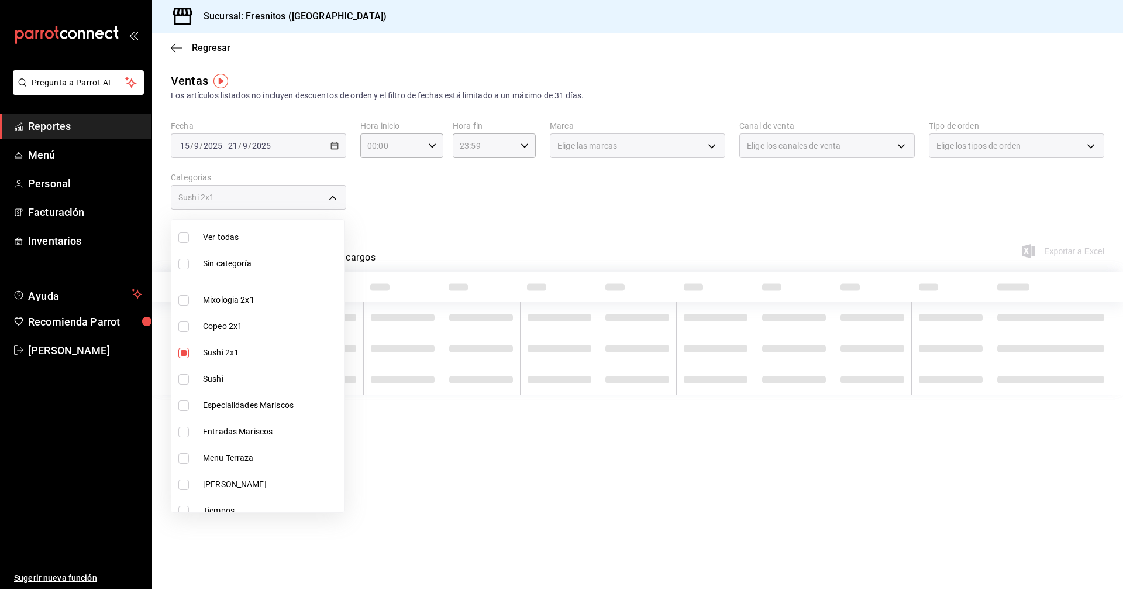
click at [180, 376] on input "checkbox" at bounding box center [183, 379] width 11 height 11
checkbox input "true"
type input "dcc9583c-2279-4989-b22b-c3749c510ee4,3c99a77a-98bb-40f9-9ecd-4acfdb9a8272"
click at [459, 218] on div at bounding box center [561, 294] width 1123 height 589
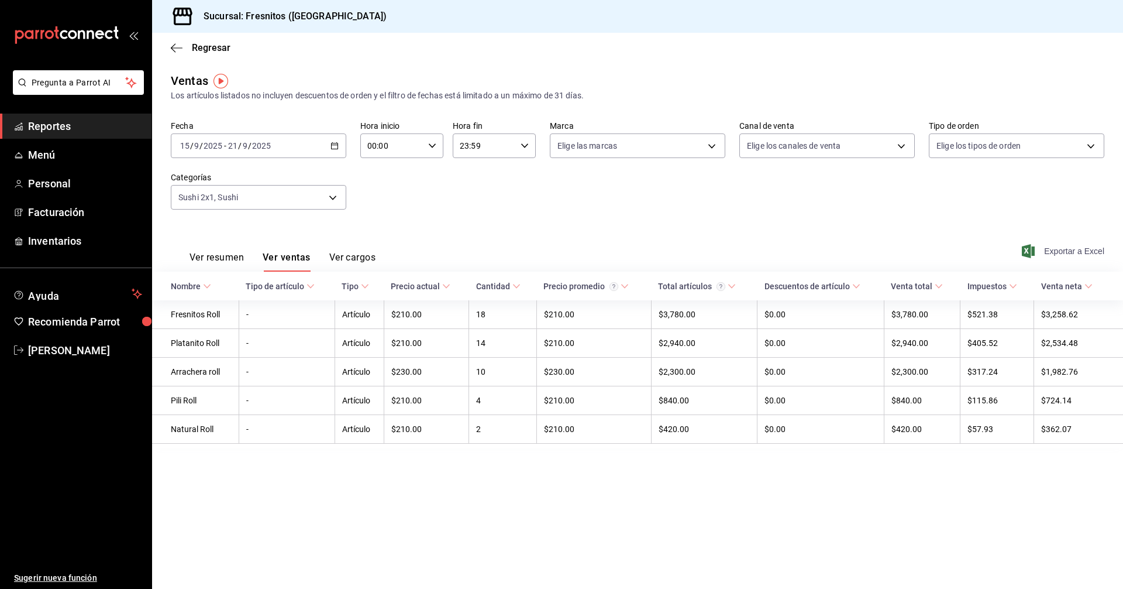
click at [1071, 250] on span "Exportar a Excel" at bounding box center [1064, 251] width 80 height 14
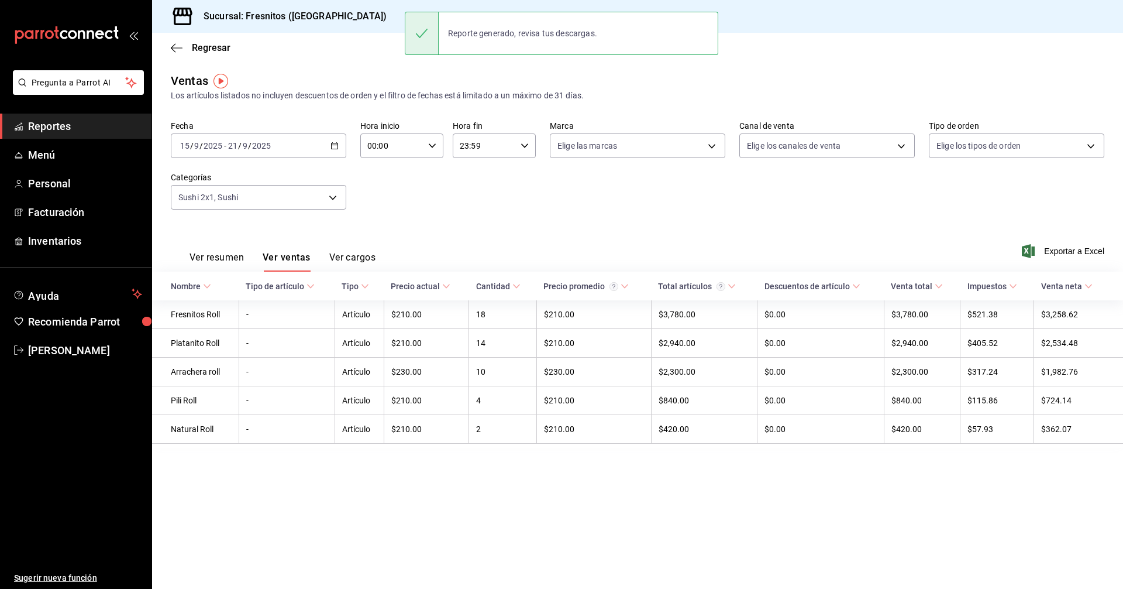
click at [86, 130] on span "Reportes" at bounding box center [85, 126] width 114 height 16
